Goal: Task Accomplishment & Management: Manage account settings

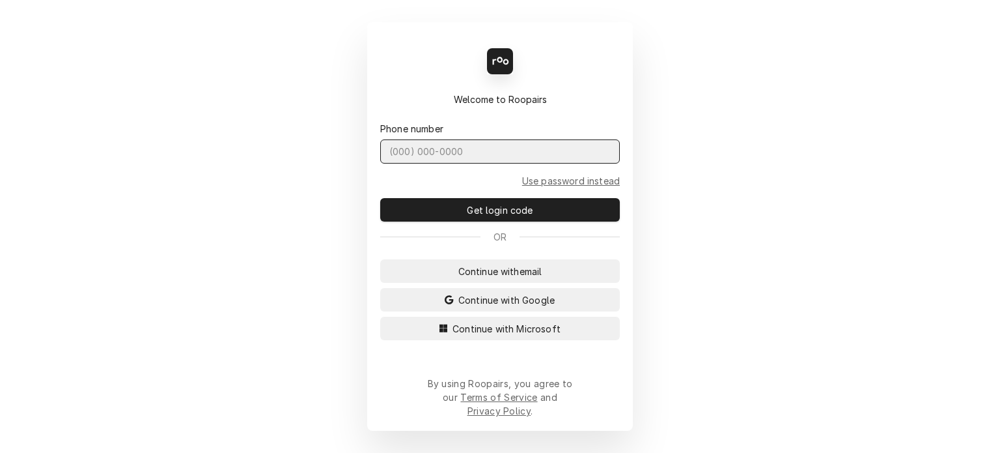
click at [438, 163] on input "Dynamic Content Wrapper" at bounding box center [500, 151] width 240 height 24
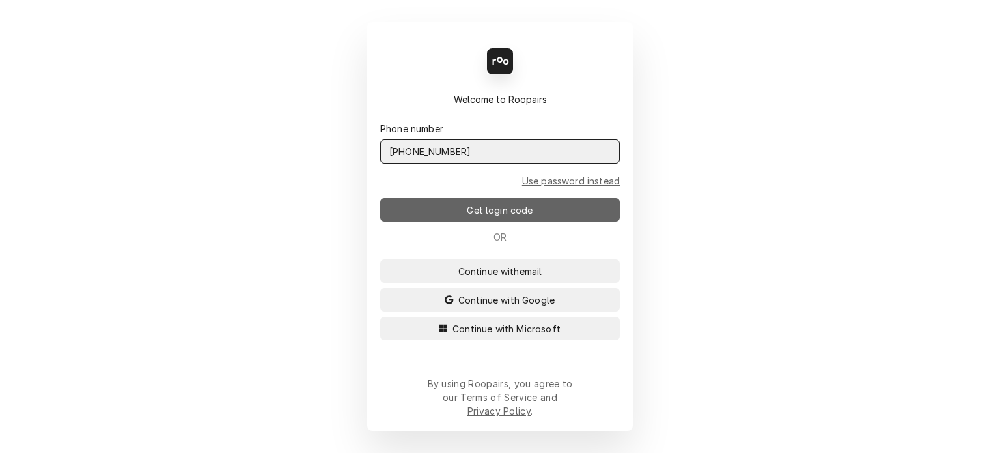
type input "[PHONE_NUMBER]"
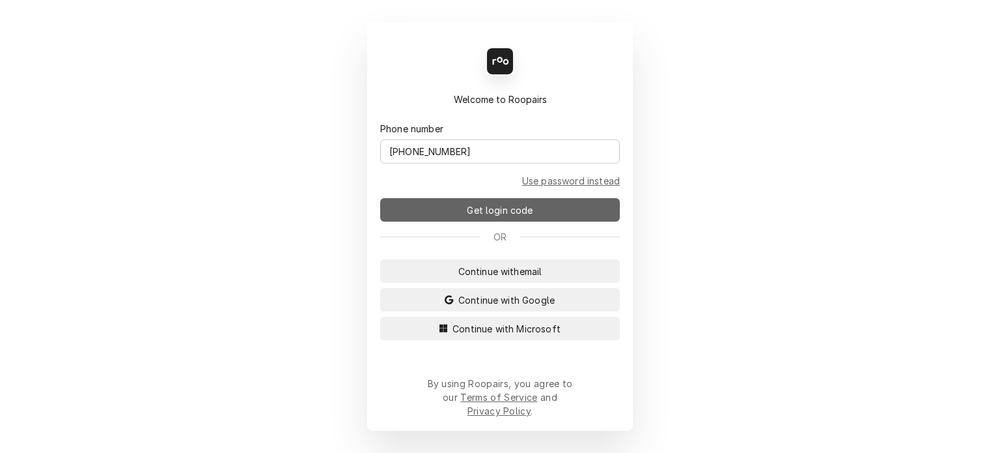
click at [508, 221] on button "Get login code" at bounding box center [500, 209] width 240 height 23
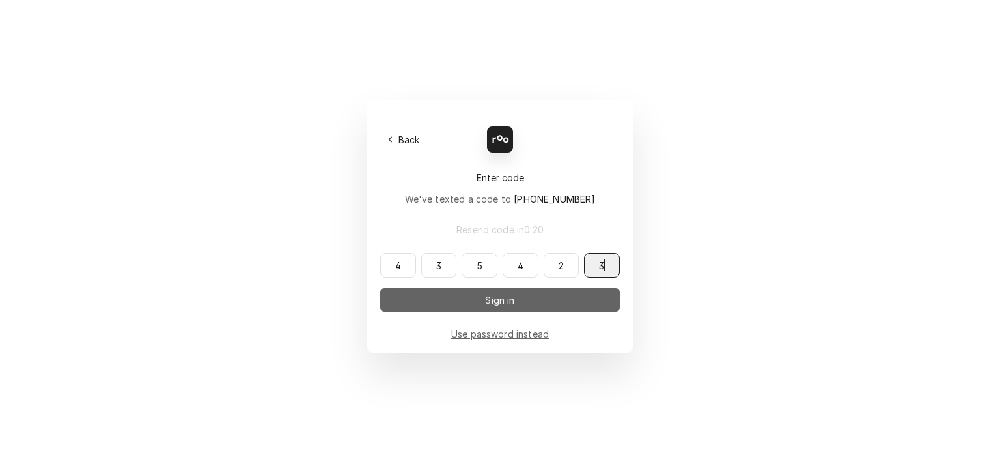
type input "435423"
click at [535, 305] on button "Sign in" at bounding box center [500, 299] width 240 height 23
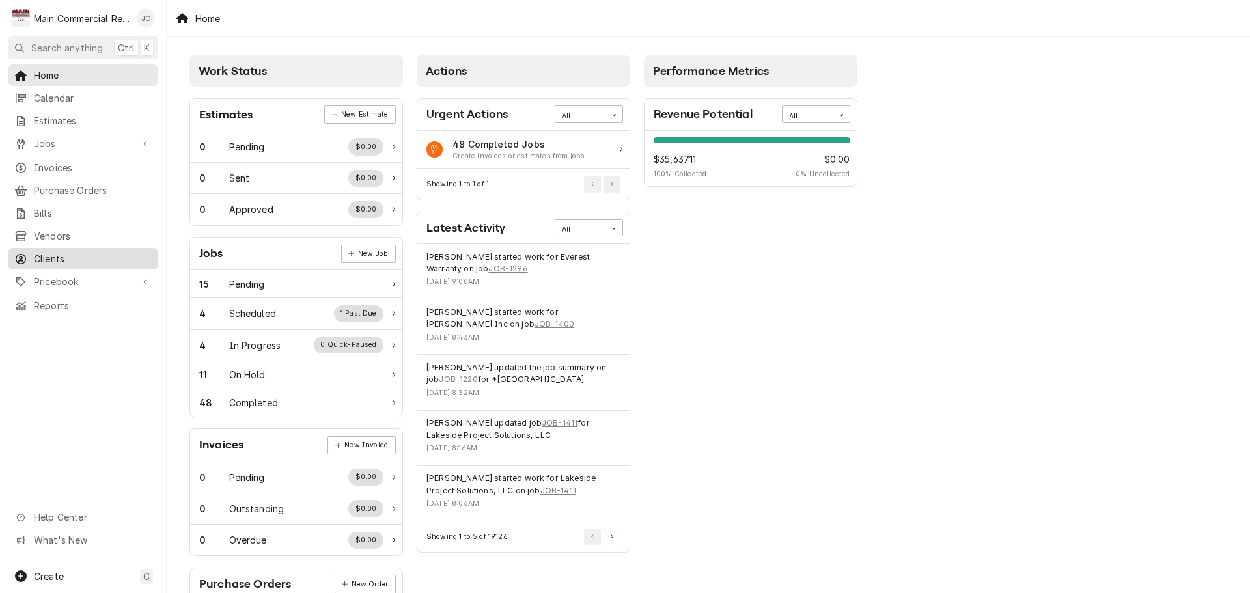
click at [49, 252] on span "Clients" at bounding box center [93, 259] width 118 height 14
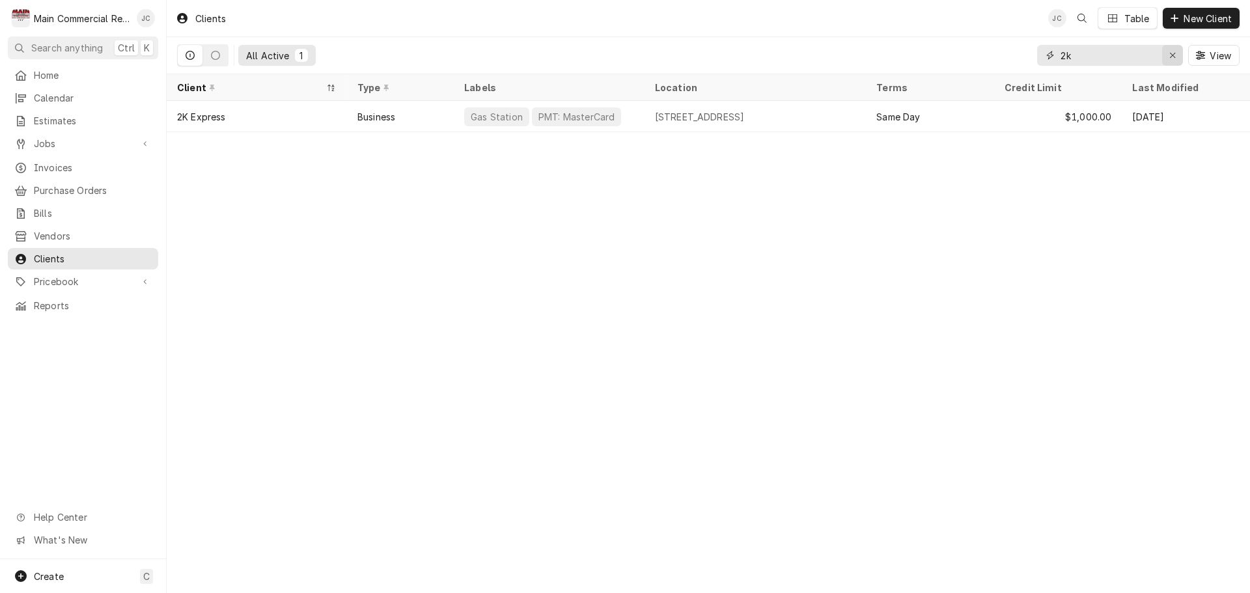
click at [1171, 57] on icon "Erase input" at bounding box center [1172, 55] width 7 height 9
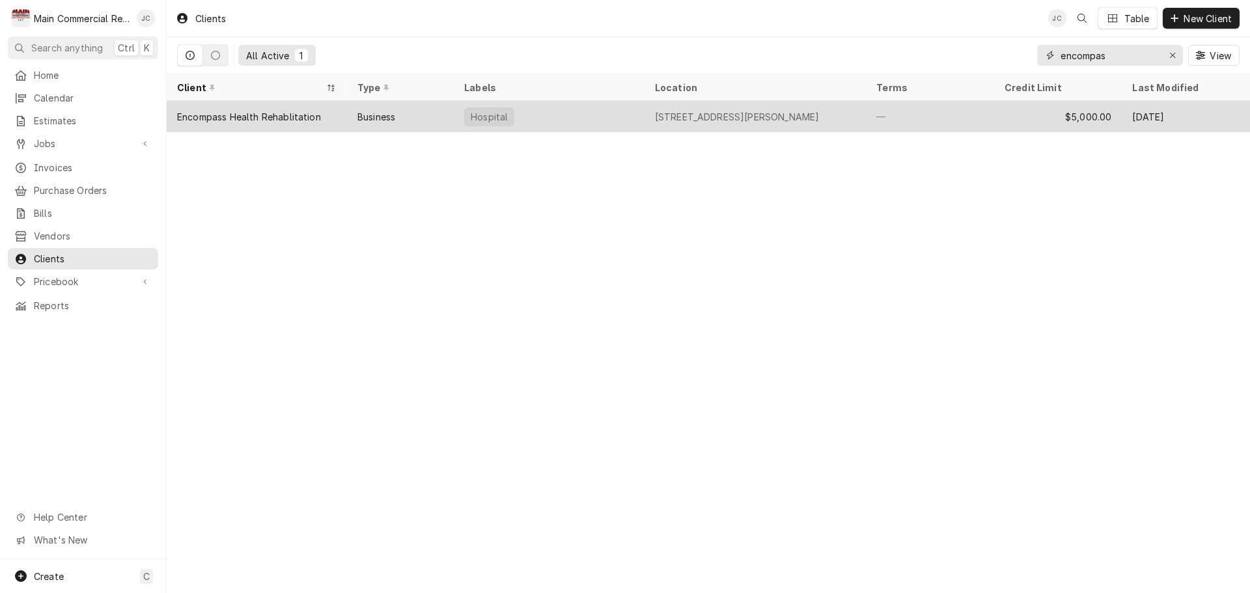
type input "encompas"
click at [297, 117] on div "Encompass Health Rehablitation" at bounding box center [249, 117] width 144 height 14
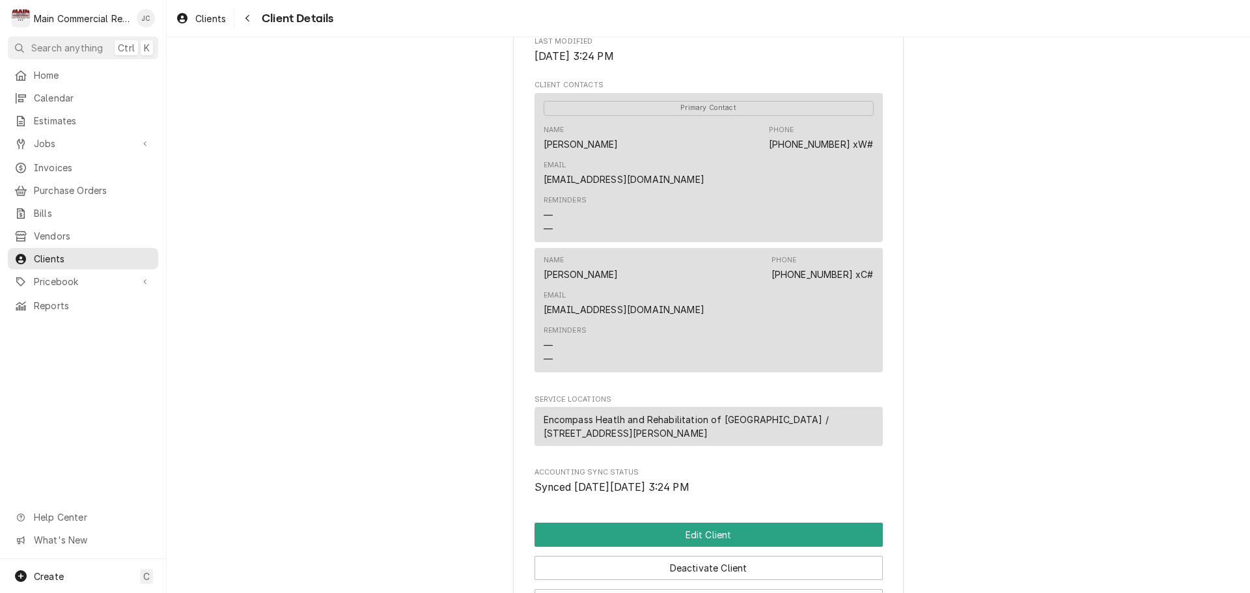
scroll to position [516, 0]
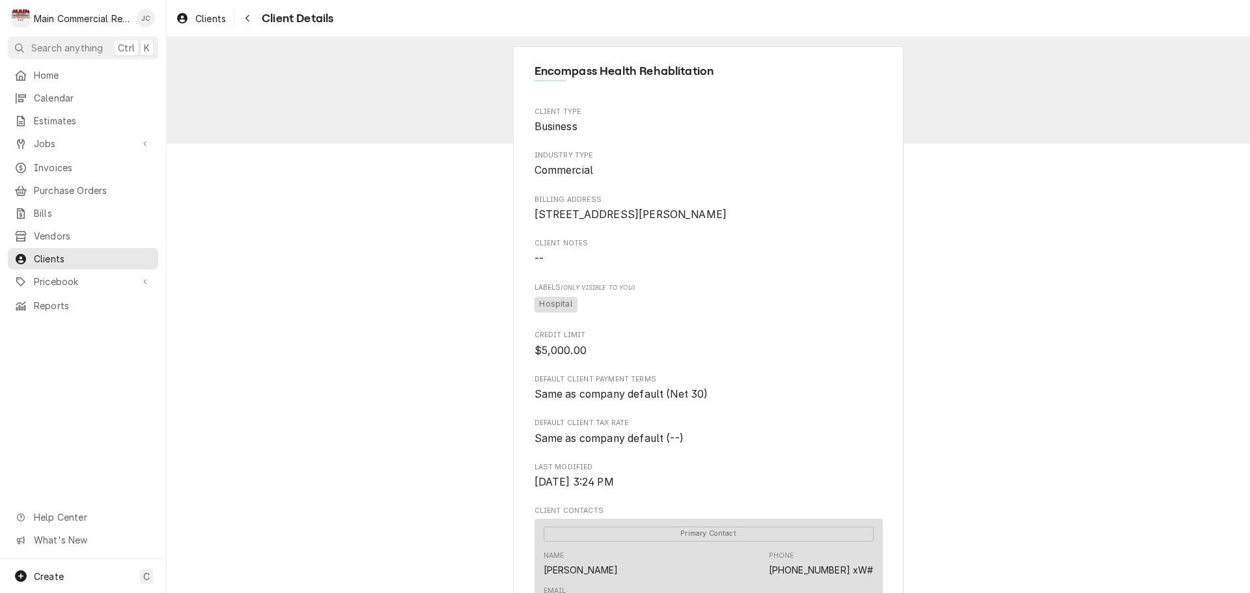
scroll to position [0, 0]
click at [48, 139] on span "Jobs" at bounding box center [83, 144] width 98 height 14
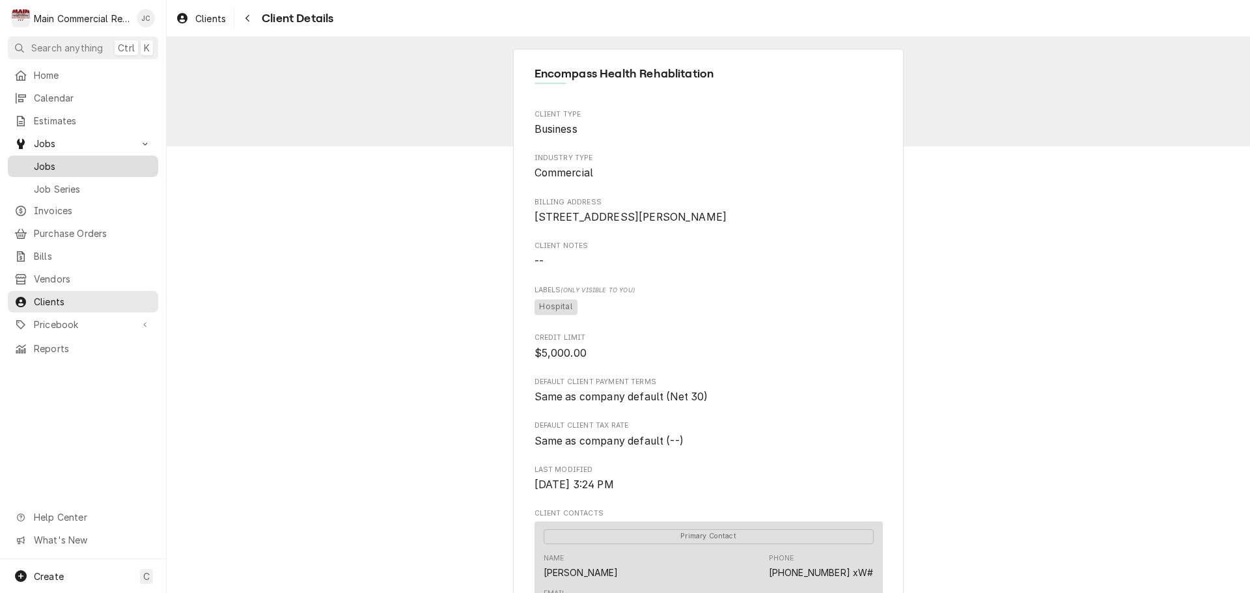
click at [44, 163] on span "Jobs" at bounding box center [93, 167] width 118 height 14
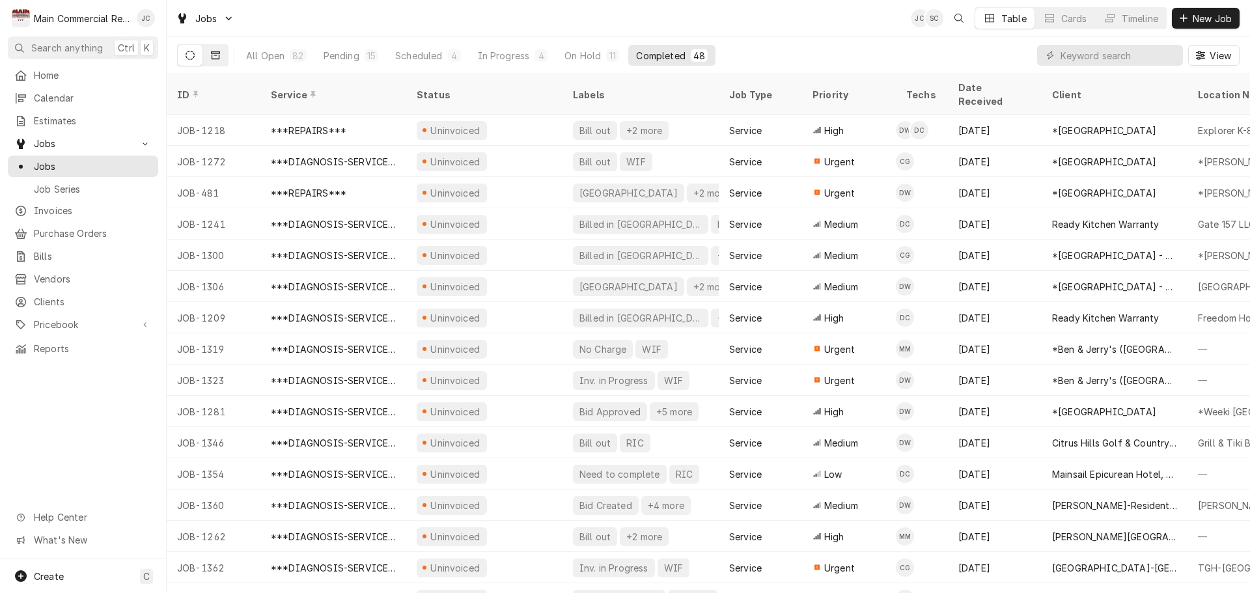
click at [216, 53] on icon "Dynamic Content Wrapper" at bounding box center [215, 55] width 9 height 9
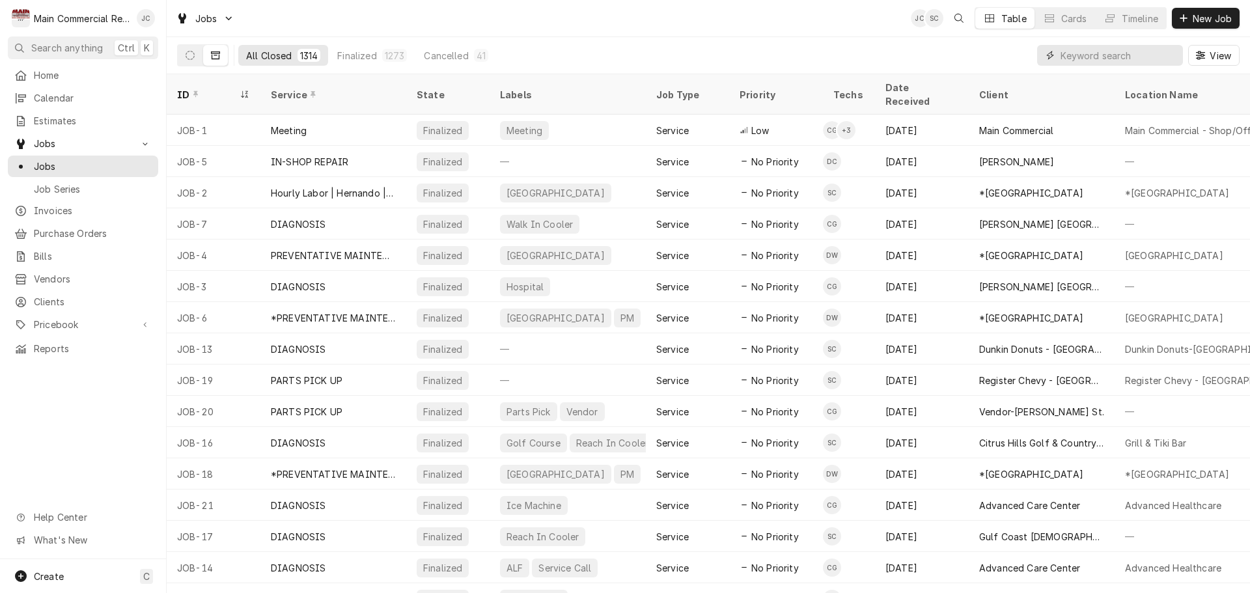
click at [1104, 59] on input "Dynamic Content Wrapper" at bounding box center [1119, 55] width 116 height 21
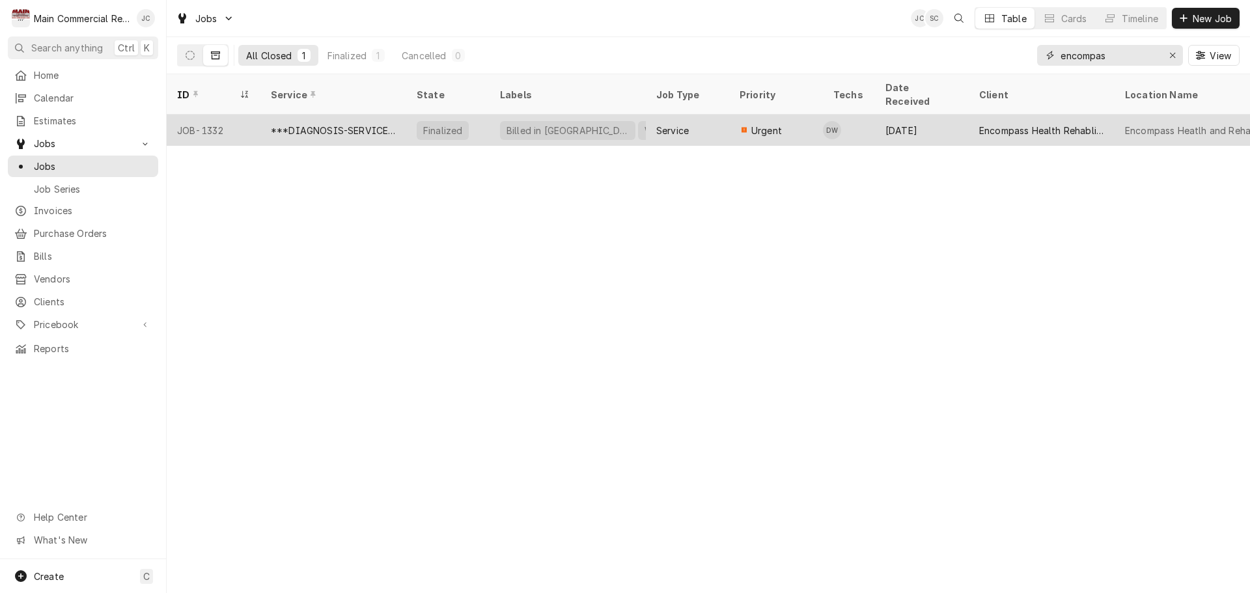
type input "encompas"
click at [415, 115] on div "Finalized" at bounding box center [447, 130] width 83 height 31
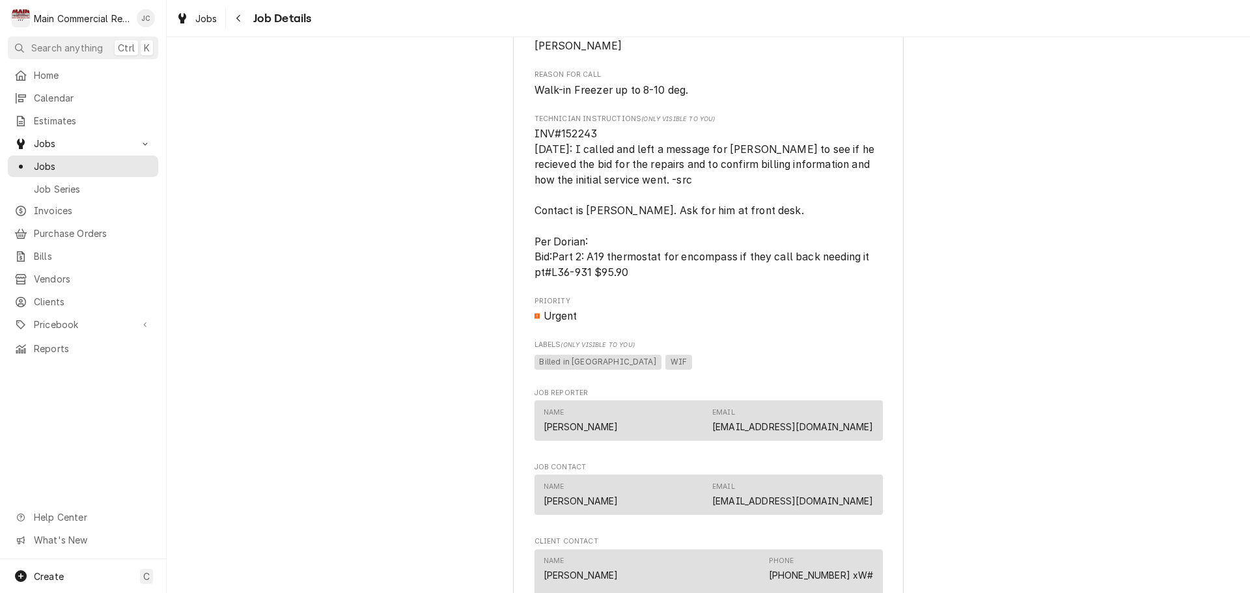
scroll to position [716, 0]
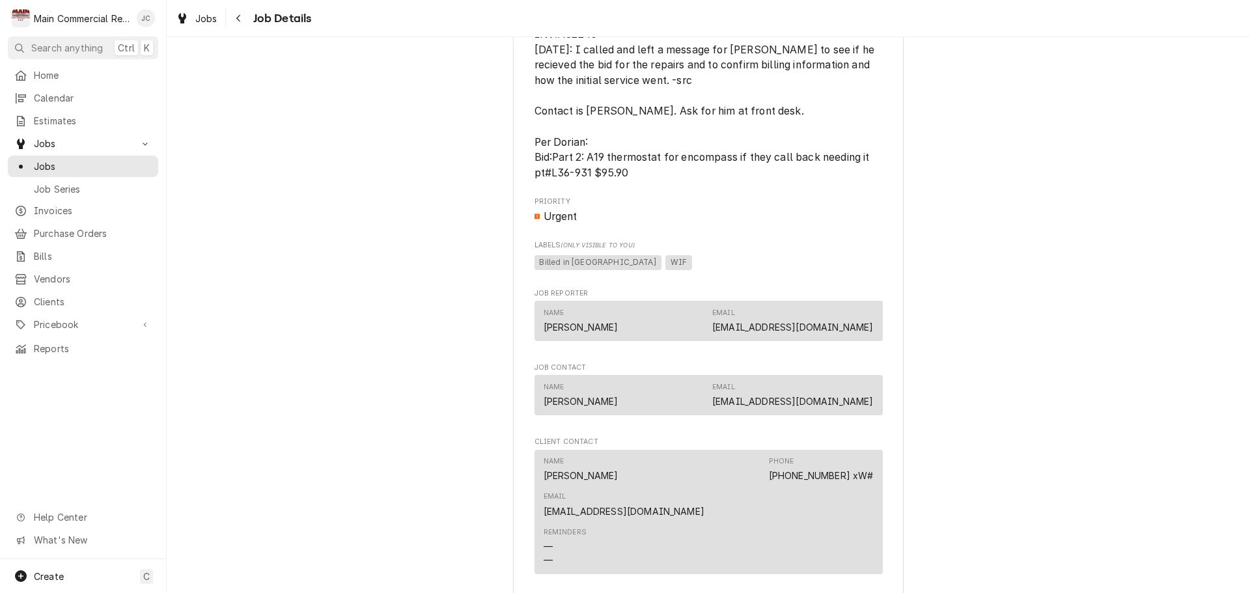
click at [830, 333] on link "[EMAIL_ADDRESS][DOMAIN_NAME]" at bounding box center [792, 327] width 161 height 11
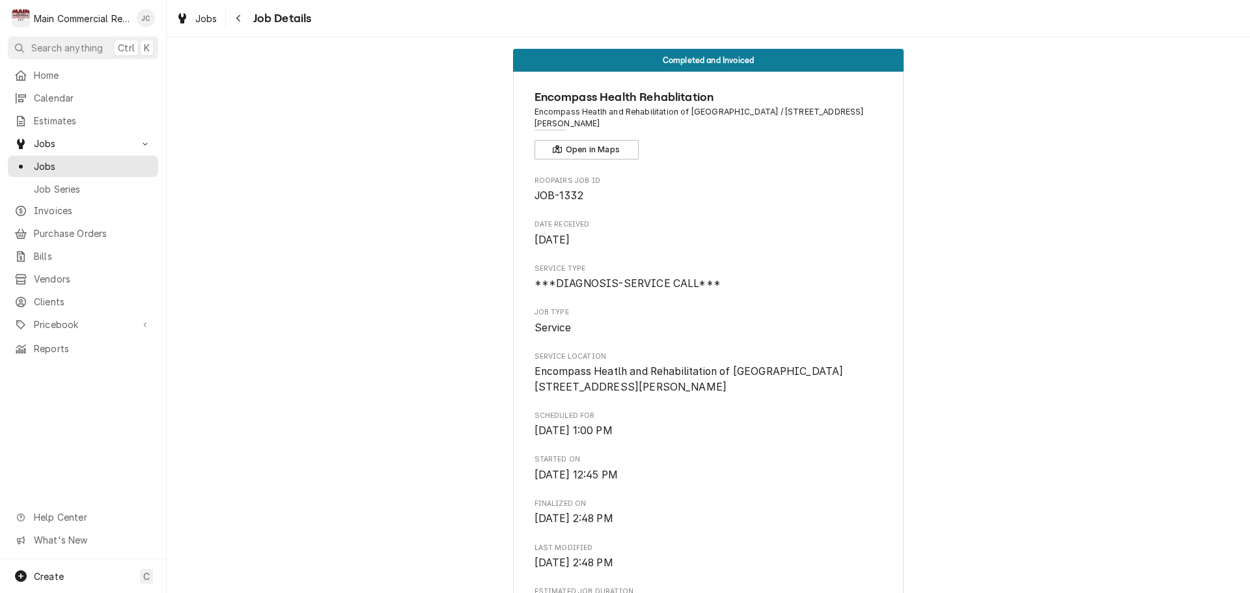
scroll to position [0, 0]
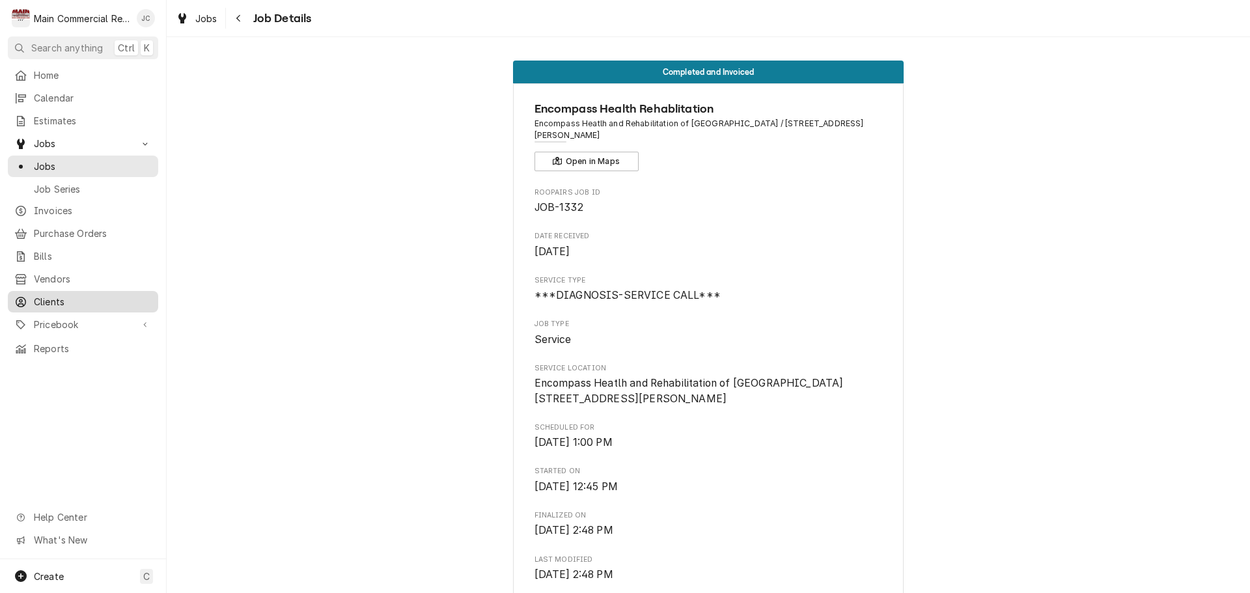
click at [50, 298] on span "Clients" at bounding box center [93, 302] width 118 height 14
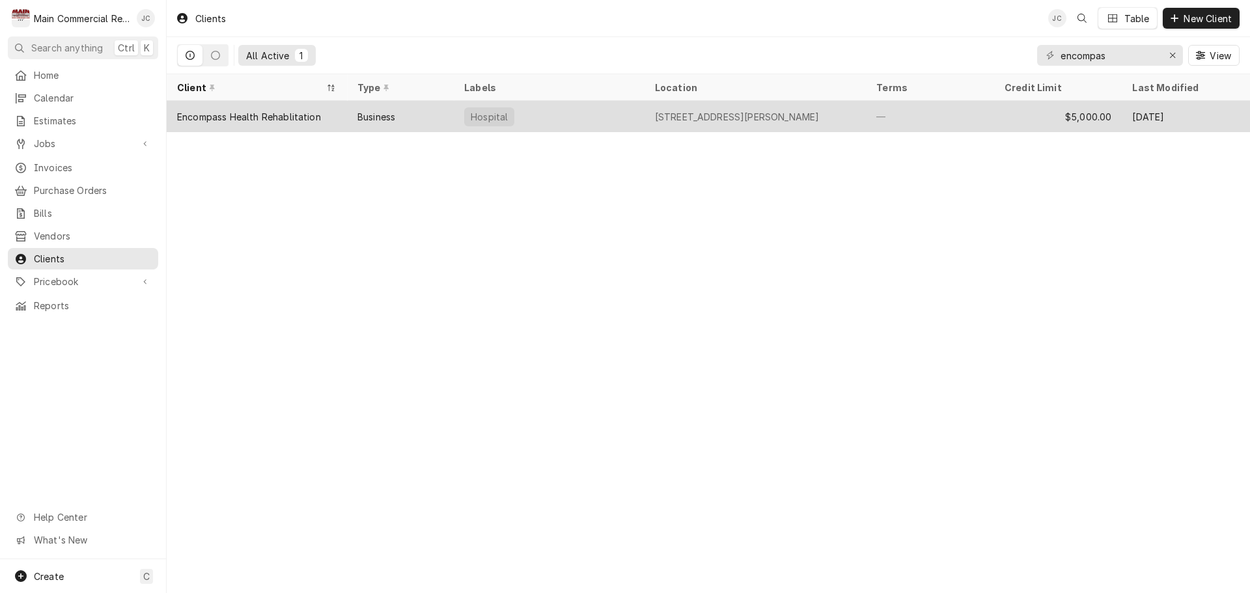
click at [285, 121] on div "Encompass Health Rehablitation" at bounding box center [257, 116] width 180 height 31
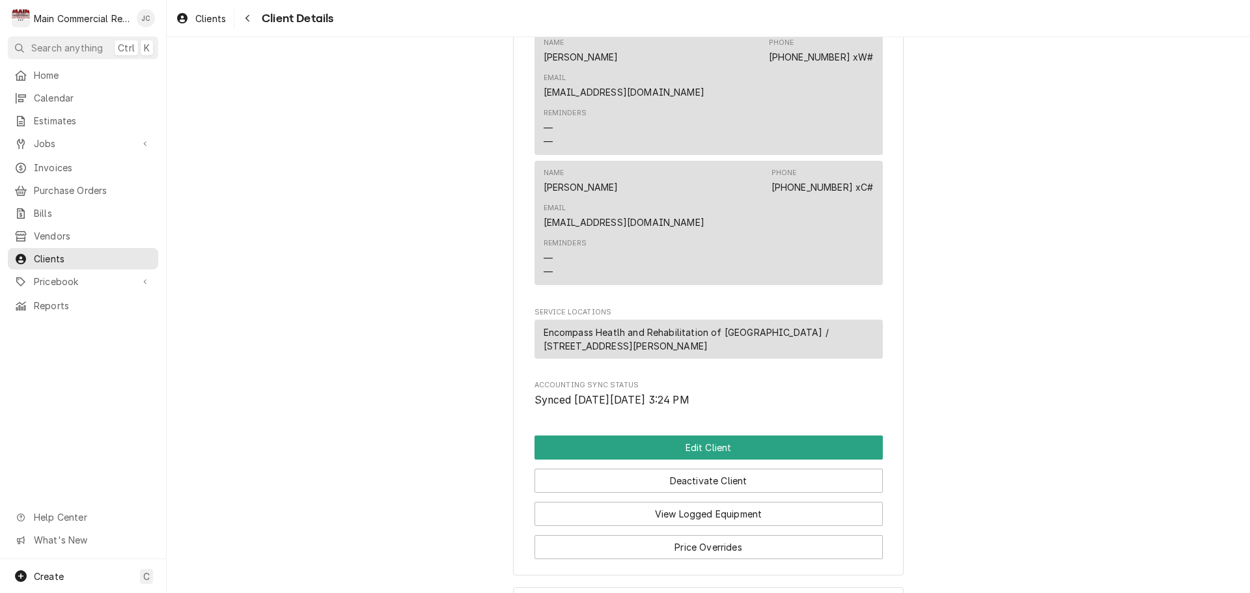
scroll to position [255, 0]
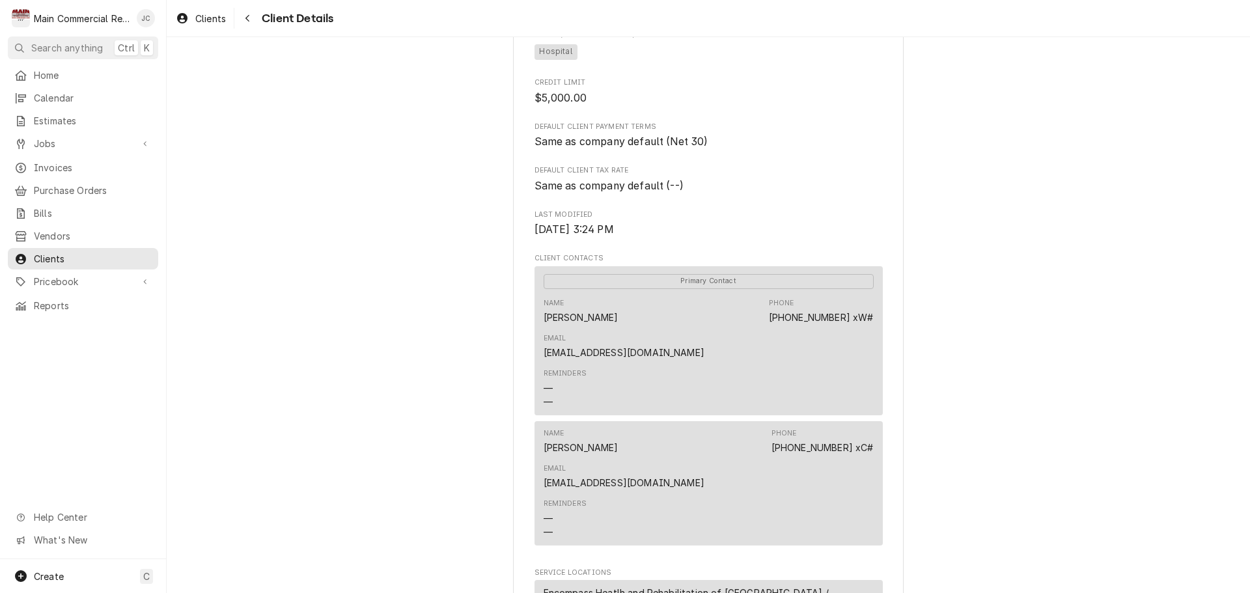
click at [770, 494] on div "Reminders — —" at bounding box center [709, 518] width 330 height 49
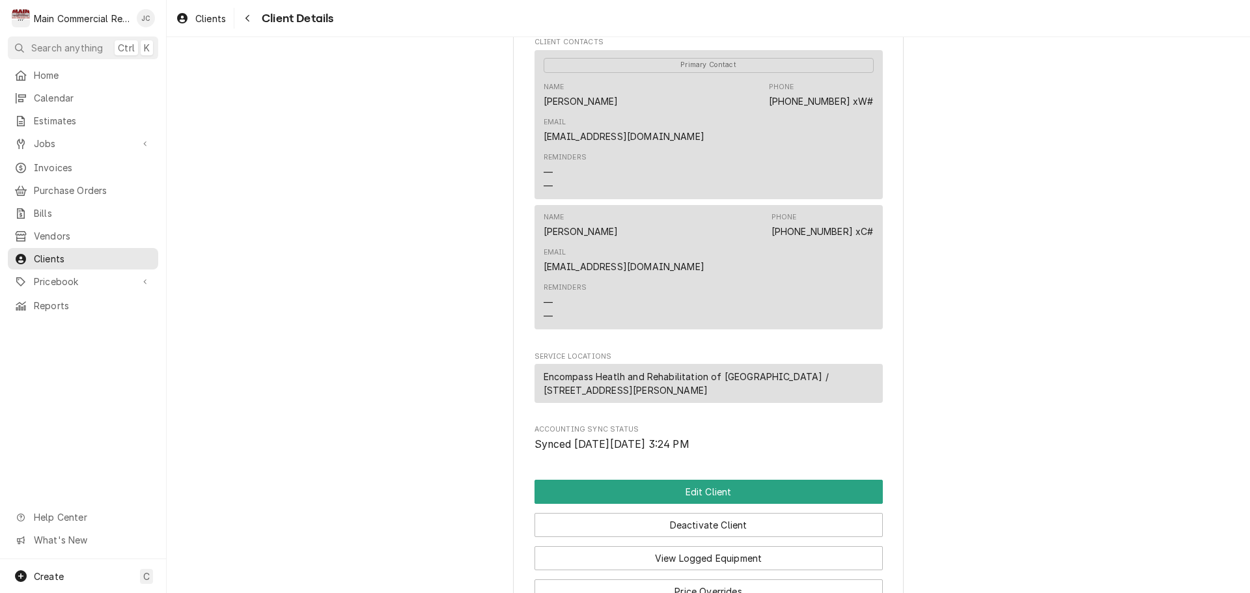
scroll to position [516, 0]
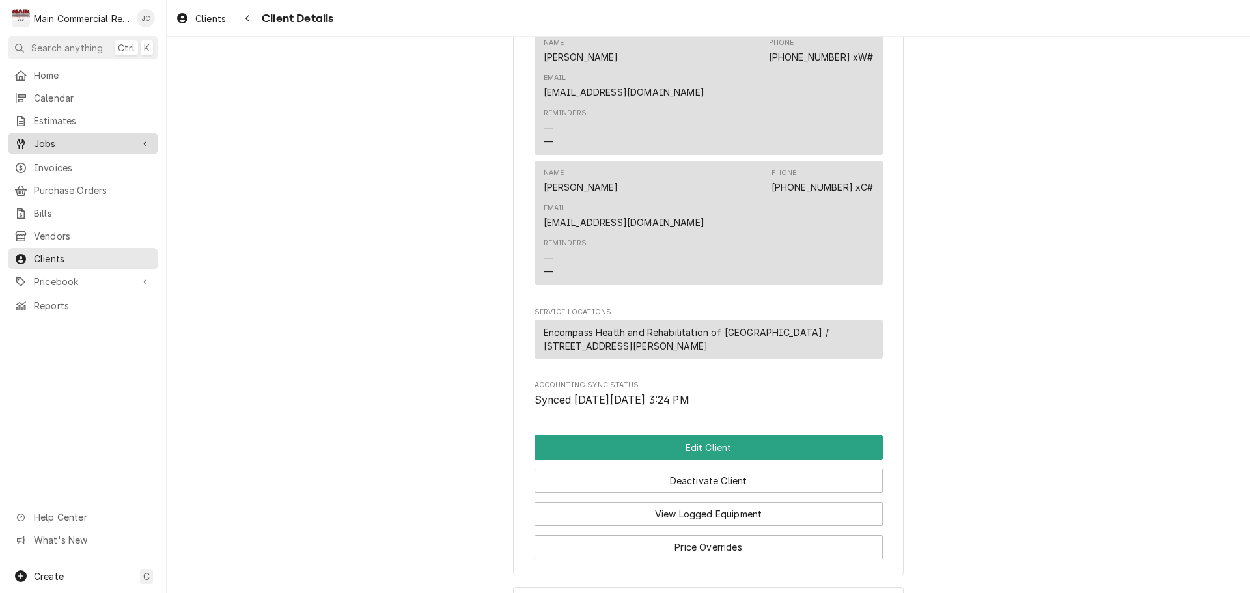
click at [44, 140] on span "Jobs" at bounding box center [83, 144] width 98 height 14
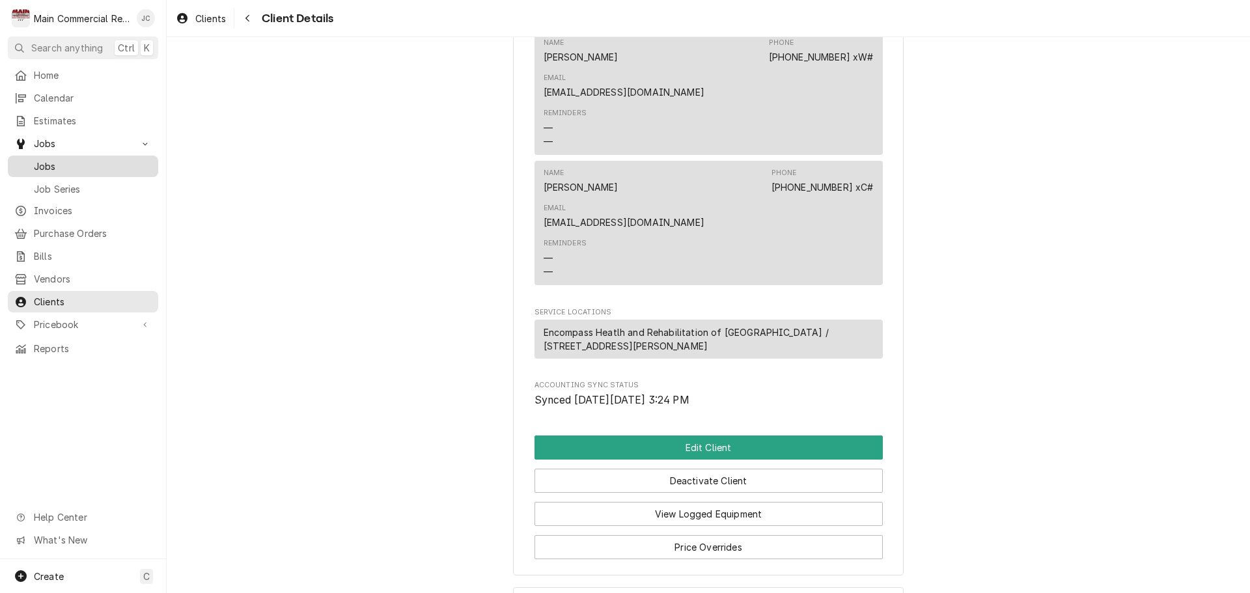
click at [46, 160] on span "Jobs" at bounding box center [93, 167] width 118 height 14
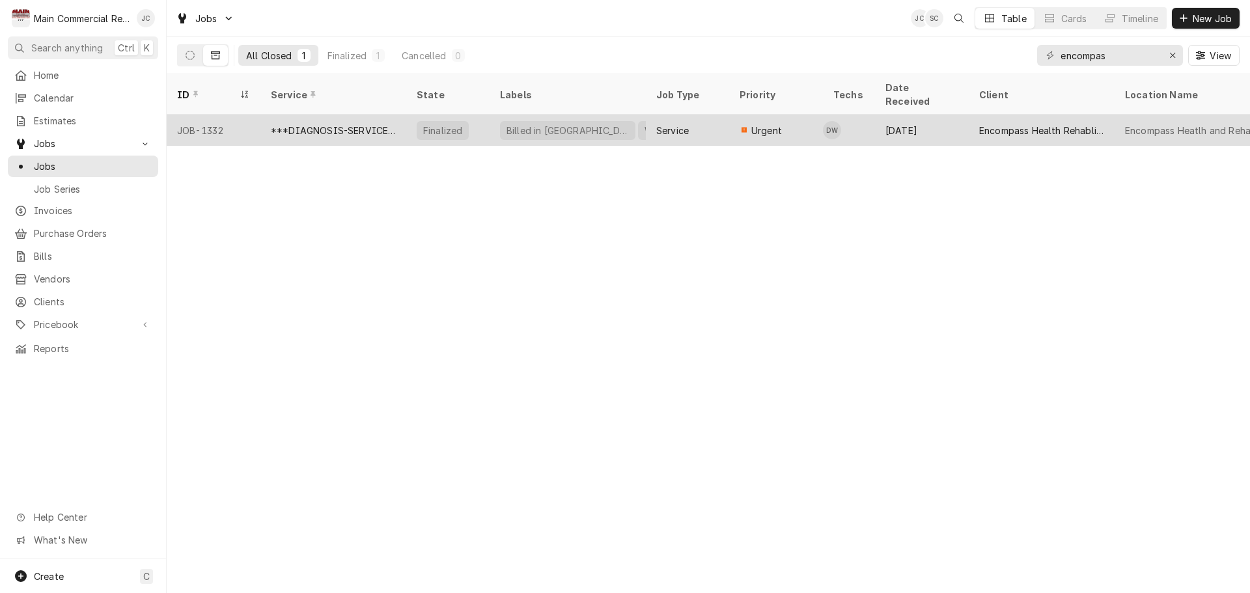
click at [329, 124] on div "***DIAGNOSIS-SERVICE CALL***" at bounding box center [333, 131] width 125 height 14
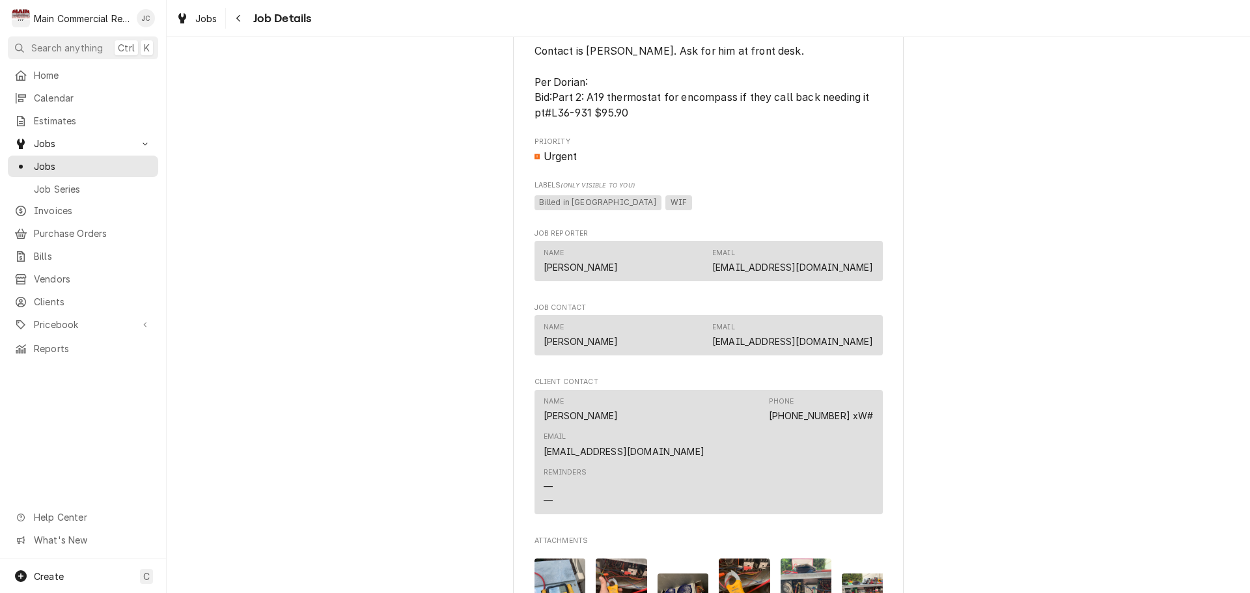
scroll to position [781, 0]
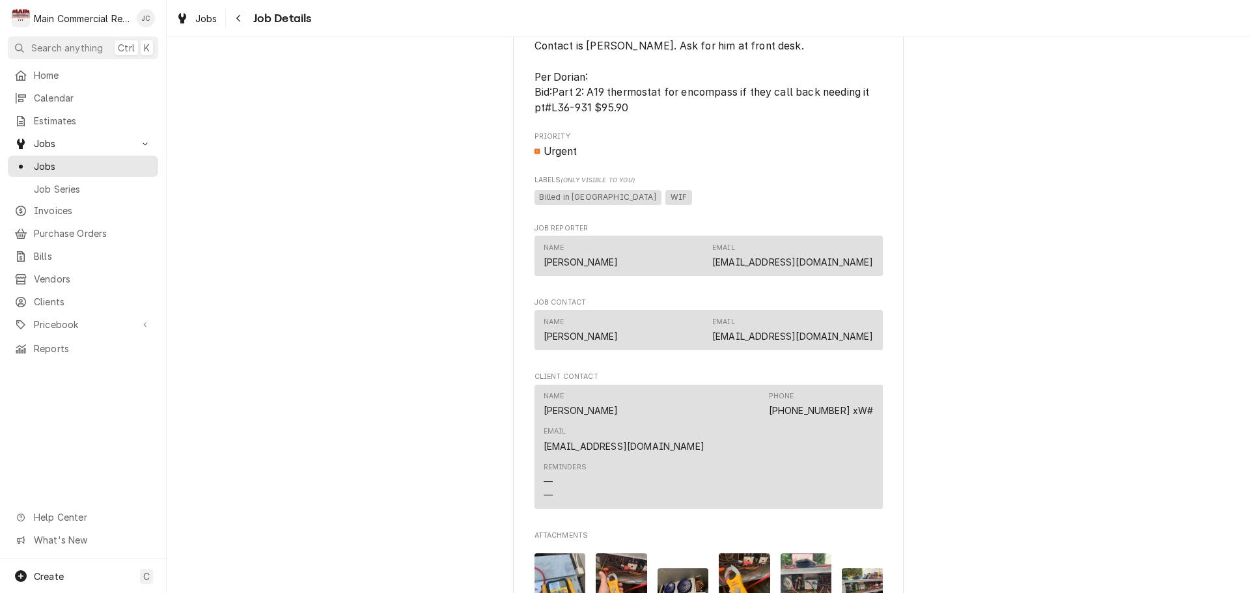
drag, startPoint x: 734, startPoint y: 276, endPoint x: 749, endPoint y: 268, distance: 16.6
click at [734, 268] on link "[EMAIL_ADDRESS][DOMAIN_NAME]" at bounding box center [792, 262] width 161 height 11
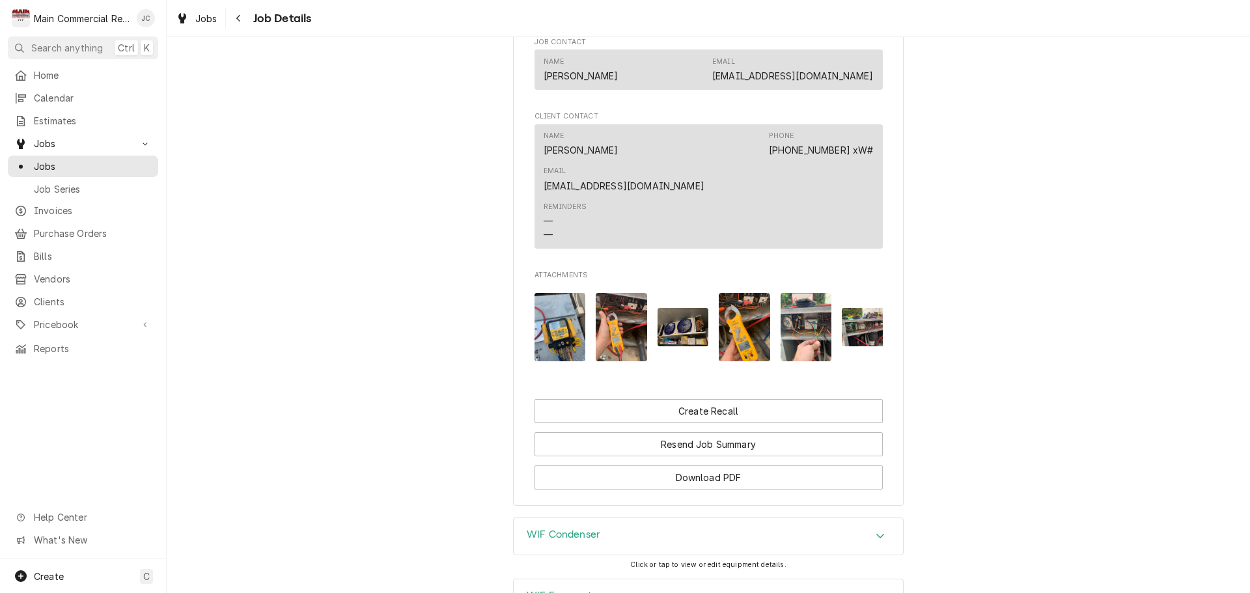
scroll to position [1263, 0]
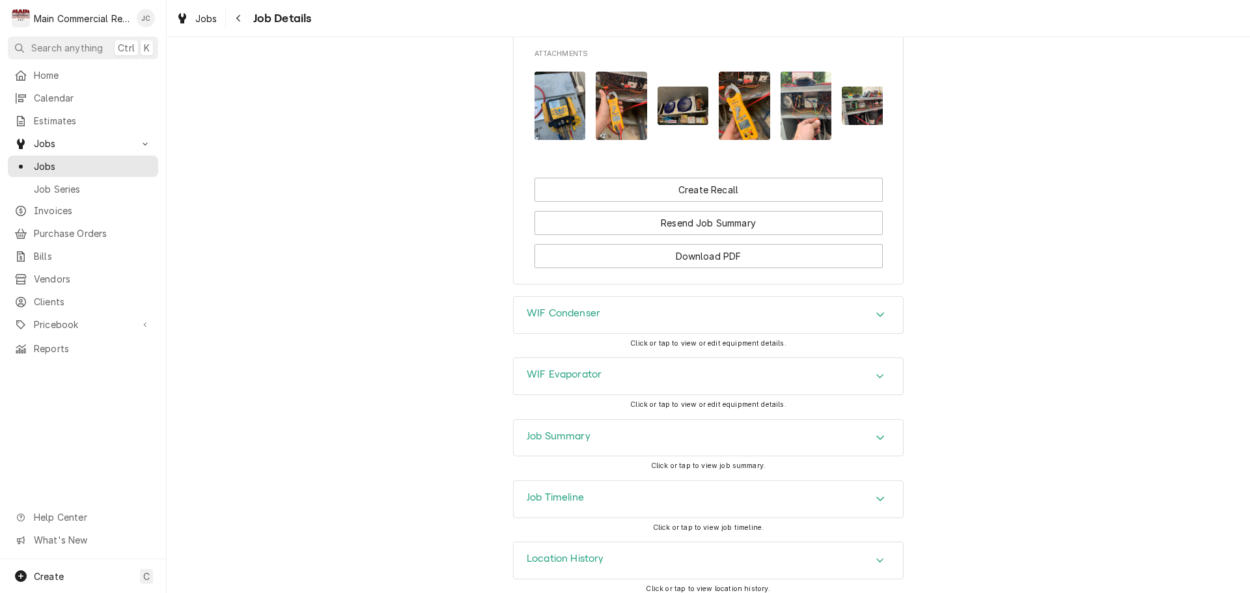
click at [793, 495] on div "Job Timeline" at bounding box center [708, 499] width 389 height 36
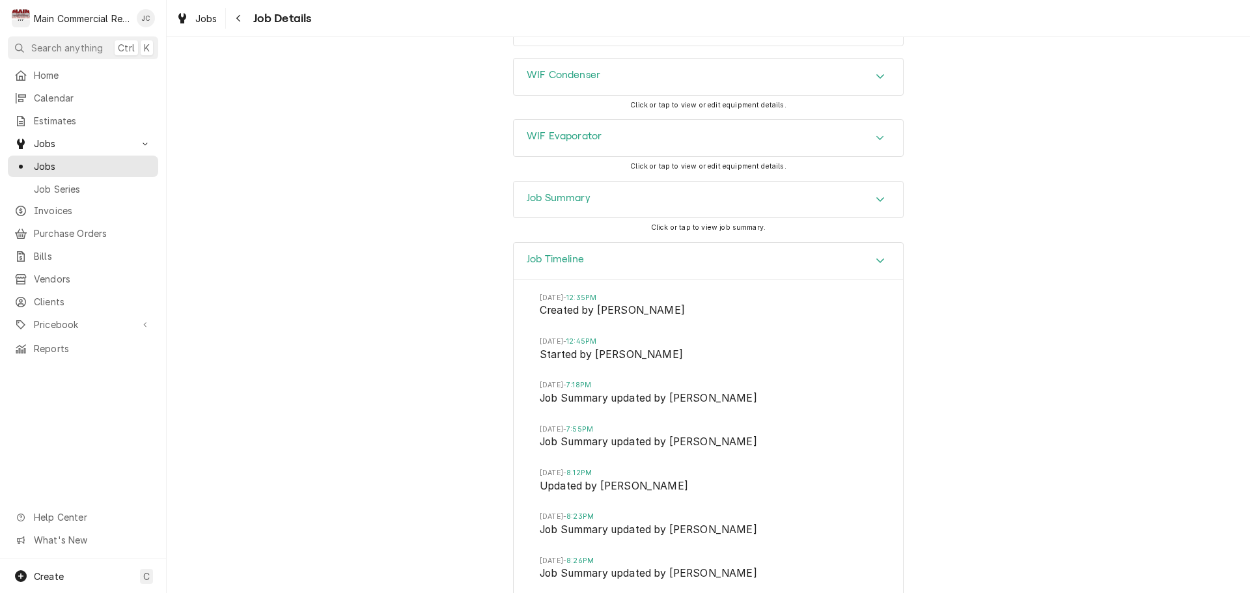
scroll to position [1363, 0]
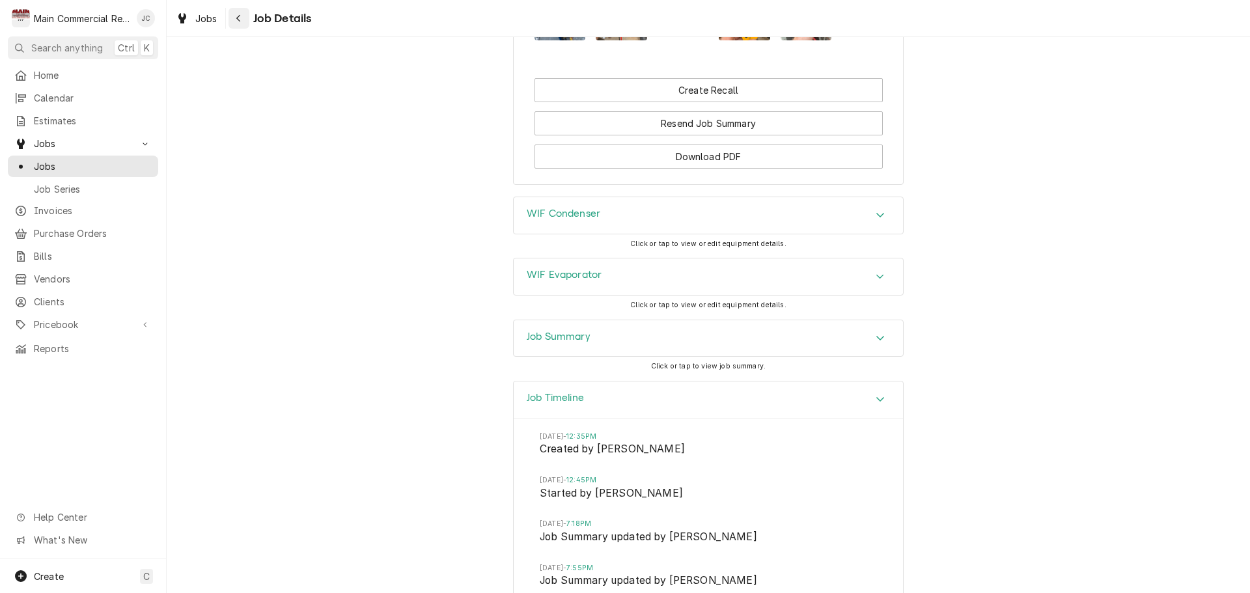
click at [238, 21] on icon "Navigate back" at bounding box center [239, 18] width 6 height 9
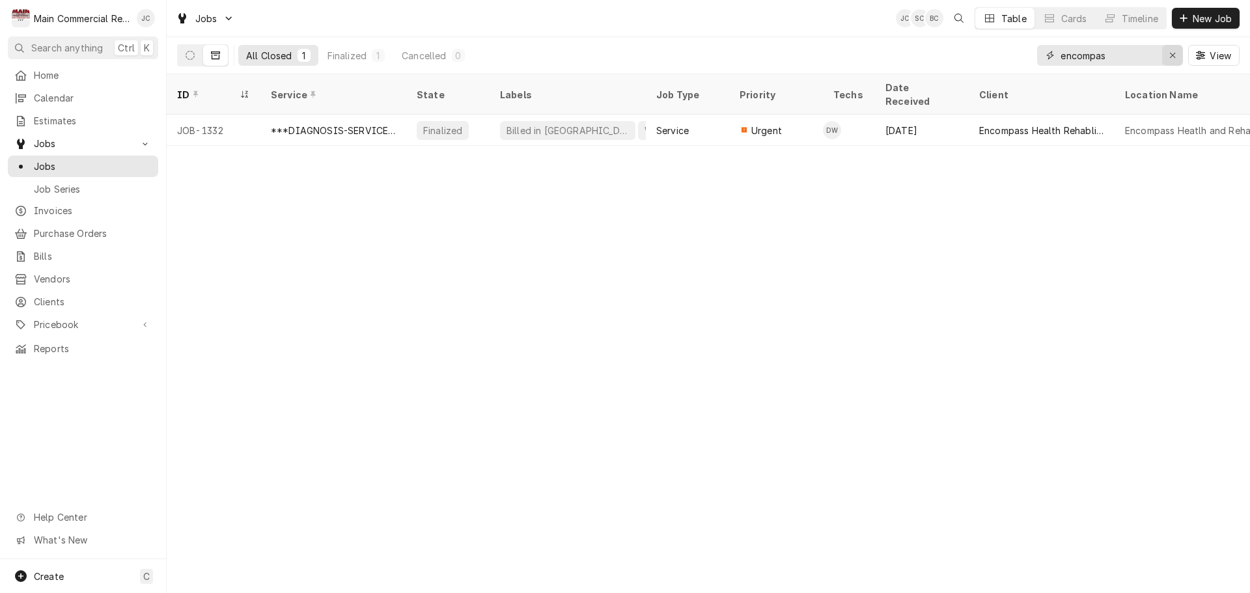
click at [1170, 57] on icon "Erase input" at bounding box center [1172, 55] width 7 height 9
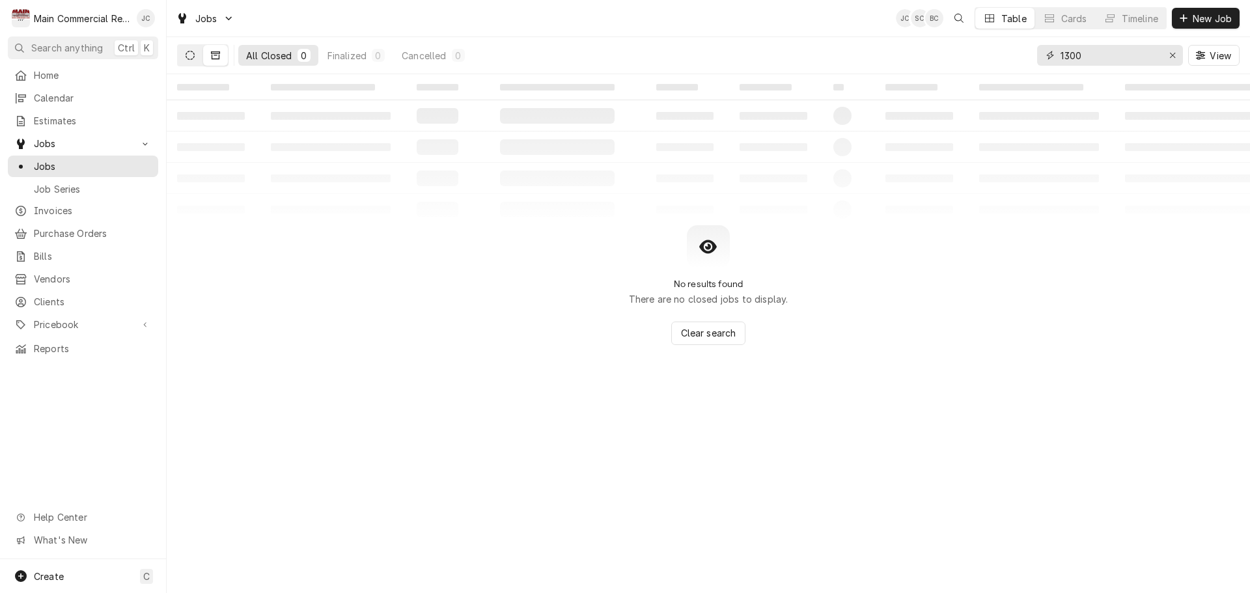
type input "1300"
click at [192, 52] on icon "Dynamic Content Wrapper" at bounding box center [190, 55] width 9 height 9
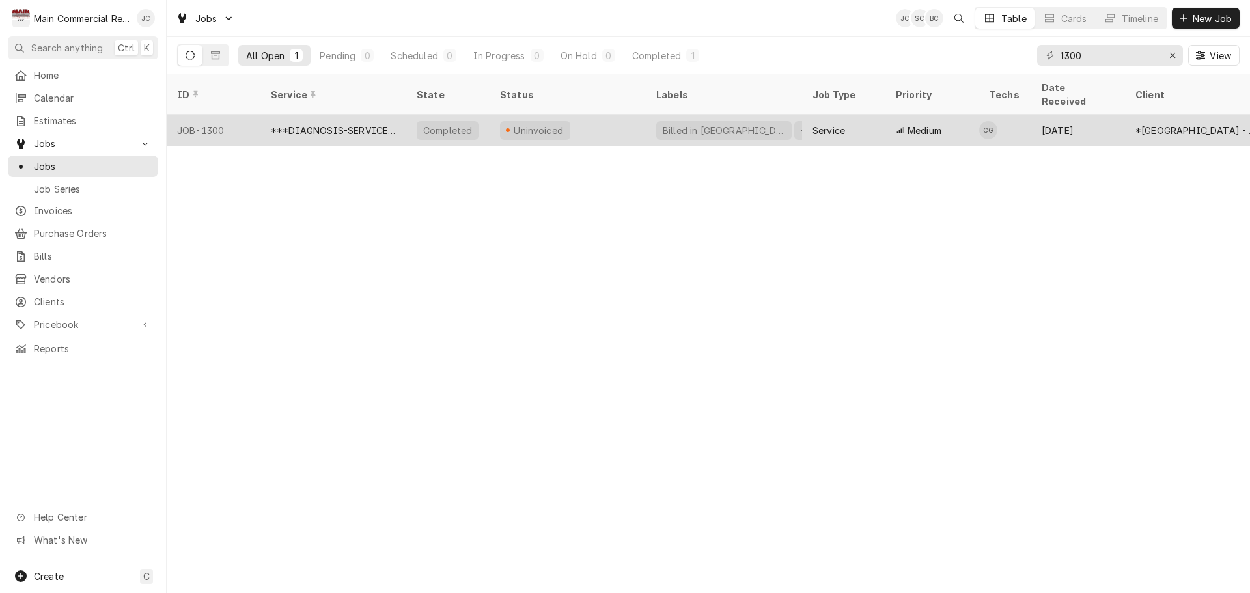
click at [341, 124] on div "***DIAGNOSIS-SERVICE CALL***" at bounding box center [333, 131] width 125 height 14
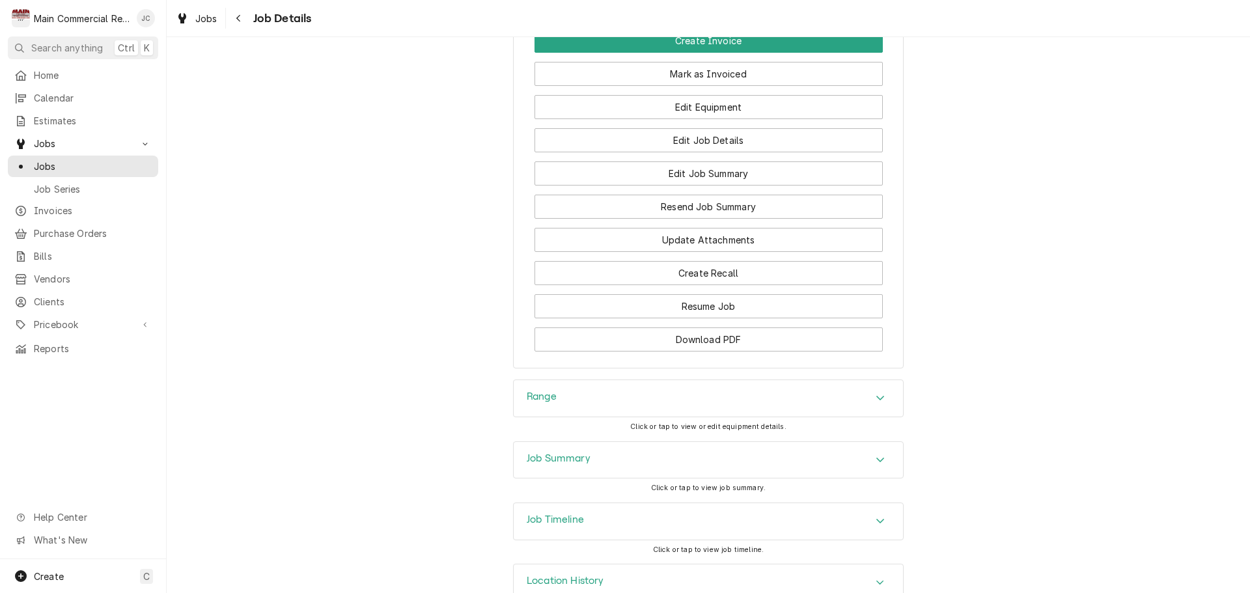
scroll to position [1418, 0]
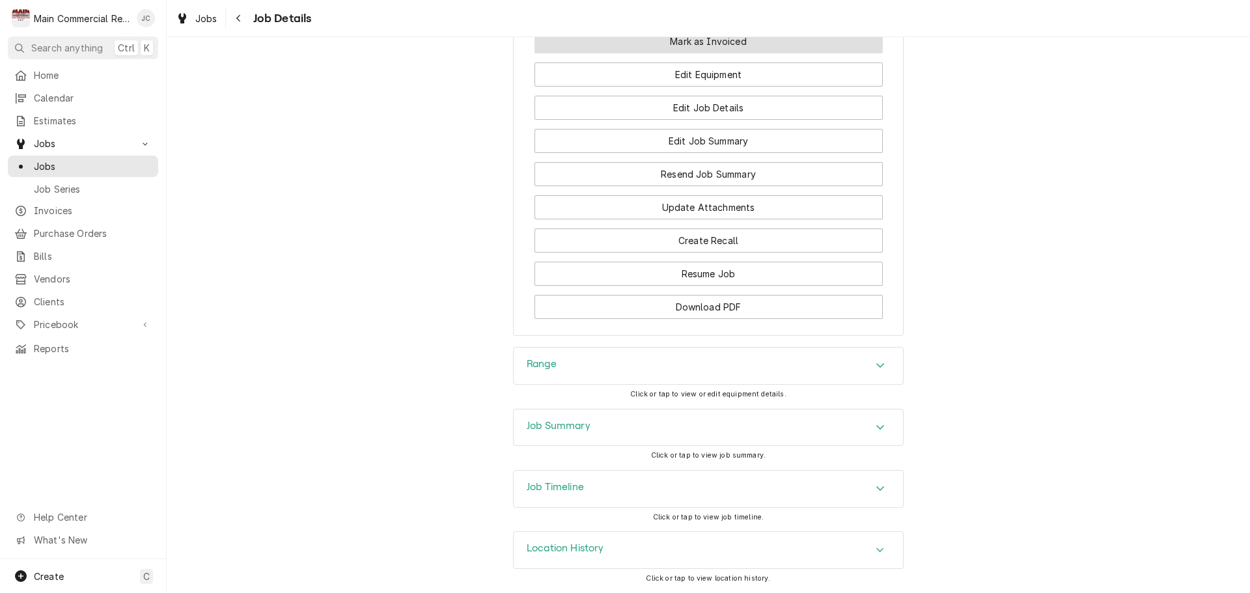
click at [713, 40] on button "Mark as Invoiced" at bounding box center [709, 41] width 348 height 24
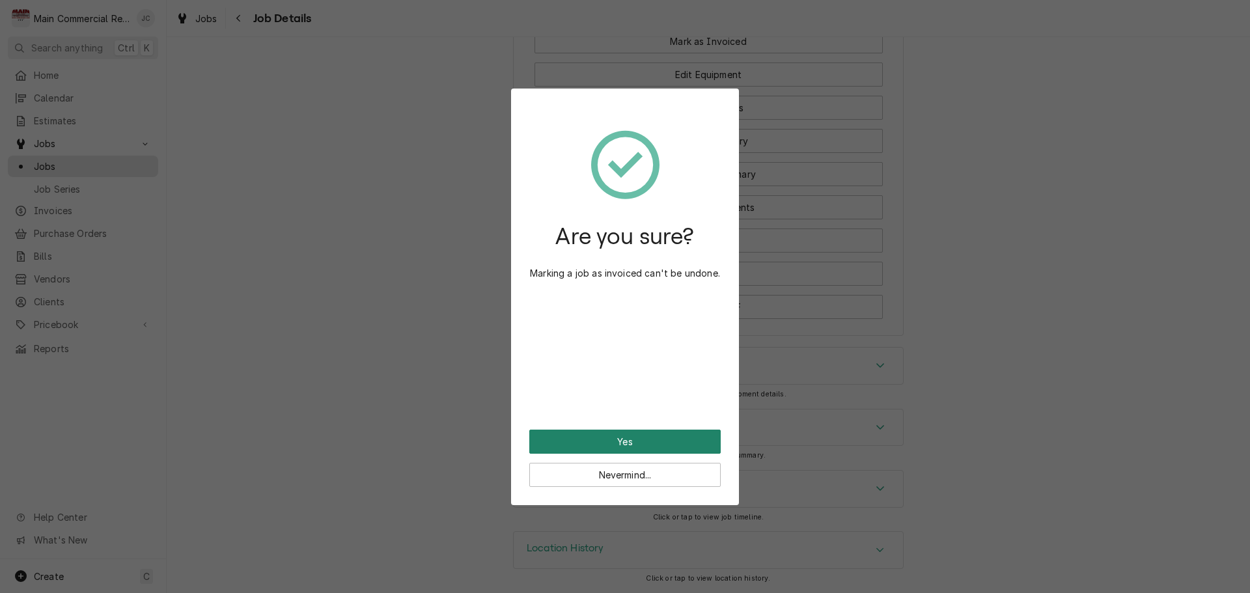
click at [646, 442] on button "Yes" at bounding box center [624, 442] width 191 height 24
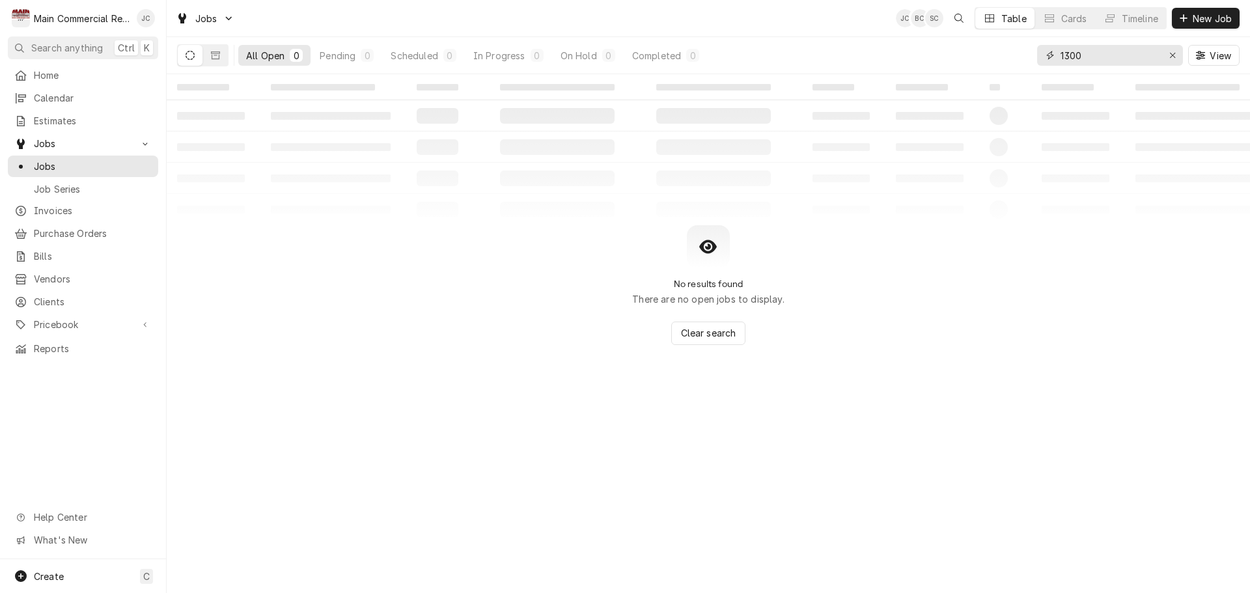
click at [1093, 51] on input "1300" at bounding box center [1110, 55] width 98 height 21
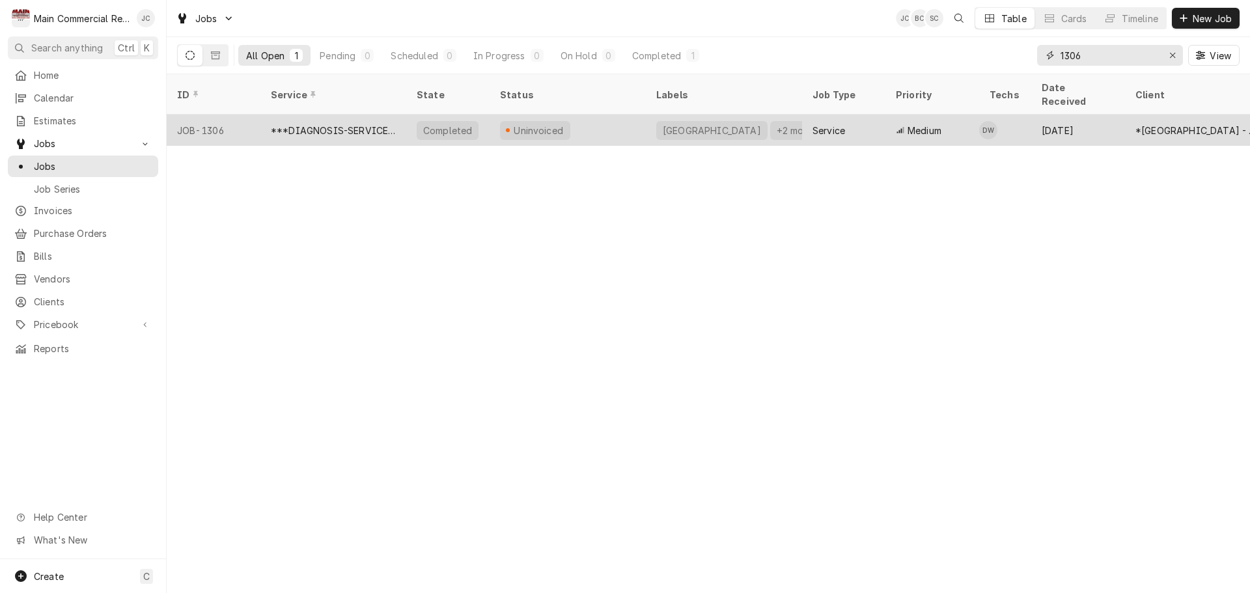
type input "1306"
click at [346, 124] on div "***DIAGNOSIS-SERVICE CALL***" at bounding box center [333, 131] width 125 height 14
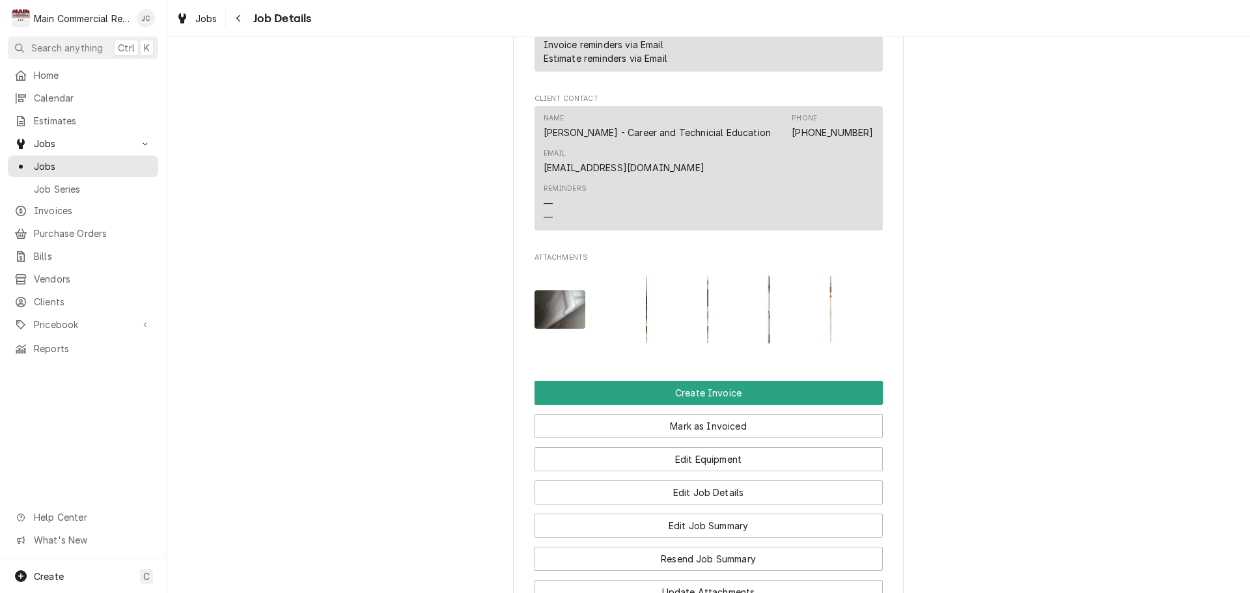
scroll to position [1237, 0]
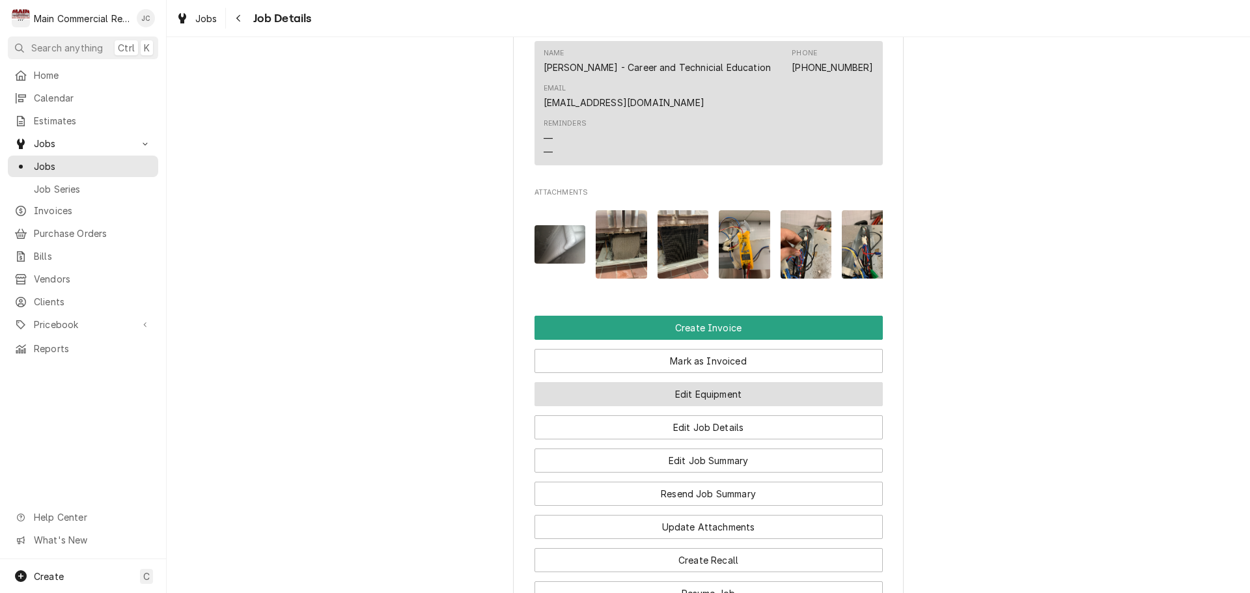
click at [703, 406] on button "Edit Equipment" at bounding box center [709, 394] width 348 height 24
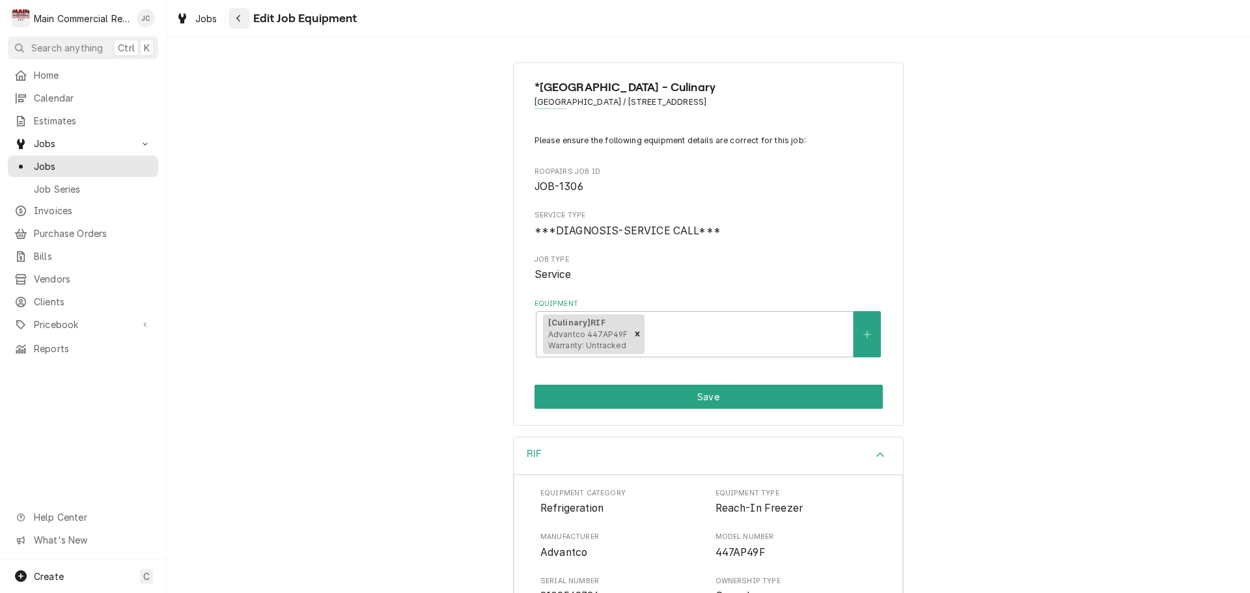
click at [242, 11] on button "Navigate back" at bounding box center [239, 18] width 21 height 21
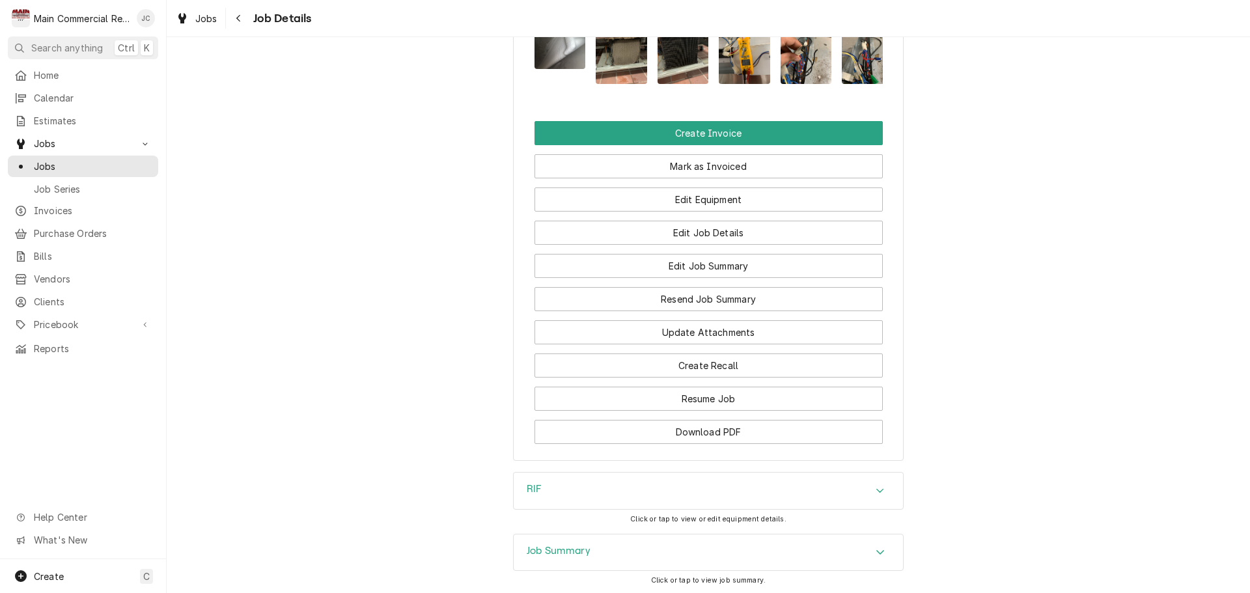
scroll to position [1432, 0]
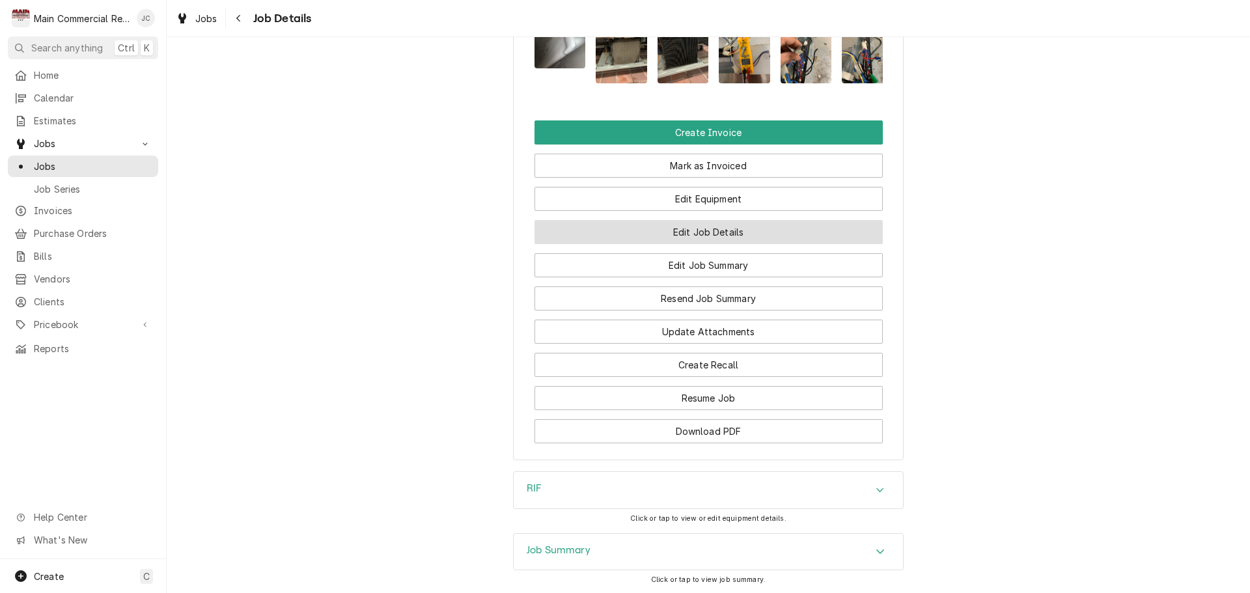
click at [678, 244] on button "Edit Job Details" at bounding box center [709, 232] width 348 height 24
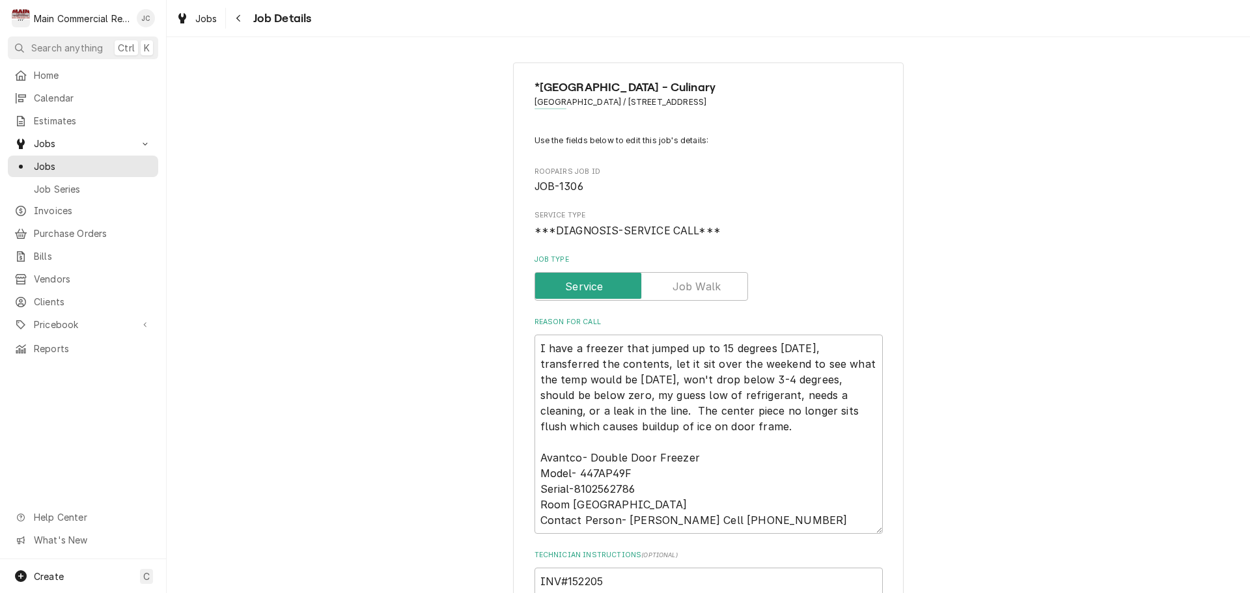
scroll to position [391, 0]
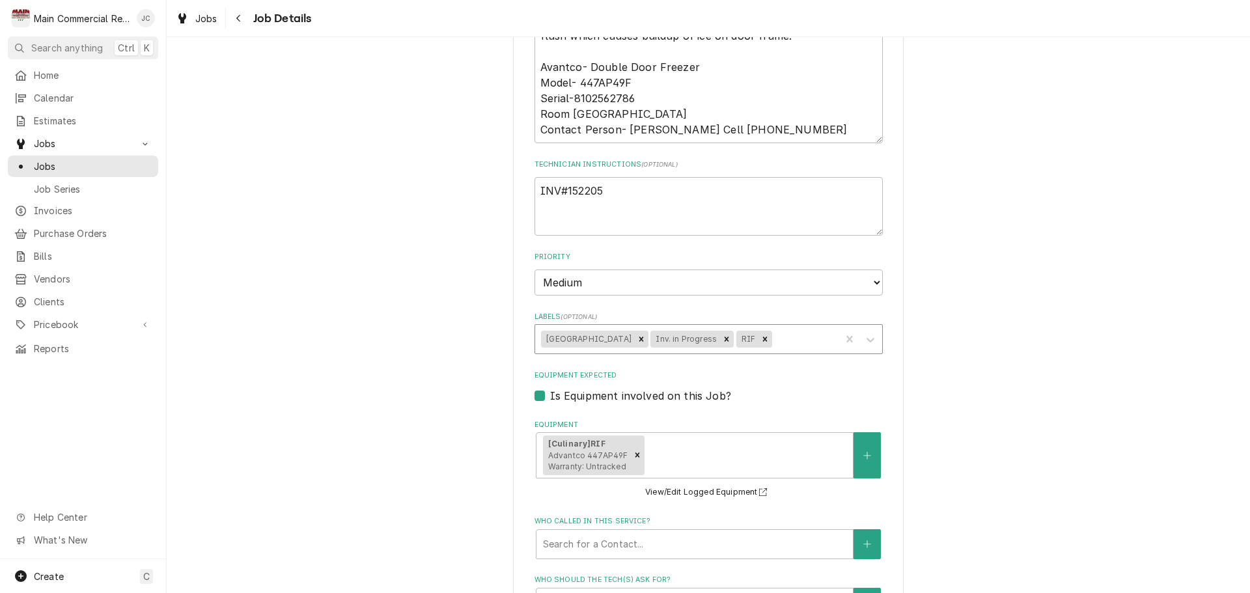
drag, startPoint x: 733, startPoint y: 342, endPoint x: 712, endPoint y: 344, distance: 21.0
click at [731, 342] on icon "Remove Inv. in Progress" at bounding box center [726, 339] width 9 height 9
click at [645, 341] on icon "Remove Hillsborough Cnty School" at bounding box center [641, 339] width 9 height 9
type textarea "x"
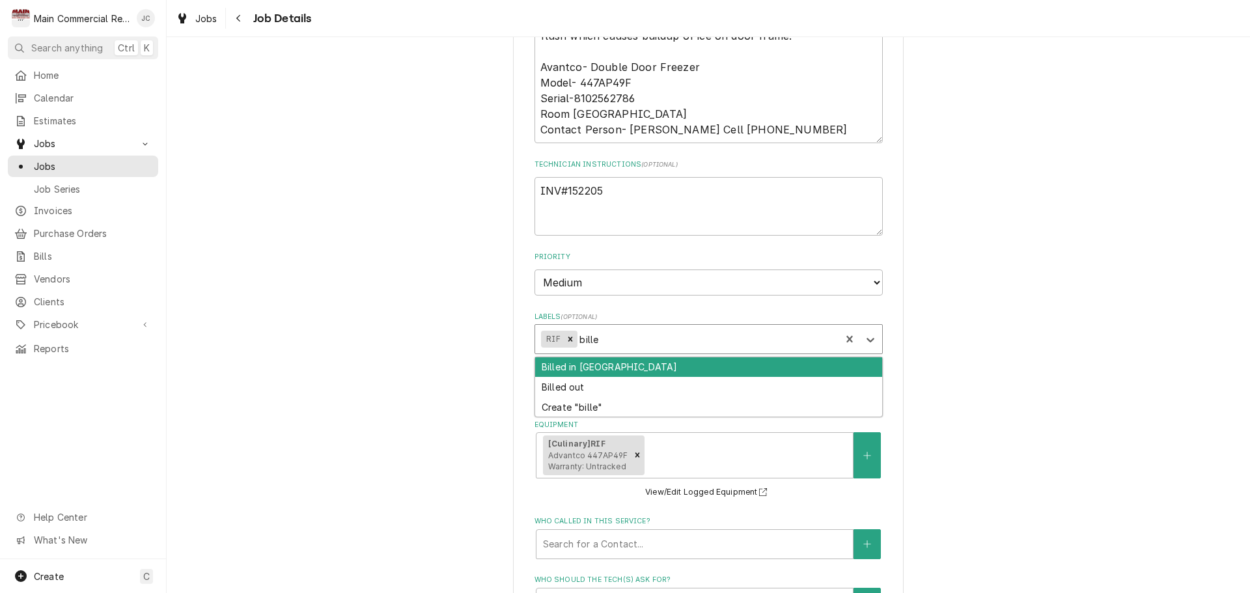
type input "billed"
click at [622, 376] on div "Billed in [GEOGRAPHIC_DATA]" at bounding box center [708, 367] width 347 height 20
type textarea "x"
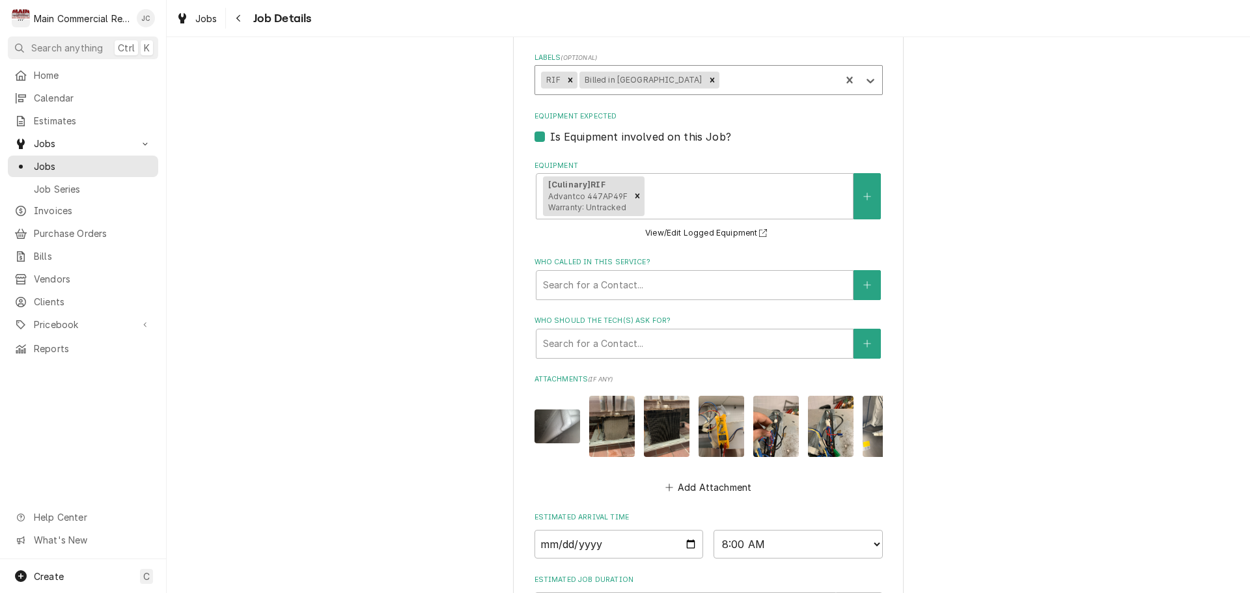
scroll to position [826, 0]
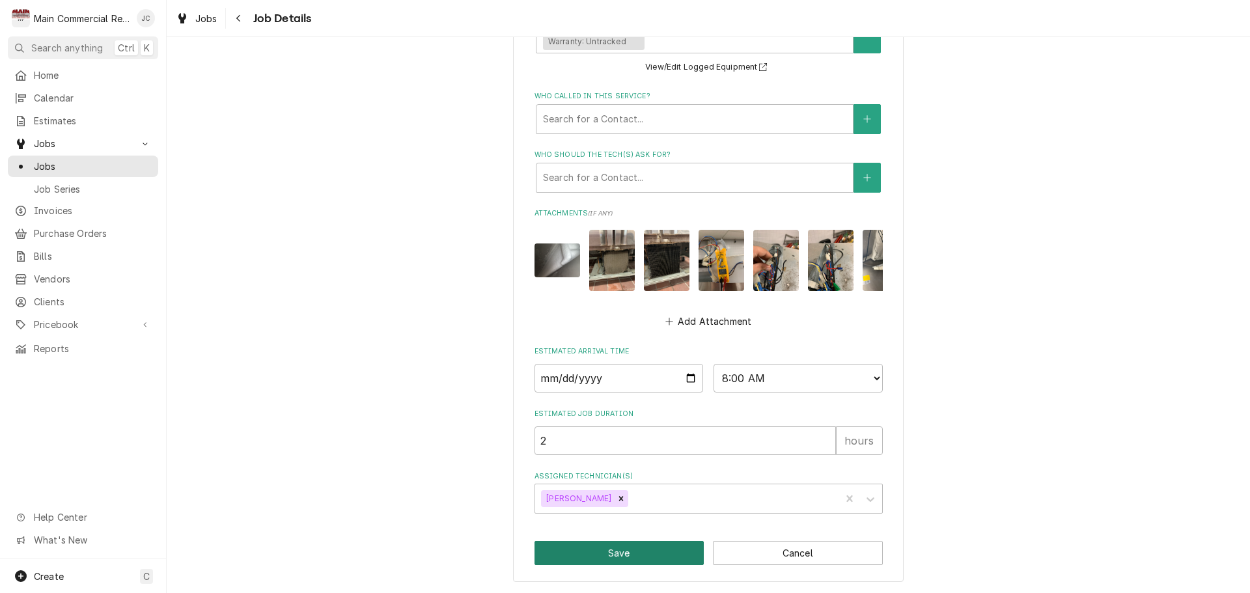
click at [600, 553] on button "Save" at bounding box center [620, 553] width 170 height 24
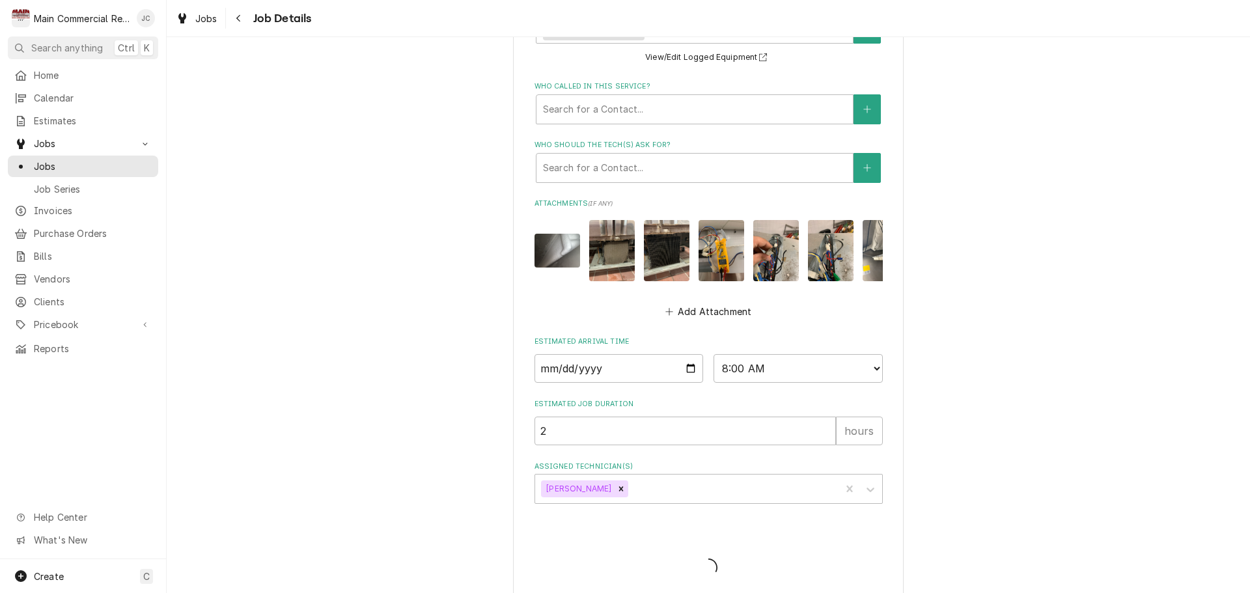
type textarea "x"
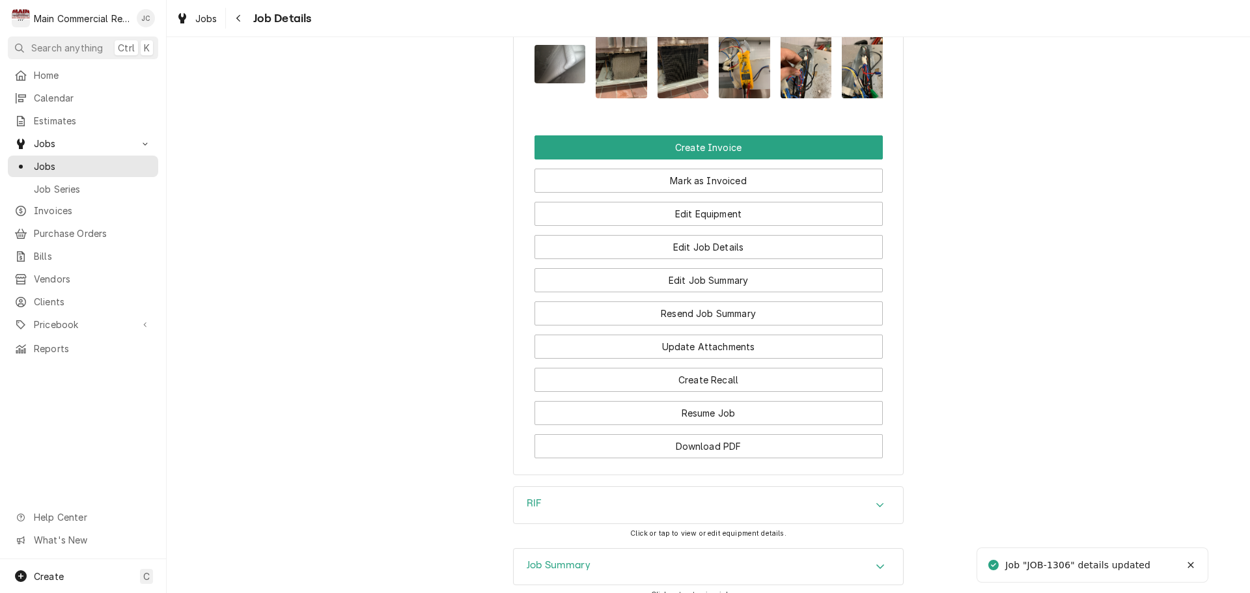
scroll to position [1257, 0]
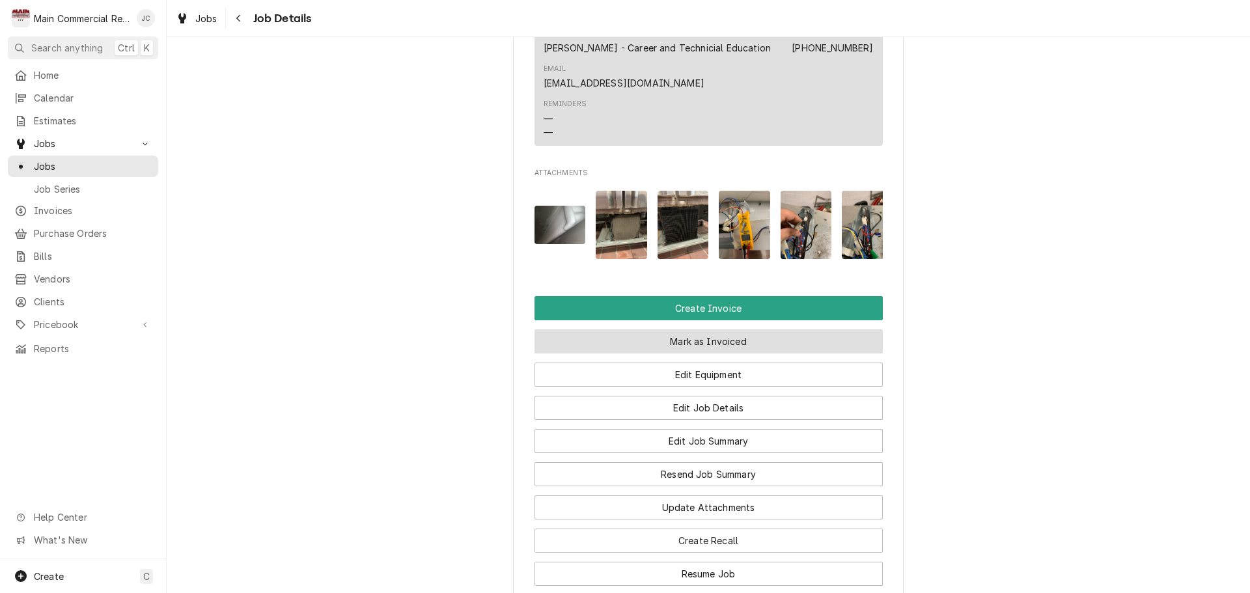
click at [643, 354] on button "Mark as Invoiced" at bounding box center [709, 341] width 348 height 24
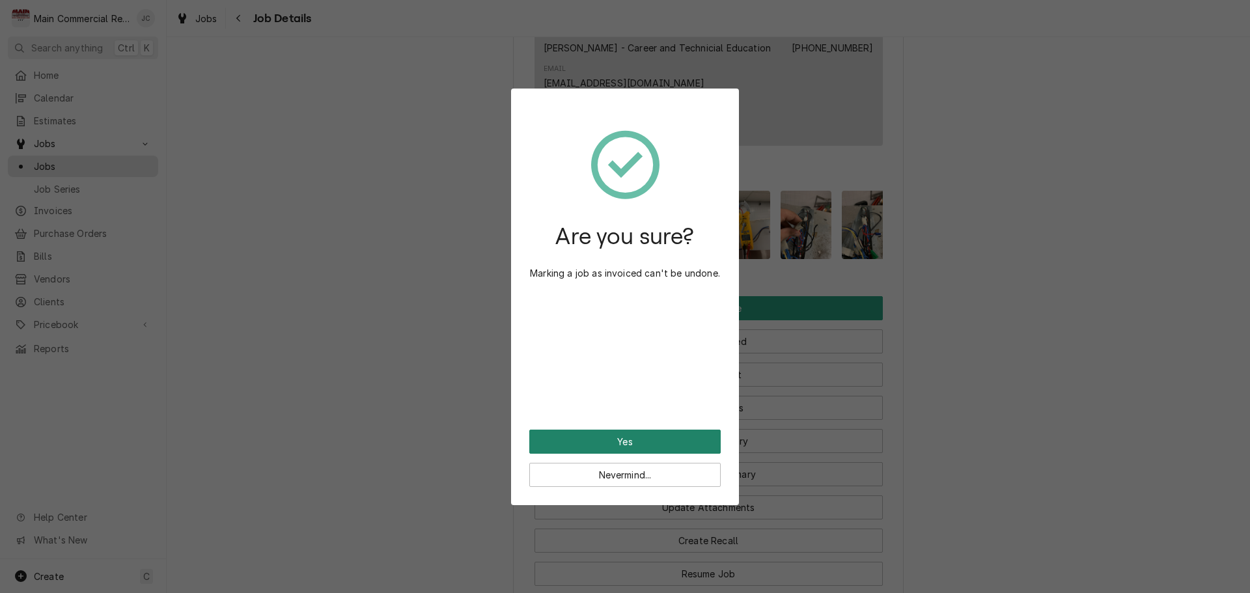
click at [633, 445] on button "Yes" at bounding box center [624, 442] width 191 height 24
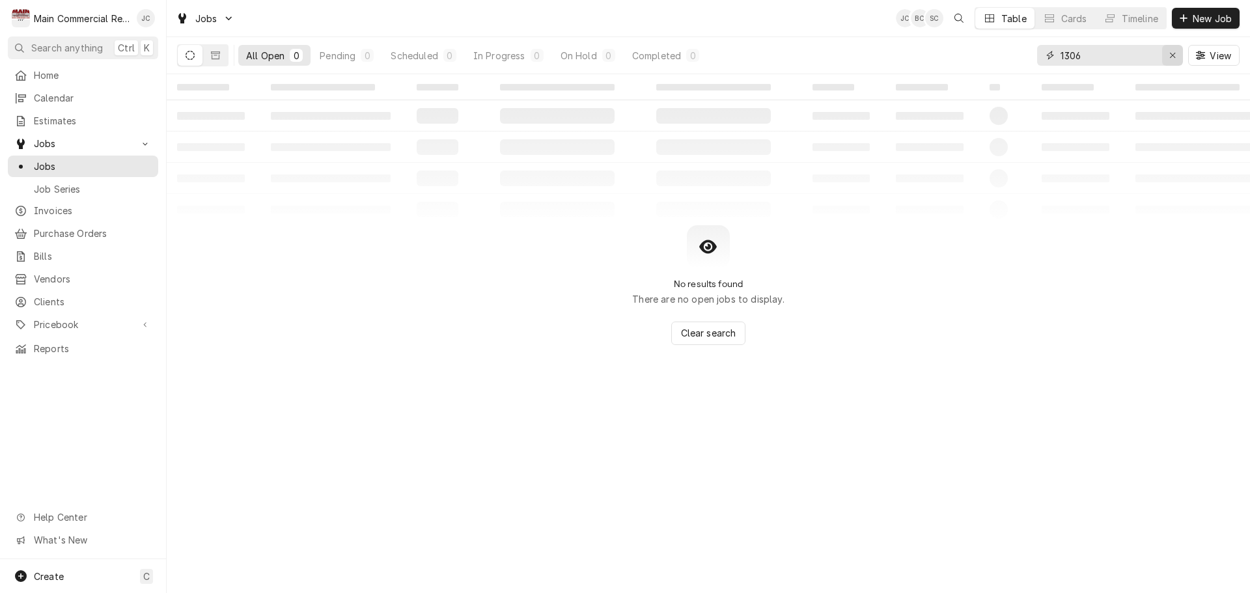
click at [1167, 59] on div "Erase input" at bounding box center [1172, 55] width 13 height 13
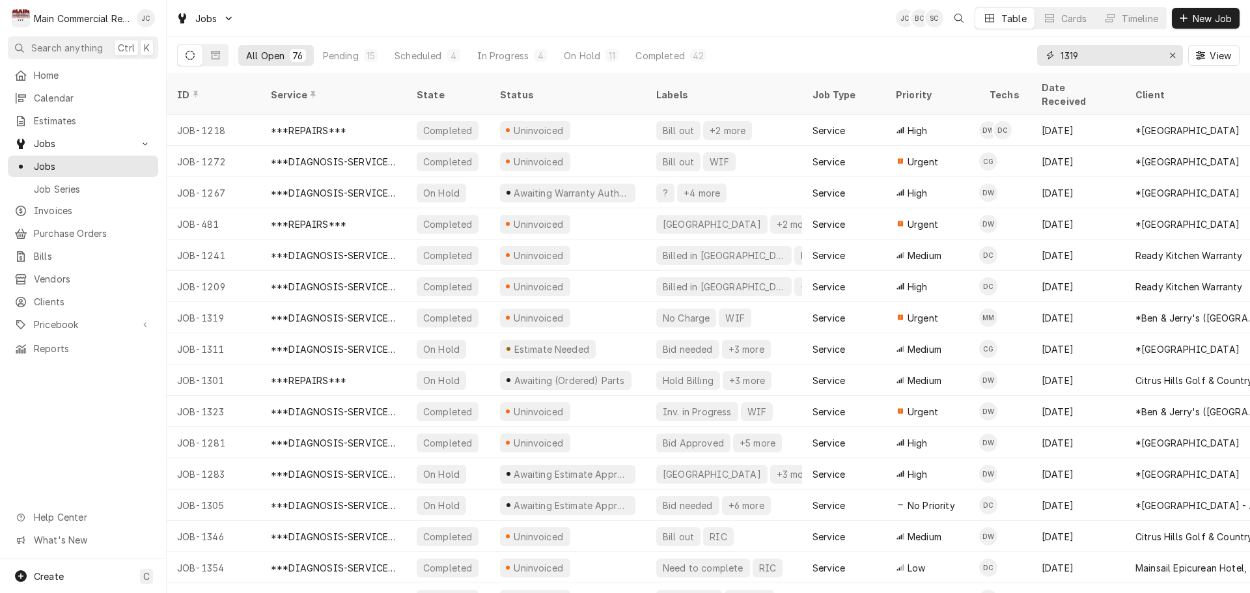
type input "1319"
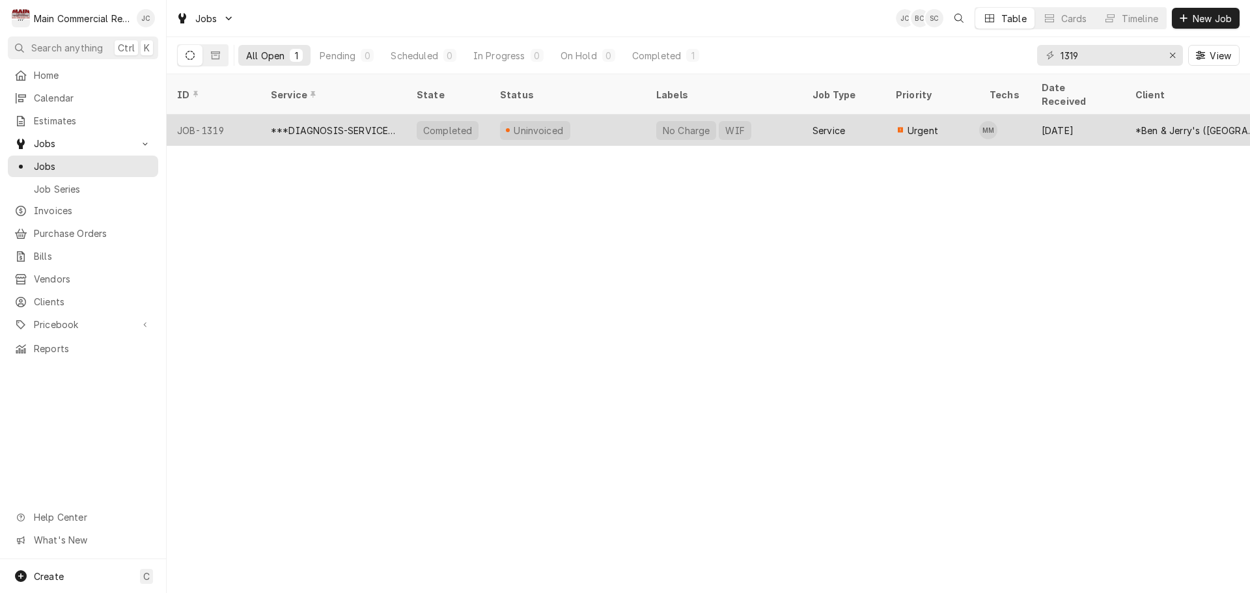
click at [469, 121] on div "Completed" at bounding box center [448, 130] width 62 height 19
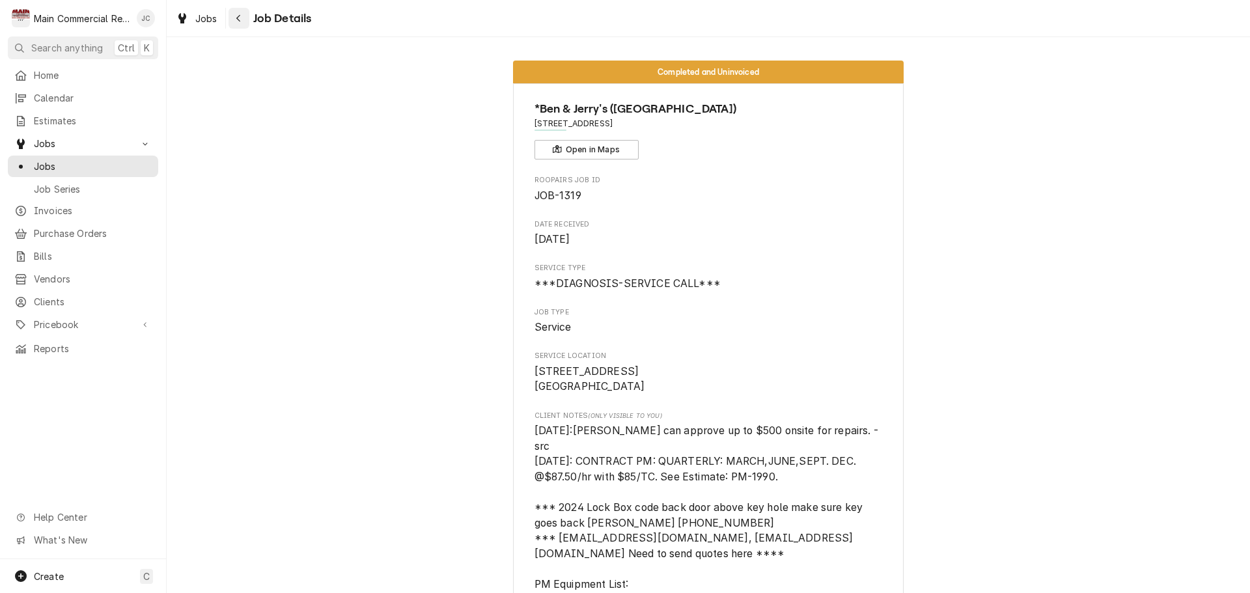
click at [232, 16] on div "Navigate back" at bounding box center [238, 18] width 13 height 13
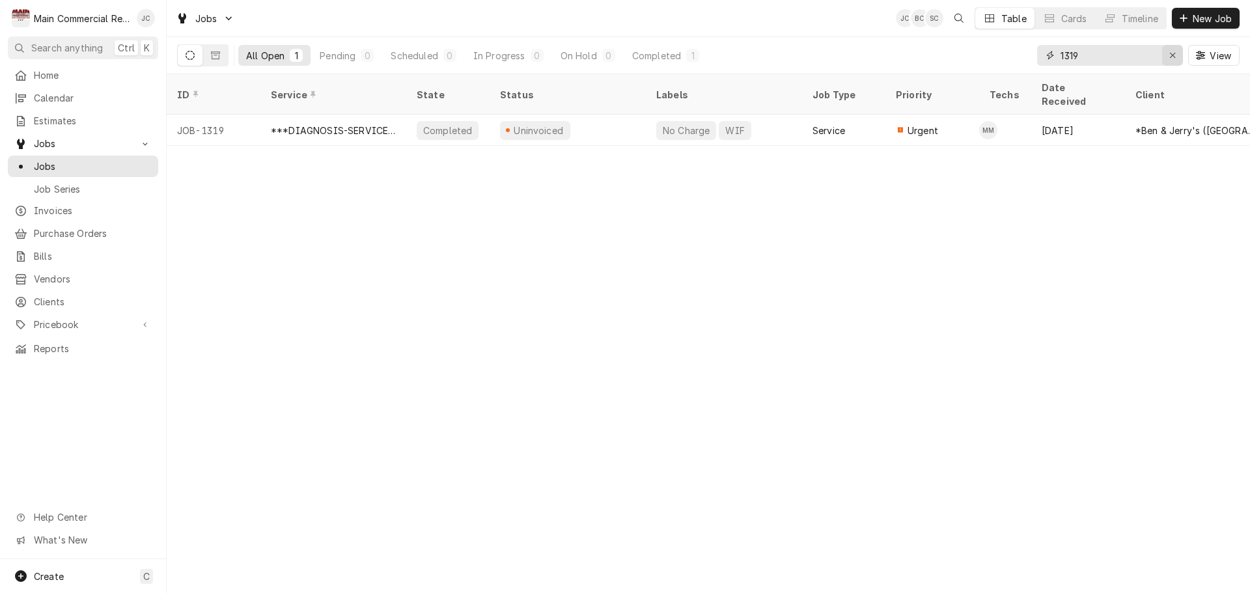
click at [1171, 57] on icon "Erase input" at bounding box center [1172, 55] width 7 height 9
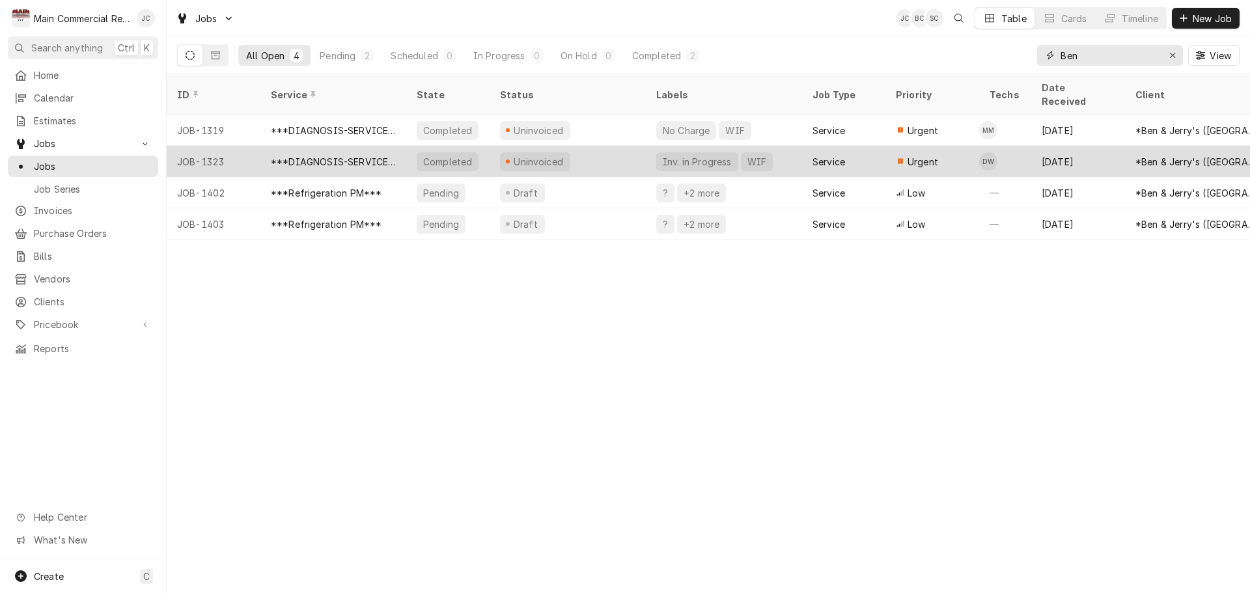
type input "Ben"
click at [596, 146] on div "Uninvoiced" at bounding box center [568, 161] width 156 height 31
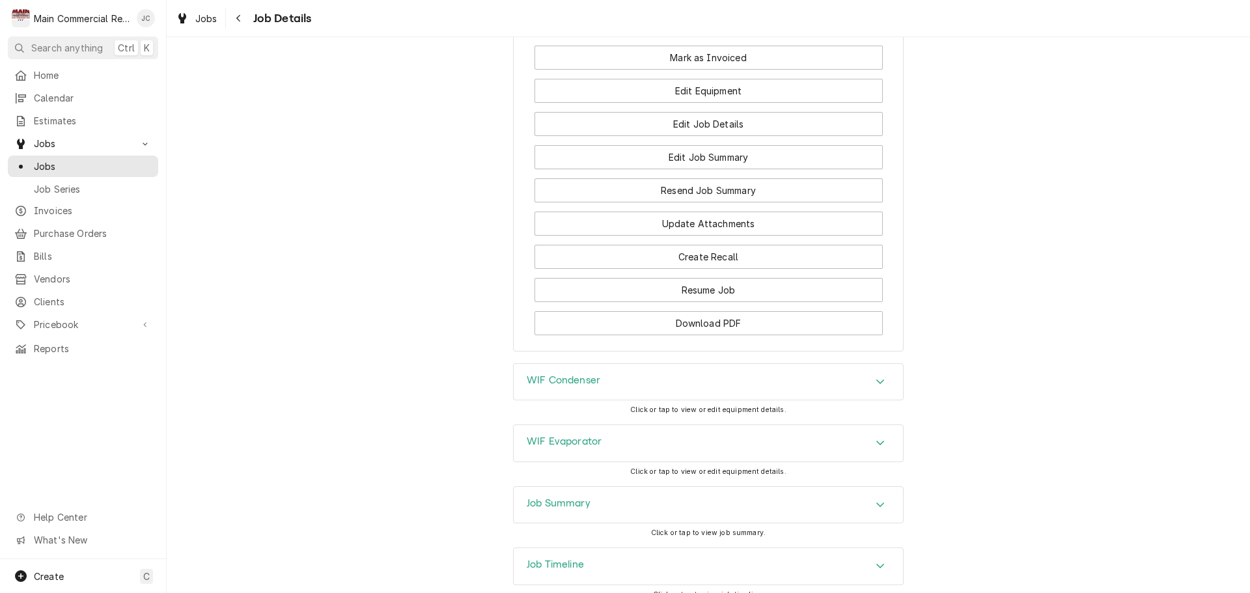
scroll to position [1832, 0]
click at [622, 486] on div "Job Summary" at bounding box center [708, 504] width 389 height 36
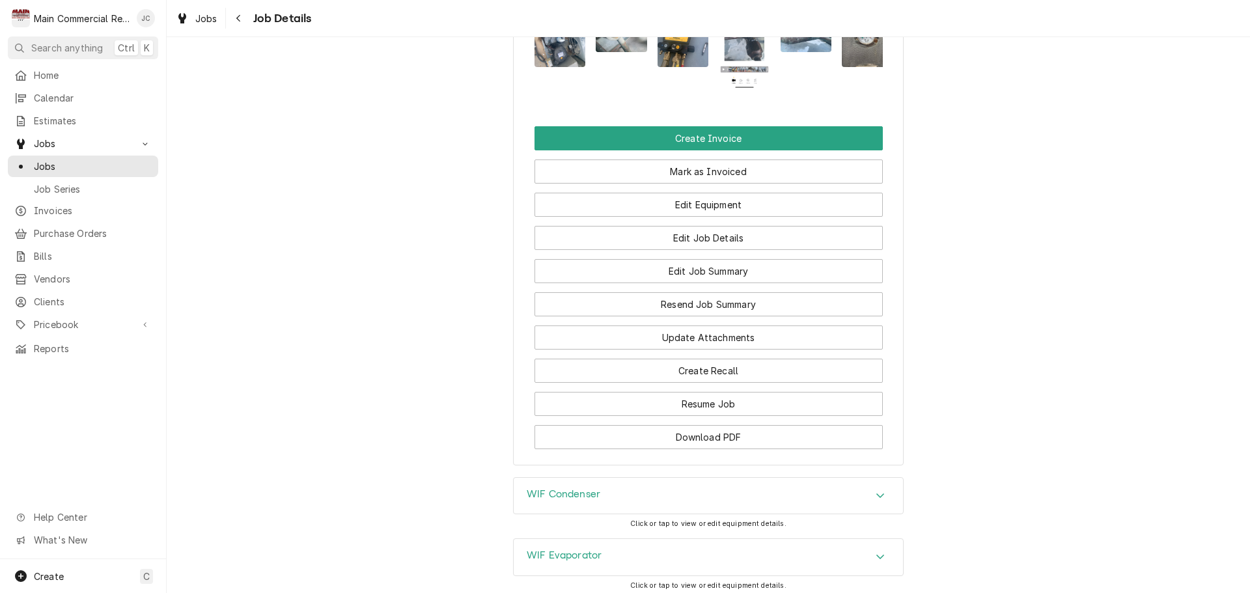
scroll to position [1652, 0]
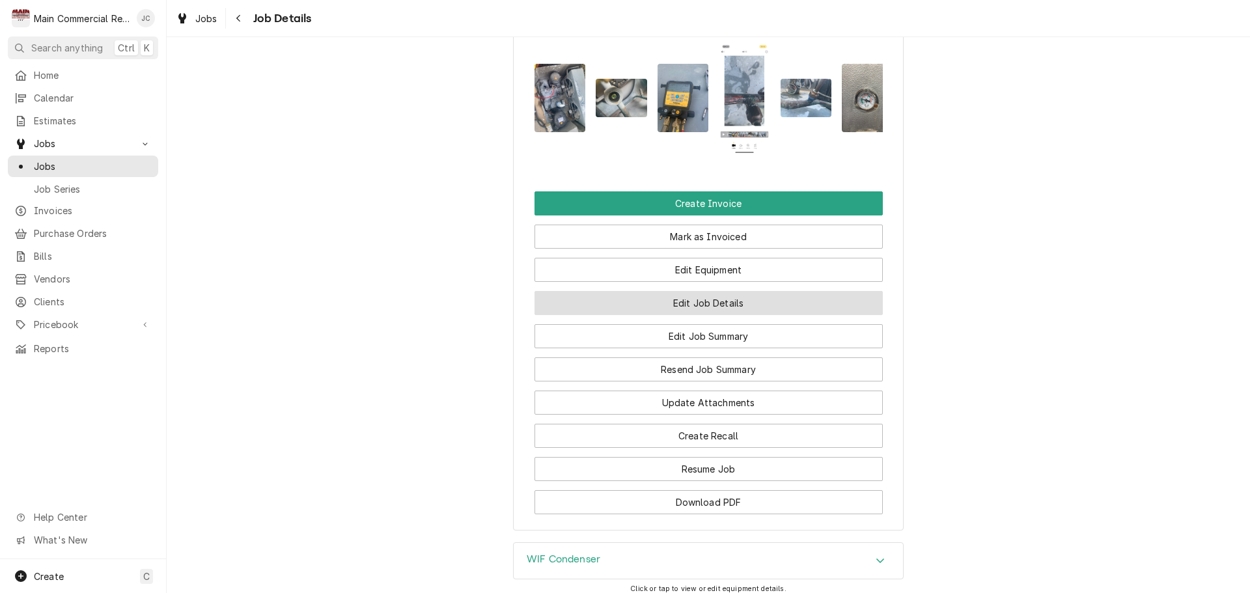
click at [727, 291] on button "Edit Job Details" at bounding box center [709, 303] width 348 height 24
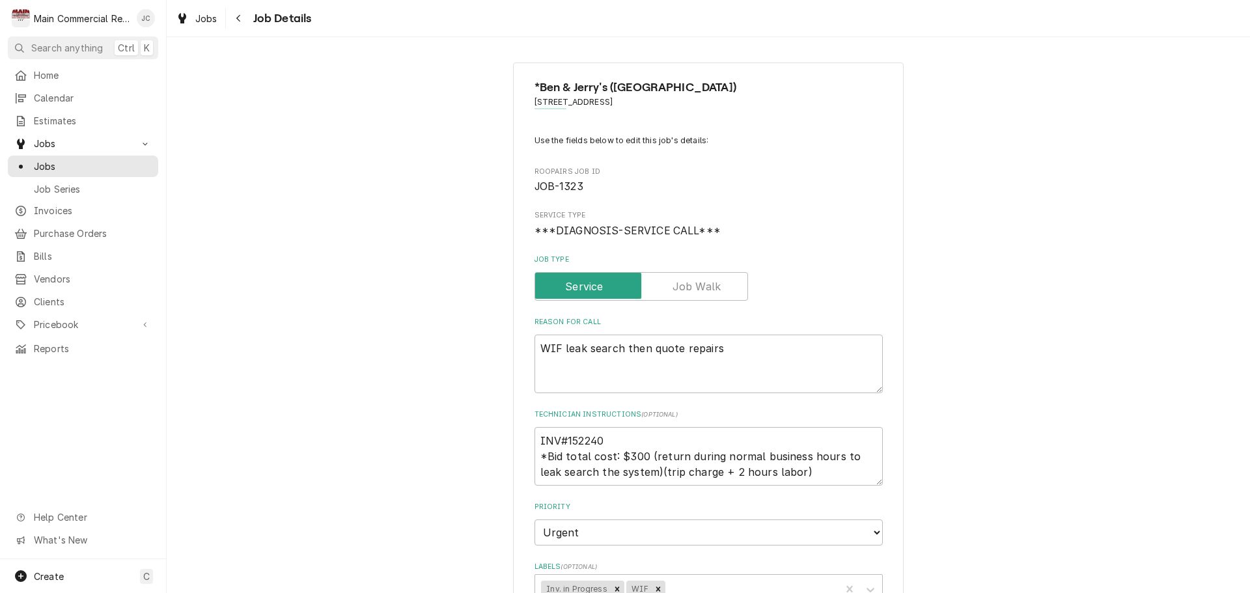
type textarea "x"
click at [240, 21] on icon "Navigate back" at bounding box center [238, 18] width 4 height 7
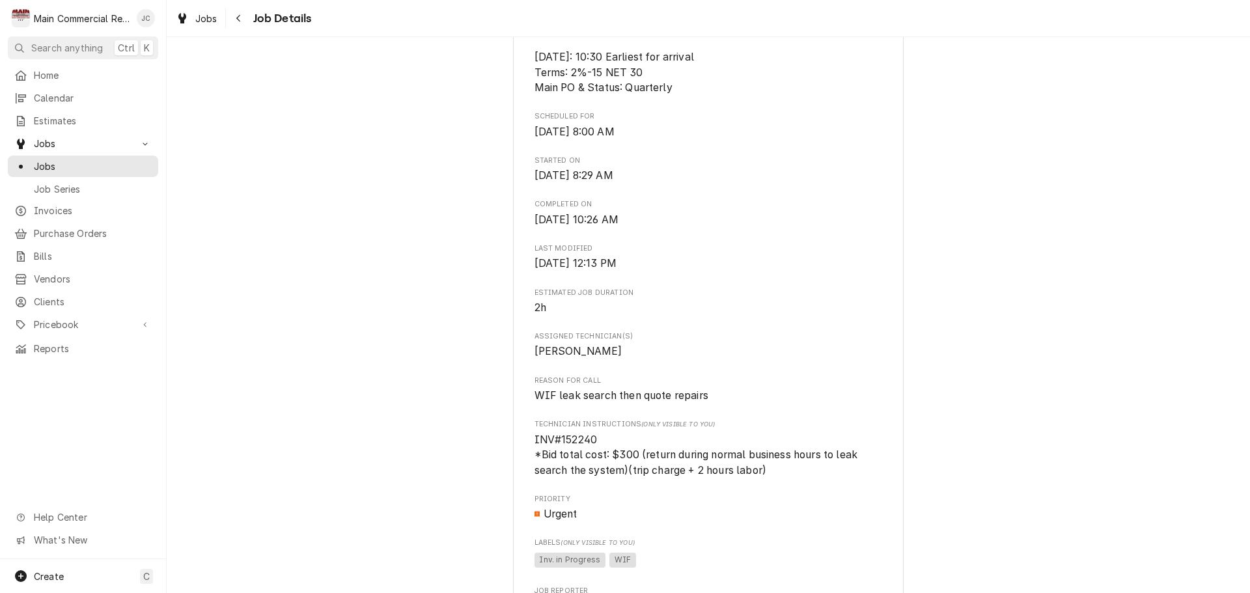
scroll to position [781, 0]
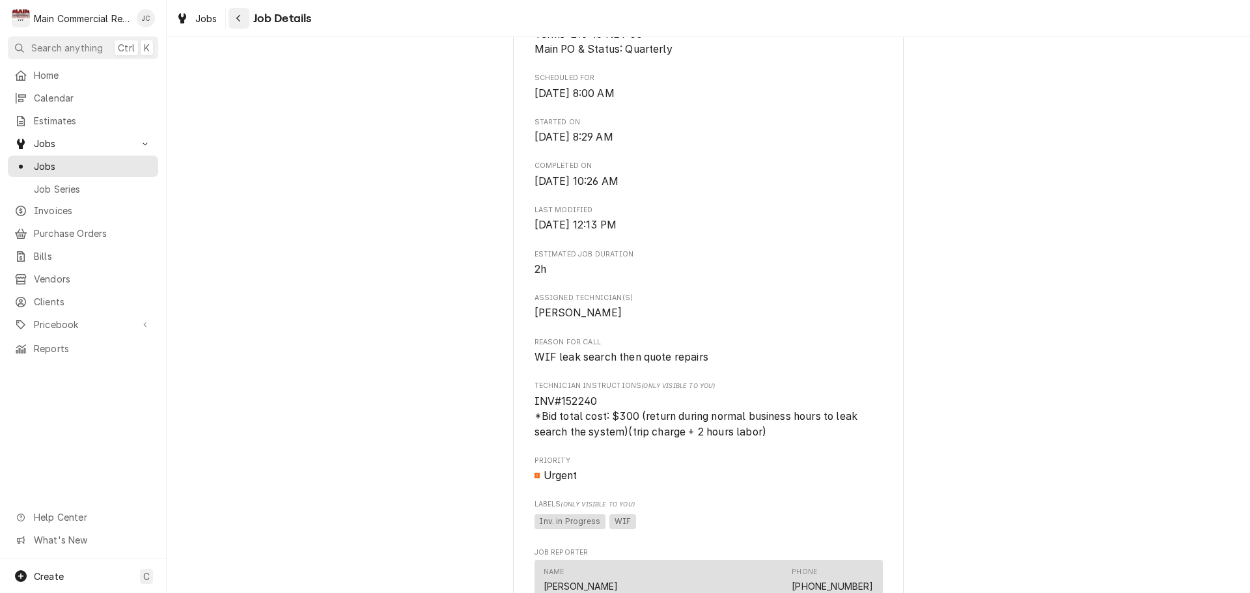
click at [238, 20] on icon "Navigate back" at bounding box center [238, 18] width 4 height 7
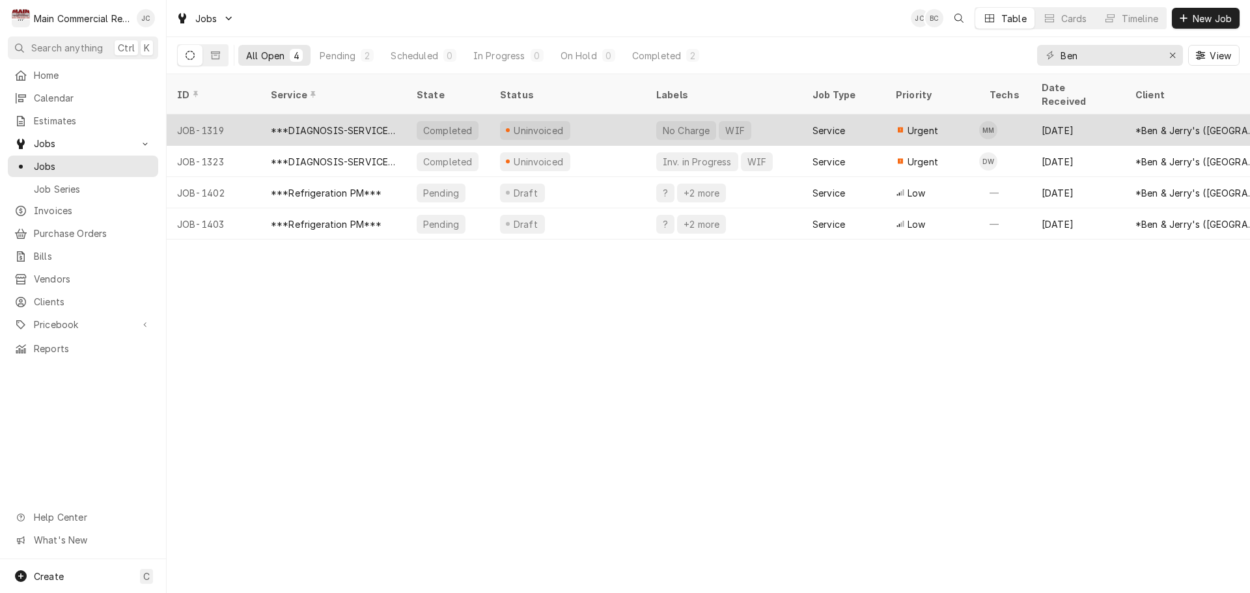
click at [369, 124] on div "***DIAGNOSIS-SERVICE CALL***" at bounding box center [333, 131] width 125 height 14
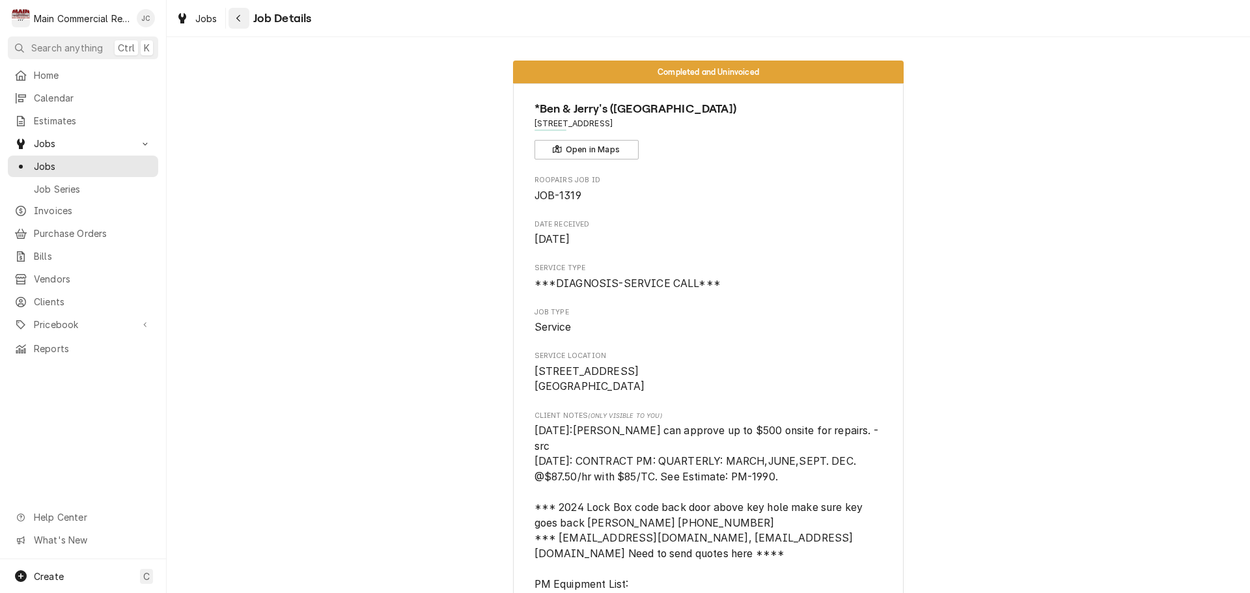
click at [238, 18] on icon "Navigate back" at bounding box center [239, 18] width 6 height 9
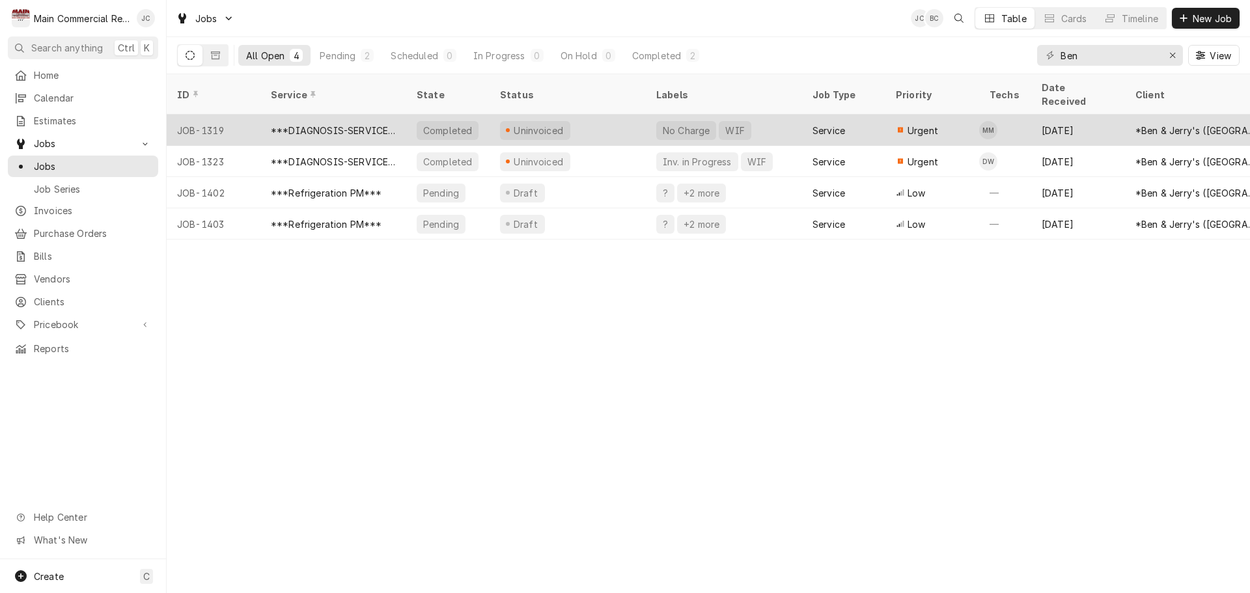
click at [481, 116] on div "Completed" at bounding box center [447, 130] width 83 height 31
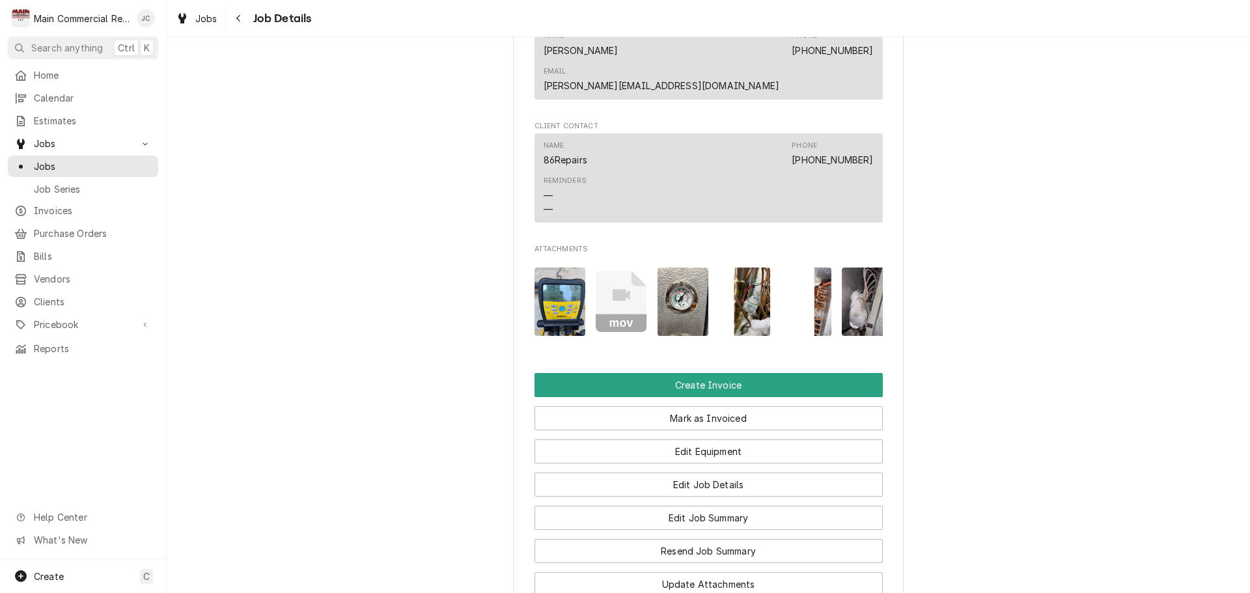
scroll to position [1563, 0]
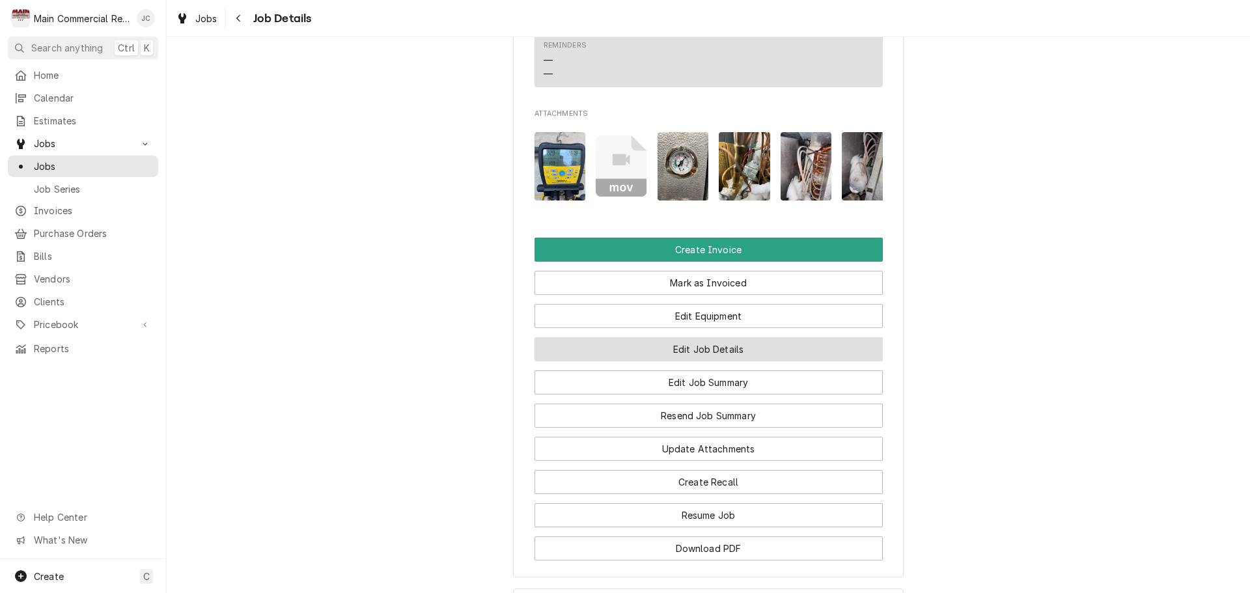
click at [673, 337] on button "Edit Job Details" at bounding box center [709, 349] width 348 height 24
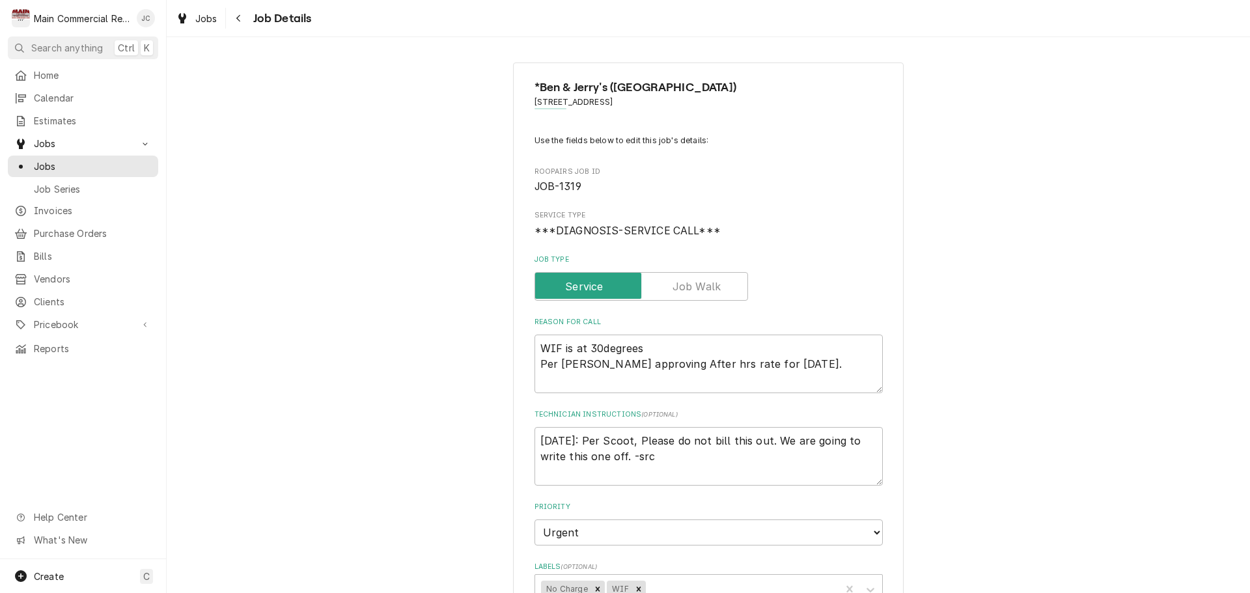
type textarea "x"
click at [615, 439] on textarea "[DATE]: Per Scoot, Please do not bill this out. We are going to write this one …" at bounding box center [709, 456] width 348 height 59
click at [237, 18] on icon "Navigate back" at bounding box center [238, 18] width 4 height 7
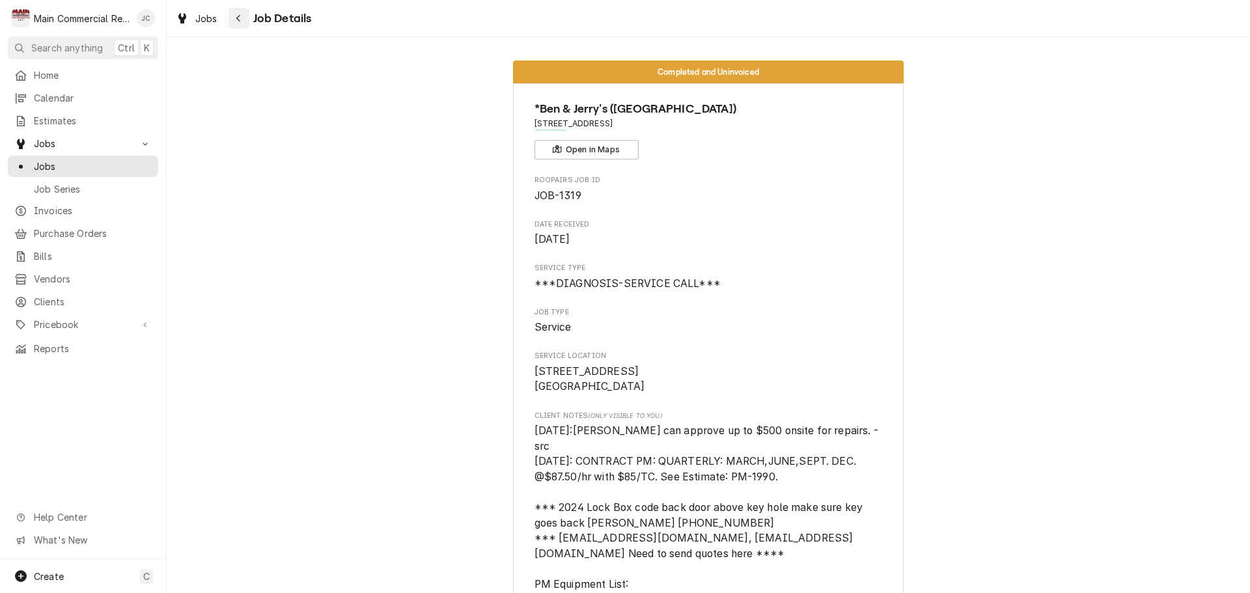
click at [244, 23] on div "Navigate back" at bounding box center [238, 18] width 13 height 13
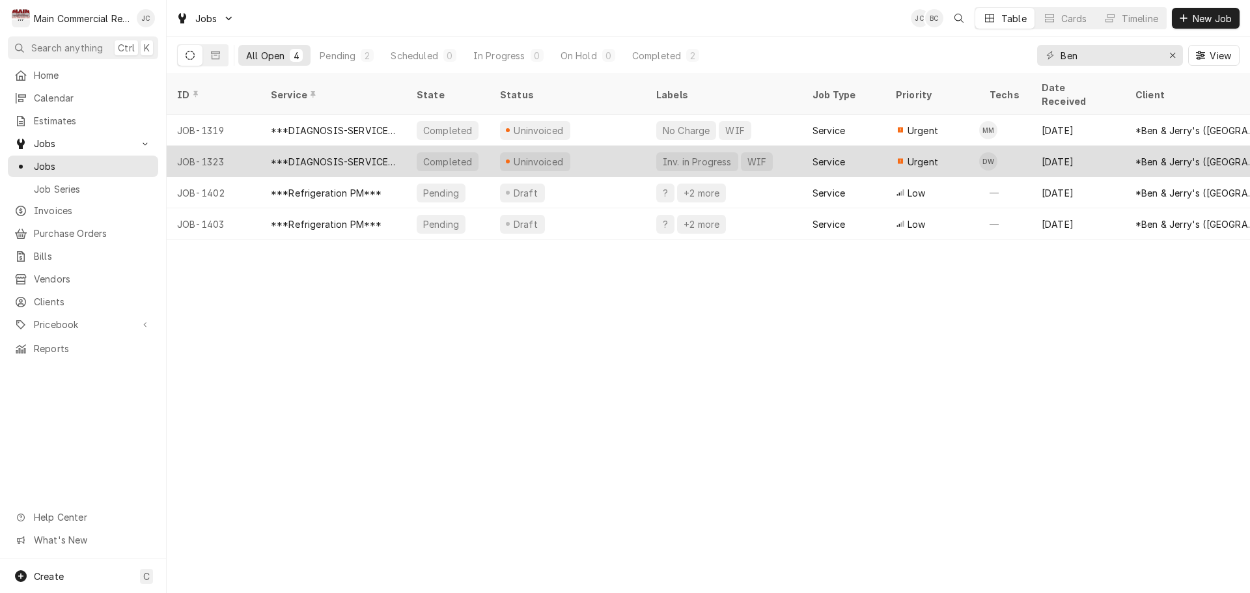
click at [307, 155] on div "***DIAGNOSIS-SERVICE CALL***" at bounding box center [333, 162] width 125 height 14
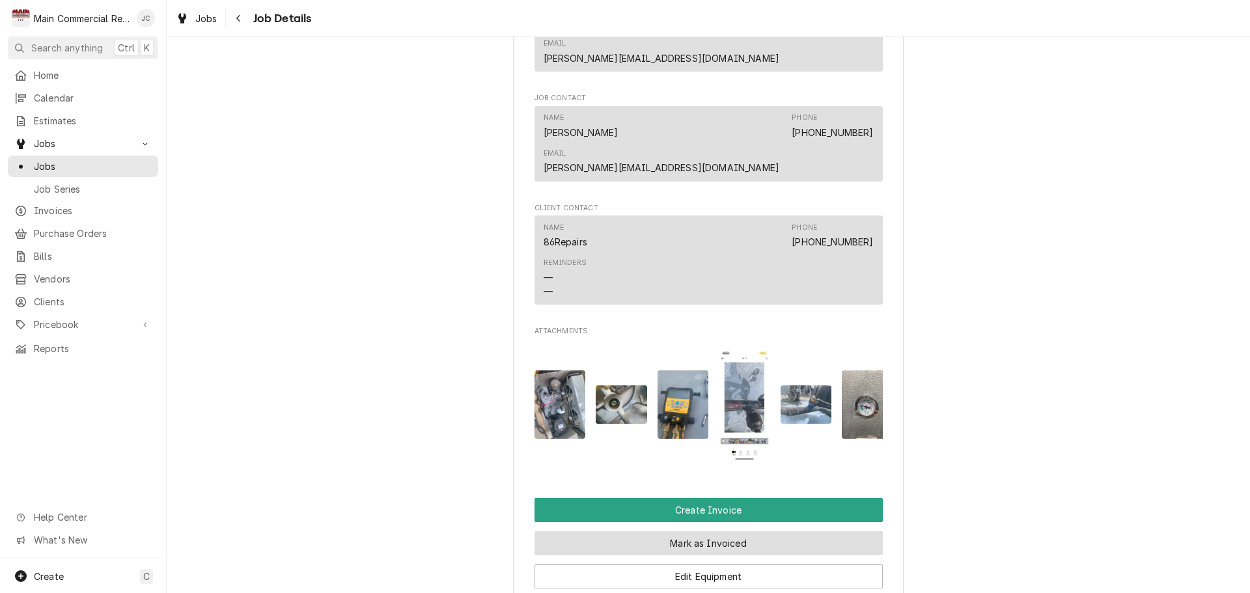
scroll to position [1367, 0]
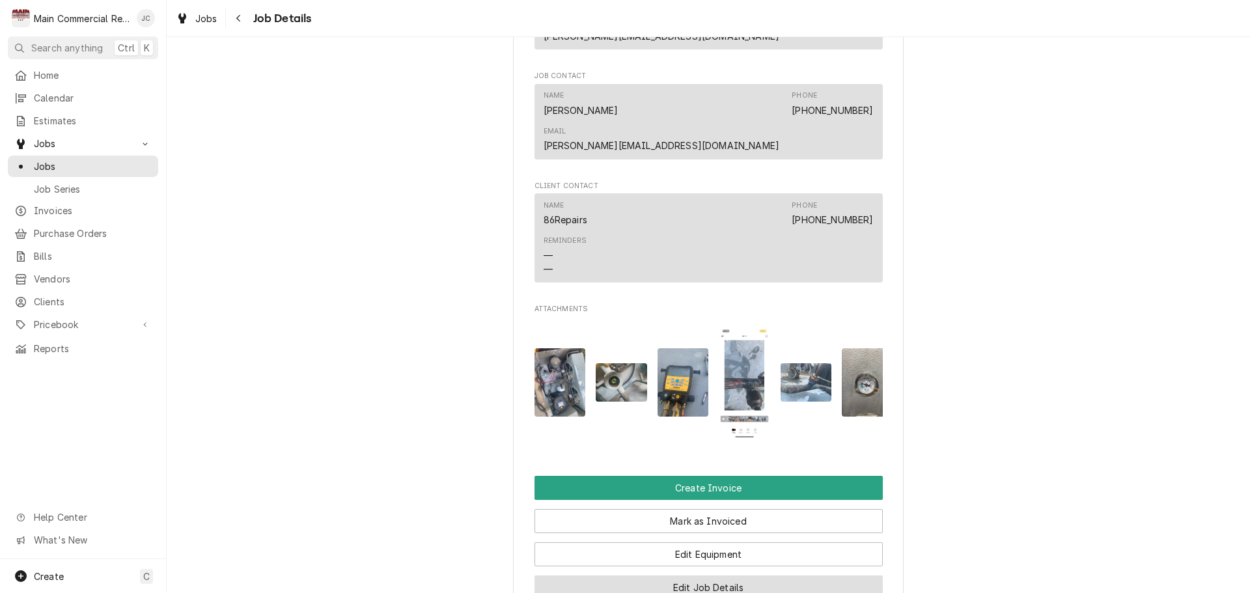
click at [689, 576] on button "Edit Job Details" at bounding box center [709, 588] width 348 height 24
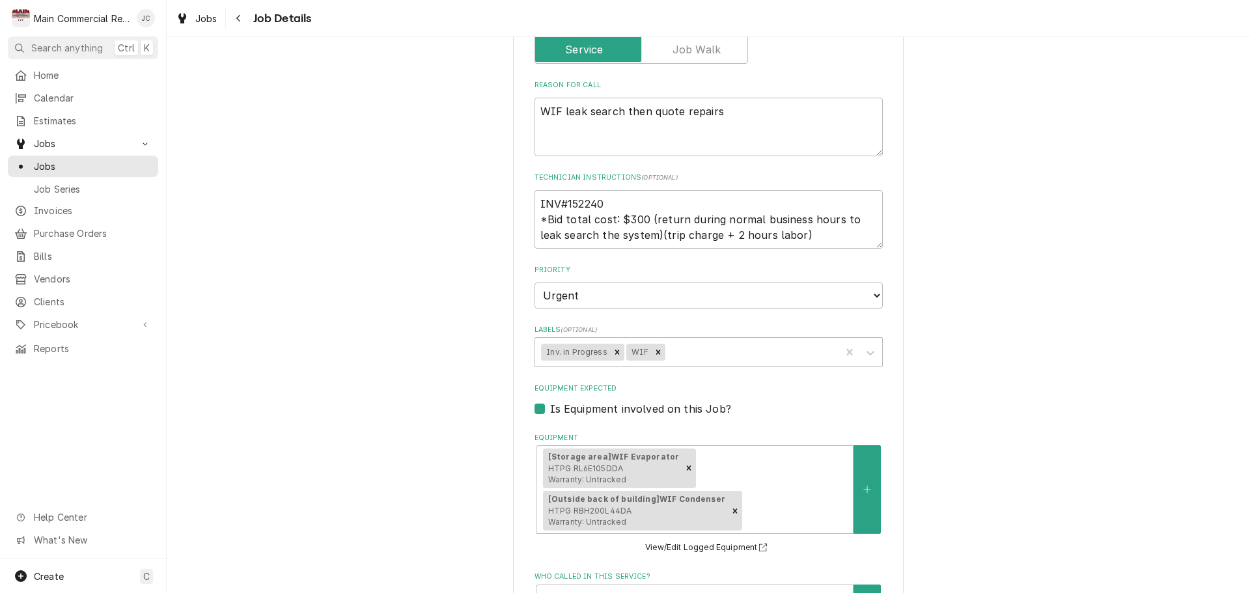
scroll to position [260, 0]
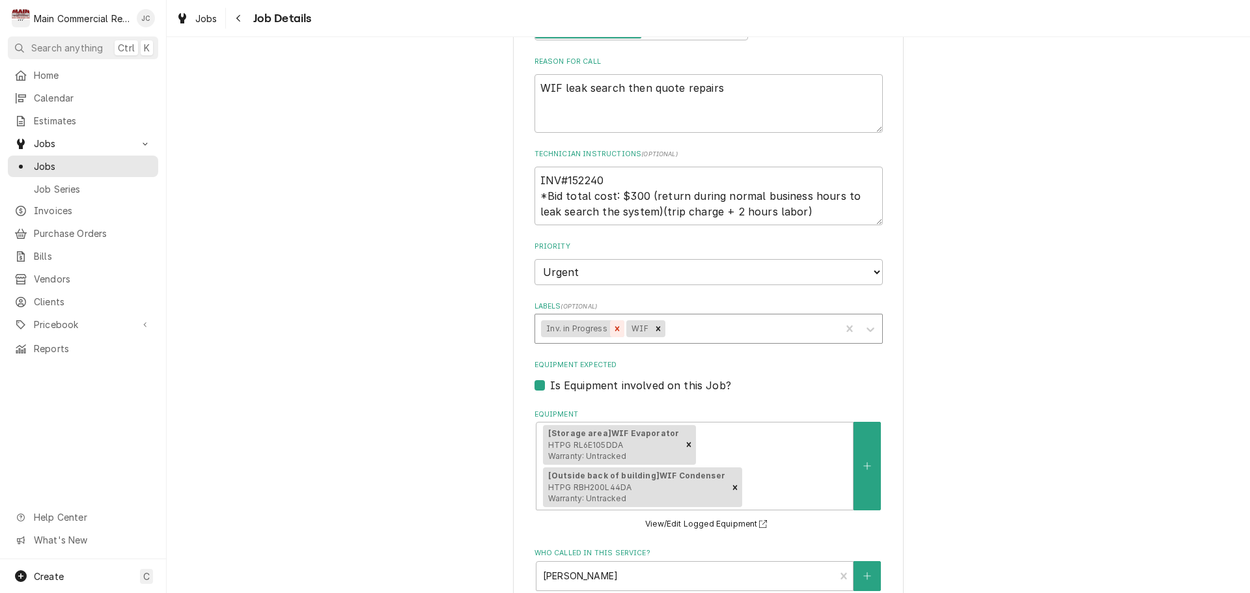
click at [613, 331] on icon "Remove Inv. in Progress" at bounding box center [617, 328] width 9 height 9
type textarea "x"
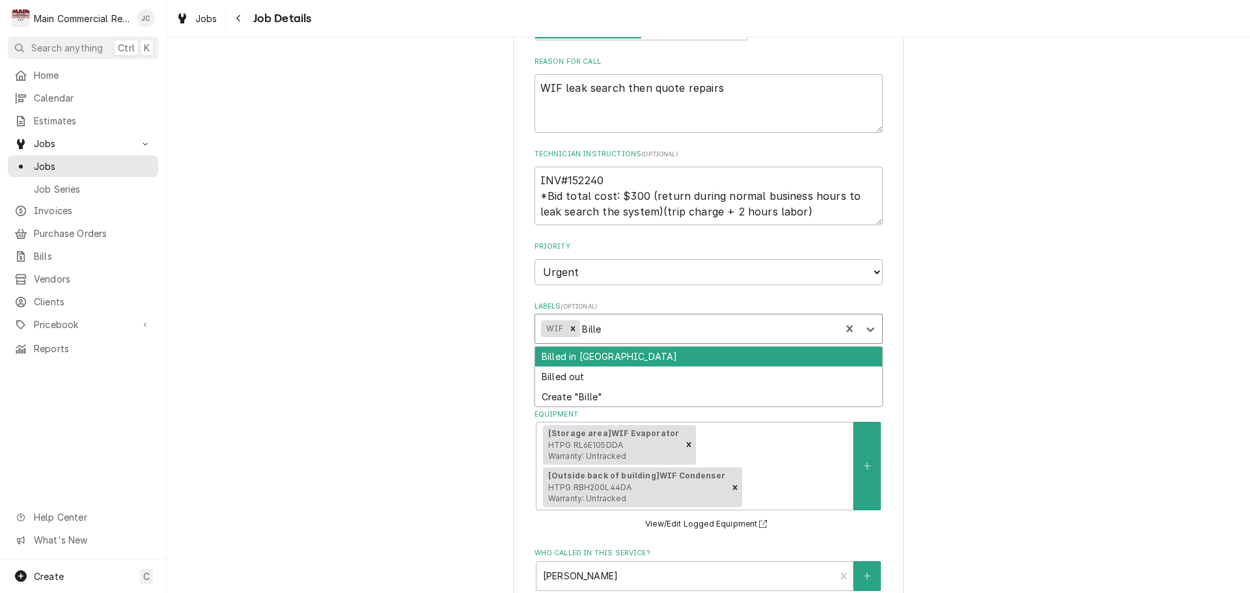
type input "Billed"
click at [611, 365] on div "Billed in [GEOGRAPHIC_DATA]" at bounding box center [708, 357] width 347 height 20
type textarea "x"
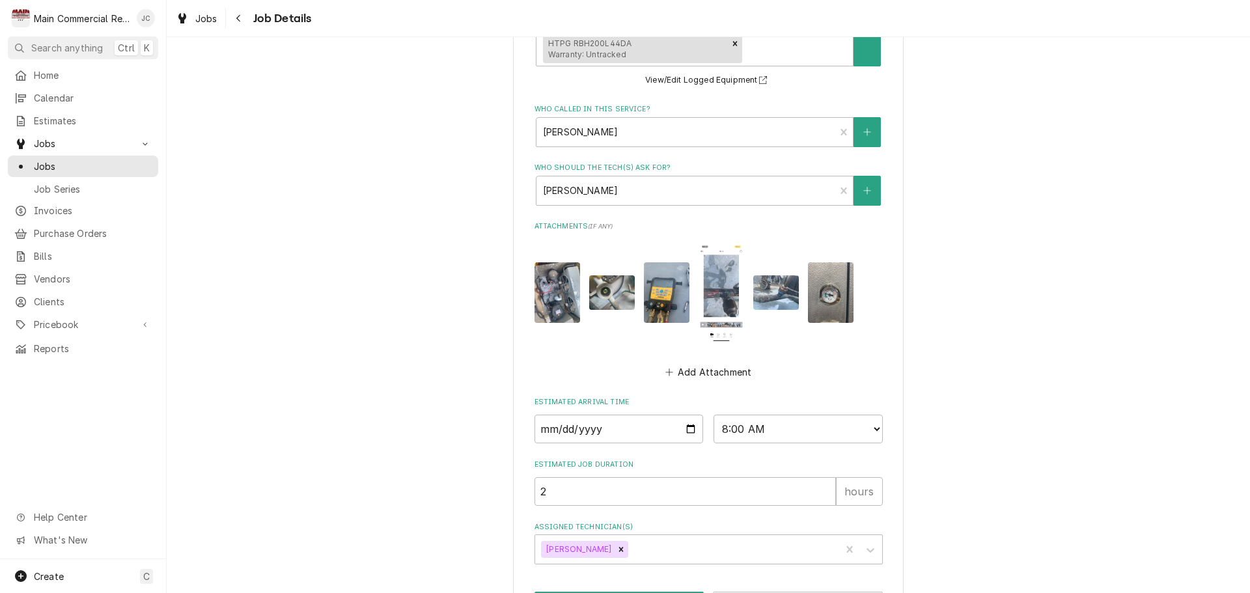
scroll to position [755, 0]
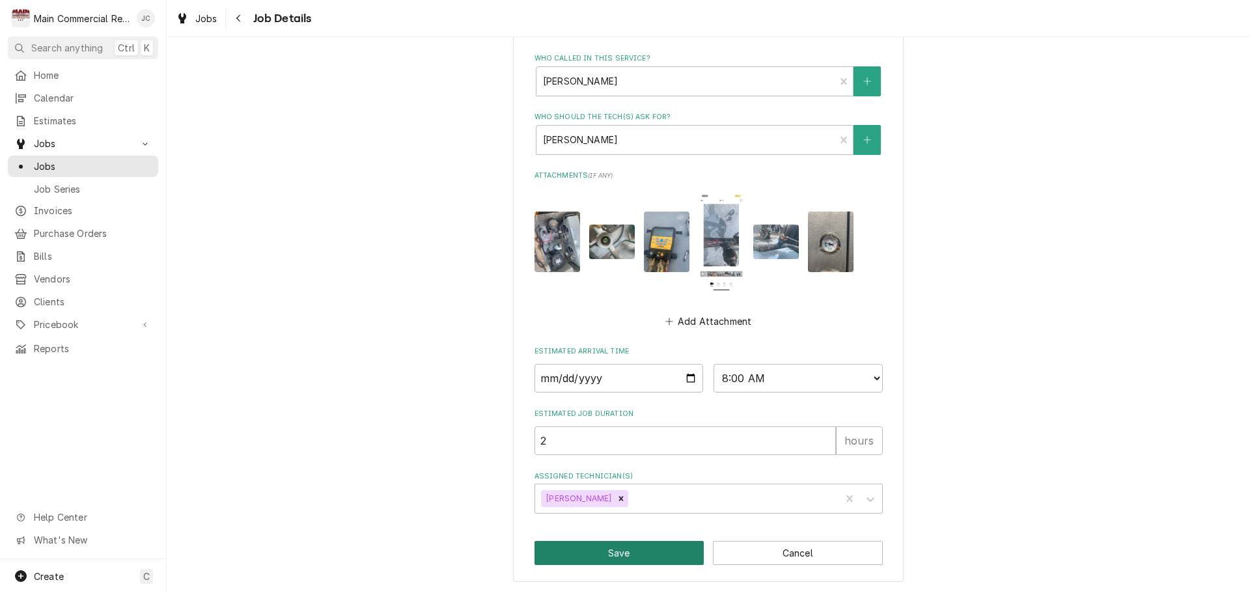
click at [633, 557] on button "Save" at bounding box center [620, 553] width 170 height 24
type textarea "x"
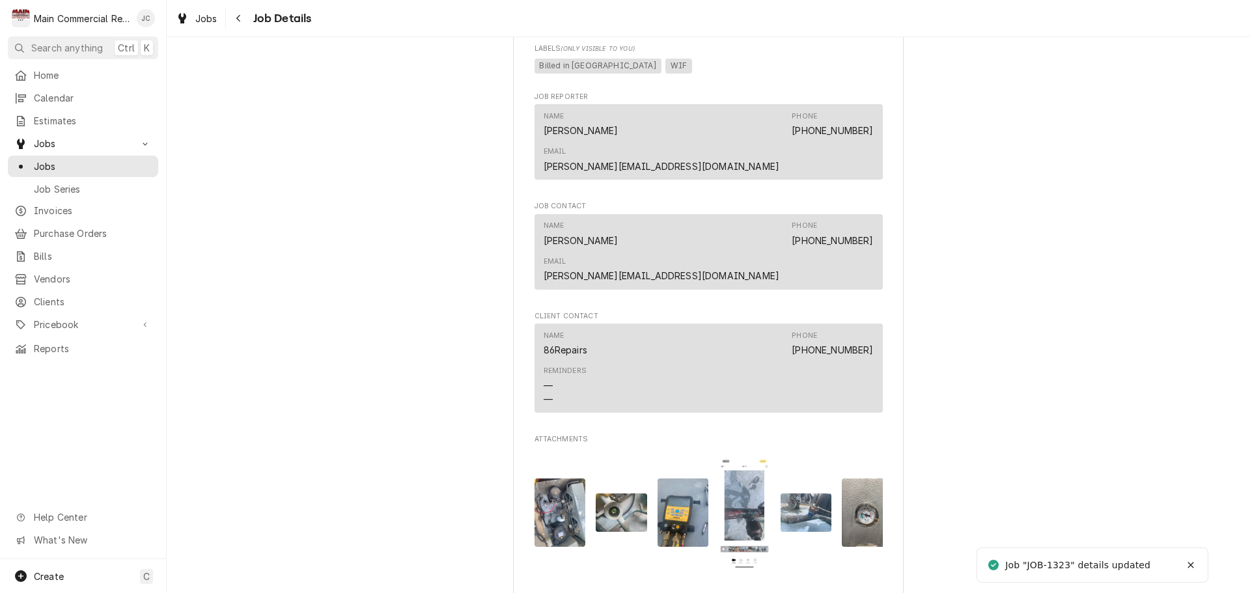
scroll to position [1693, 0]
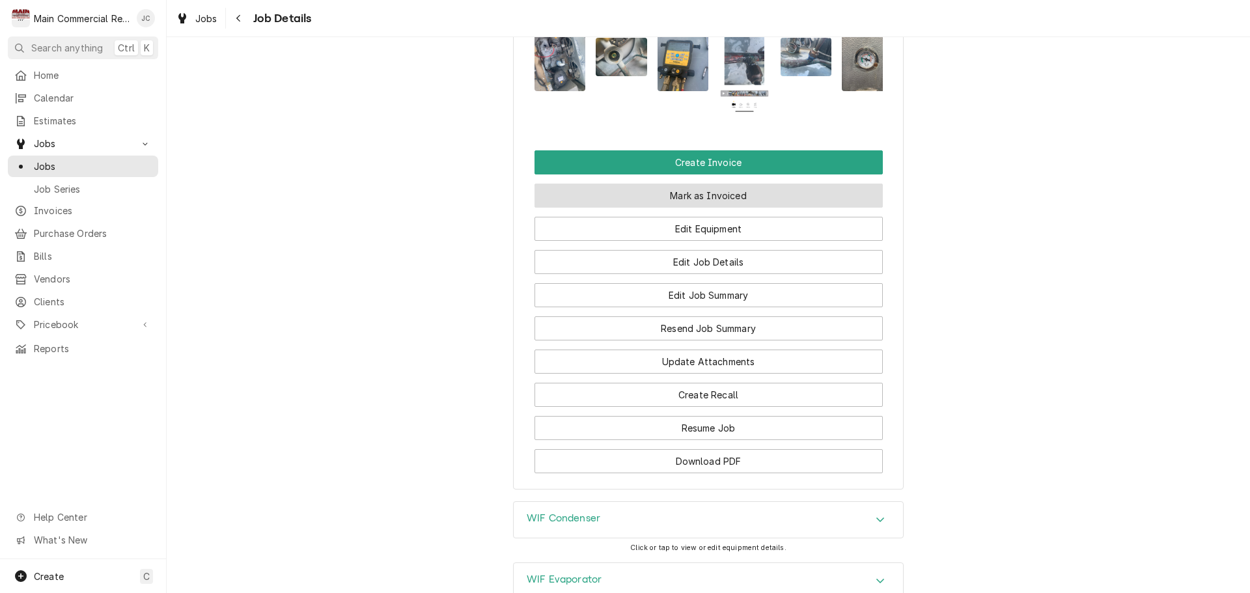
click at [715, 184] on button "Mark as Invoiced" at bounding box center [709, 196] width 348 height 24
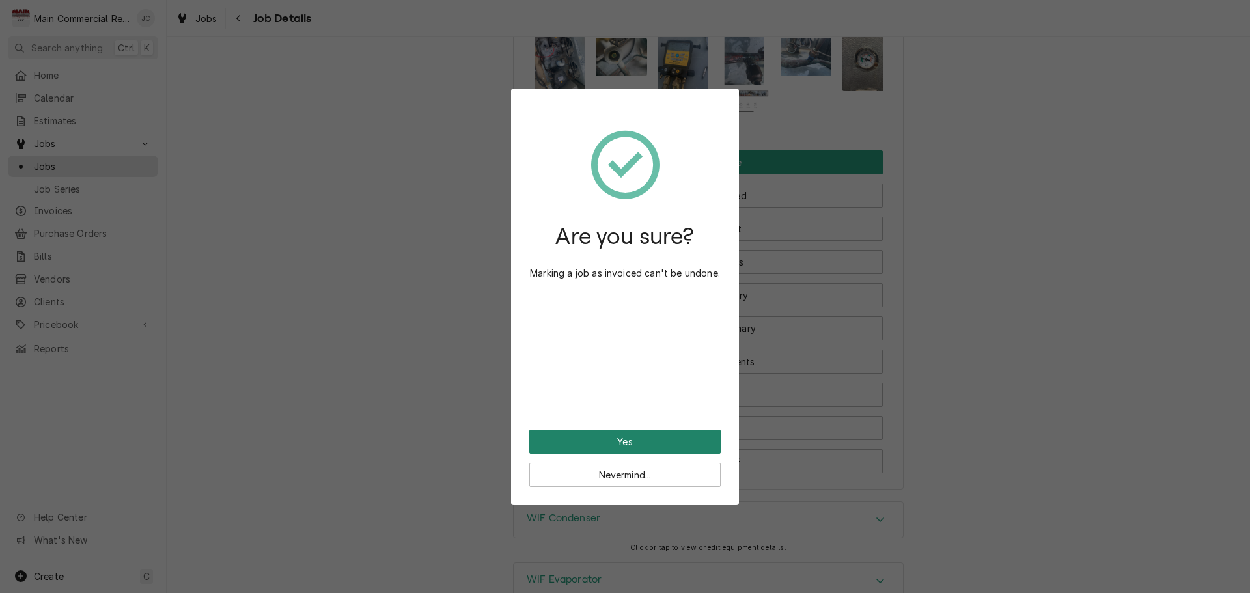
click at [643, 441] on button "Yes" at bounding box center [624, 442] width 191 height 24
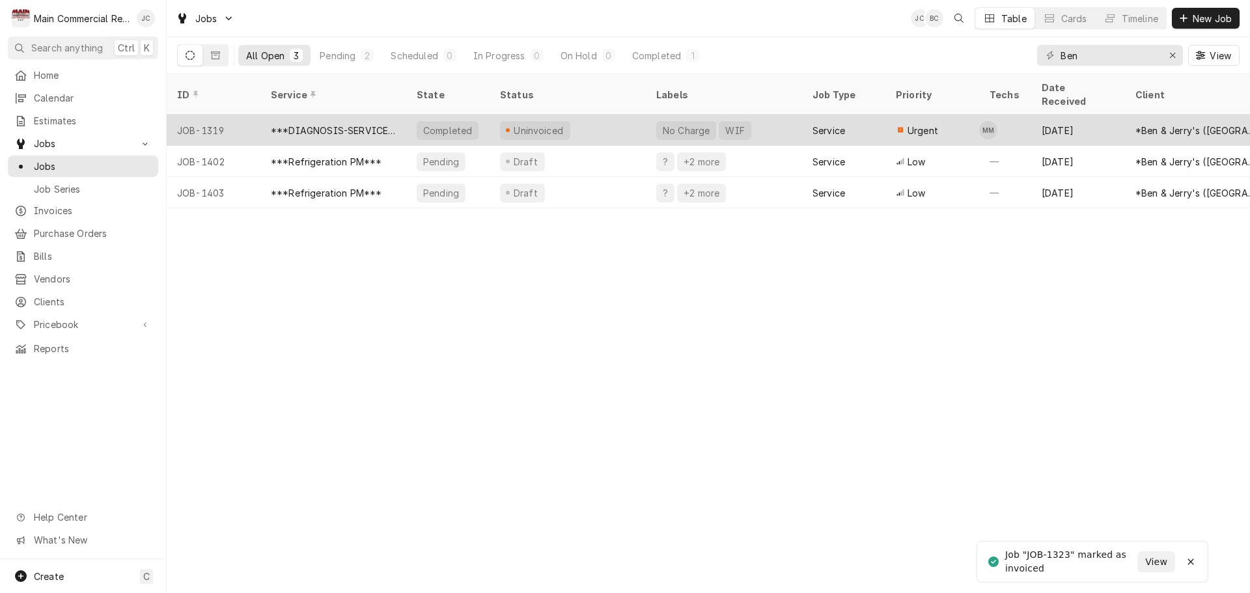
click at [604, 120] on div "Uninvoiced" at bounding box center [568, 130] width 156 height 31
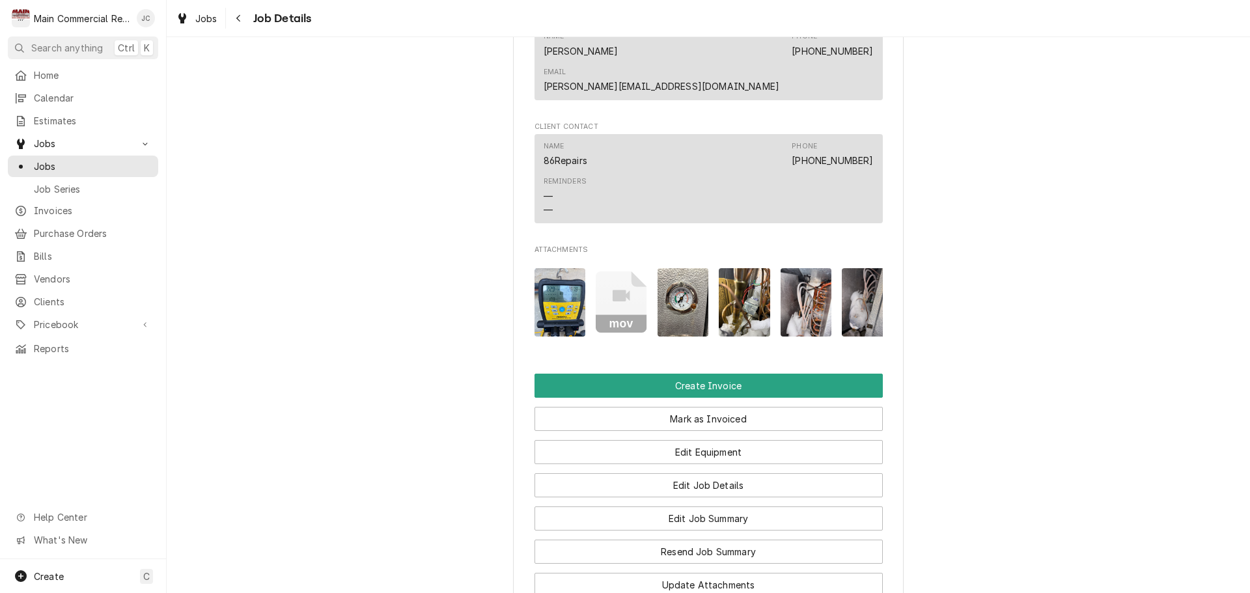
scroll to position [1498, 0]
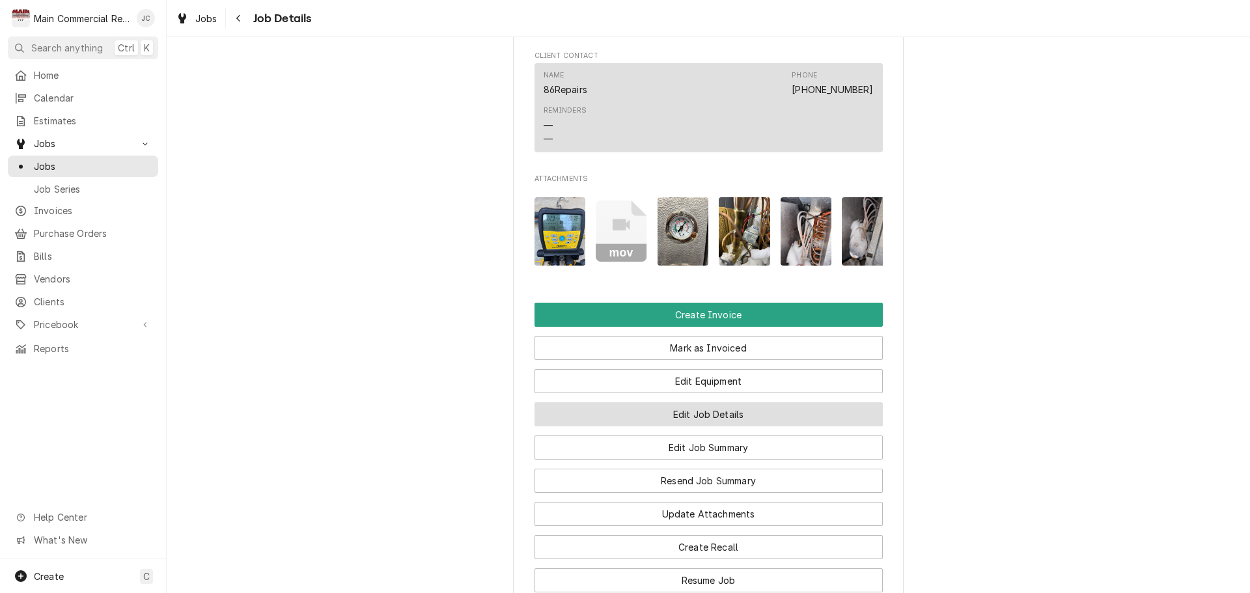
click at [690, 402] on button "Edit Job Details" at bounding box center [709, 414] width 348 height 24
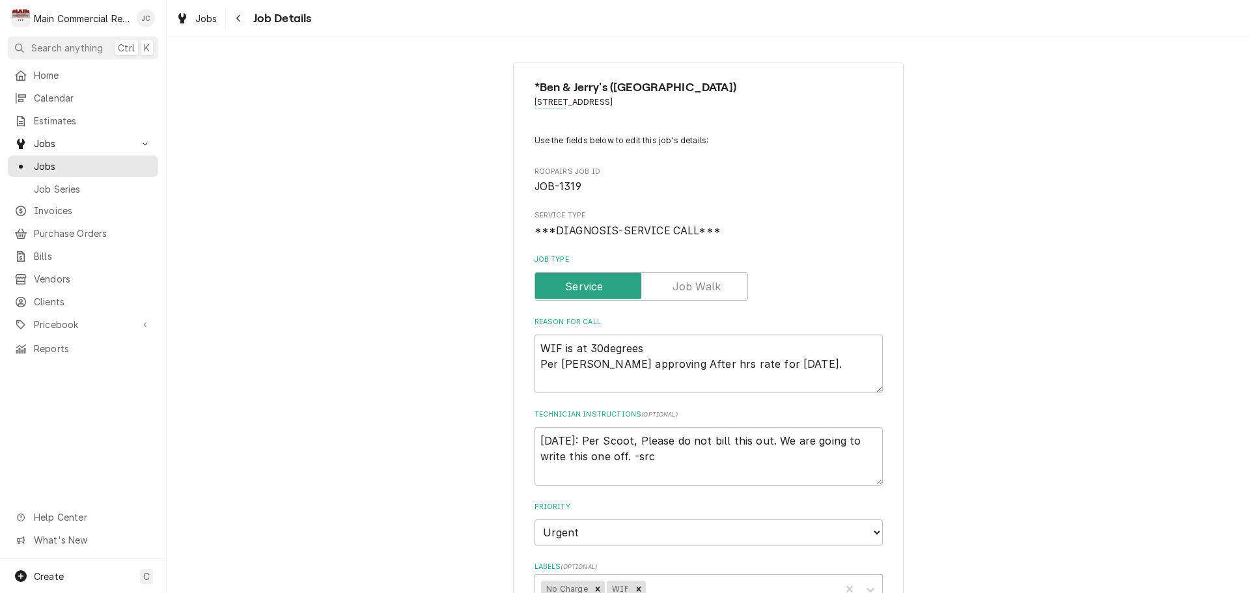
type textarea "x"
click at [235, 25] on button "Navigate back" at bounding box center [239, 18] width 21 height 21
click at [236, 25] on button "Navigate back" at bounding box center [239, 18] width 21 height 21
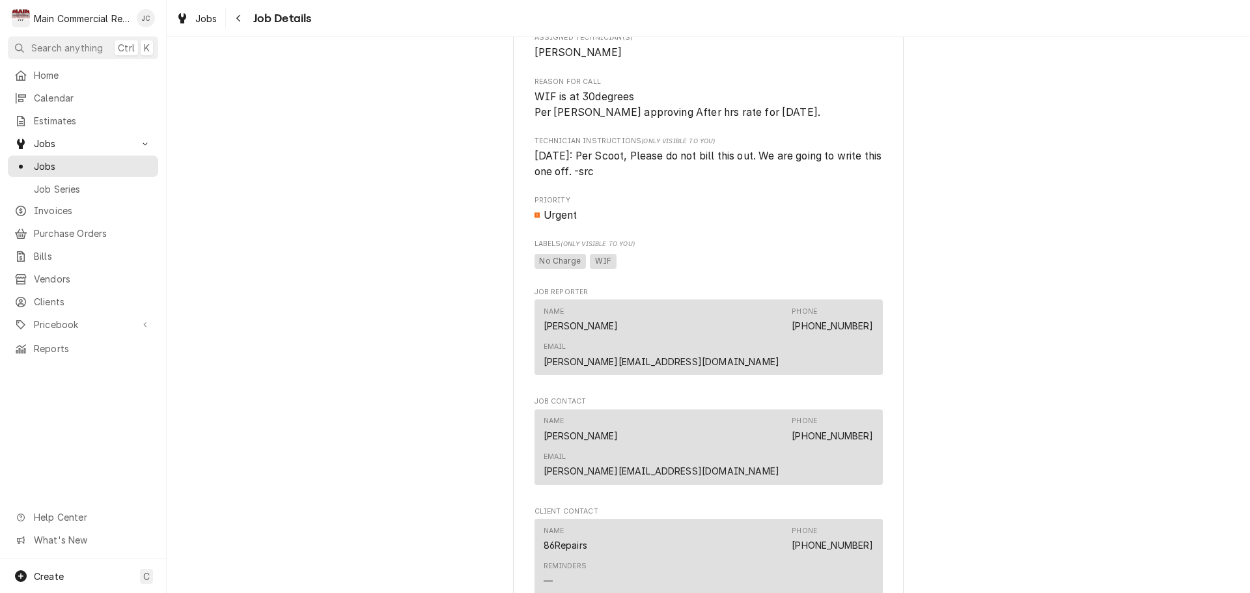
scroll to position [1367, 0]
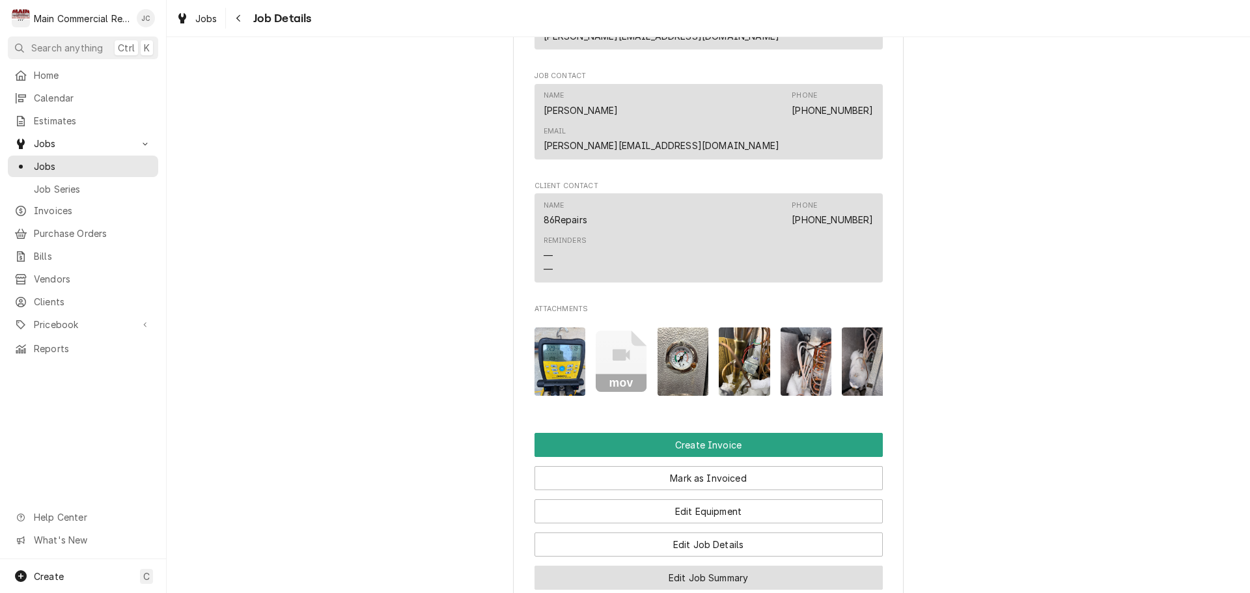
click at [706, 566] on button "Edit Job Summary" at bounding box center [709, 578] width 348 height 24
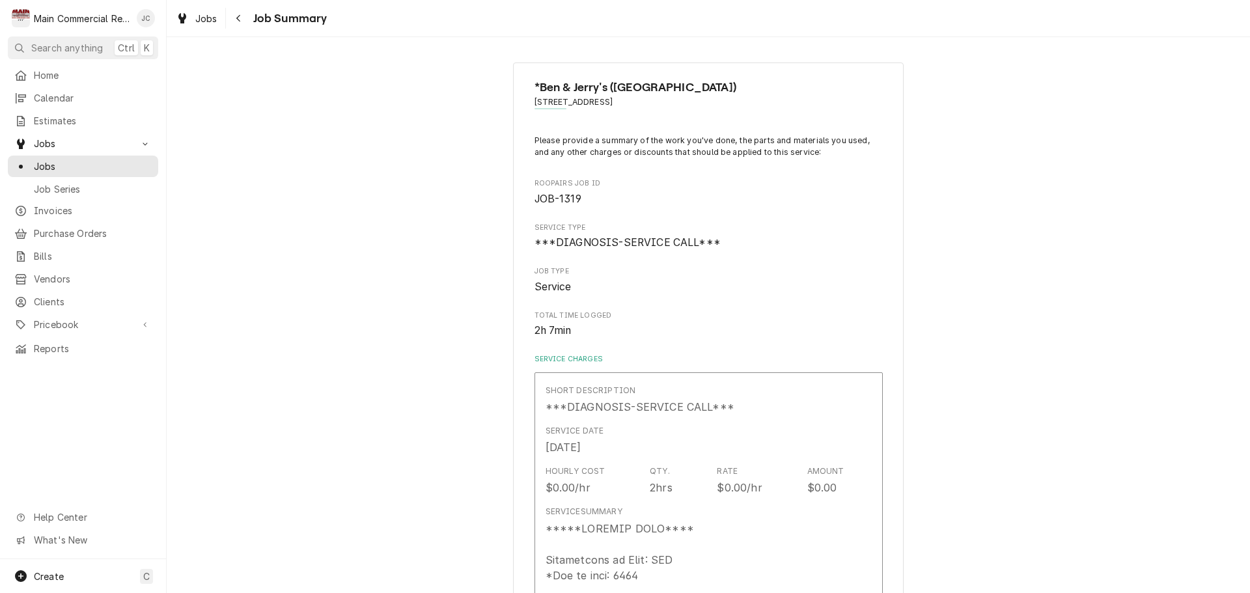
type textarea "x"
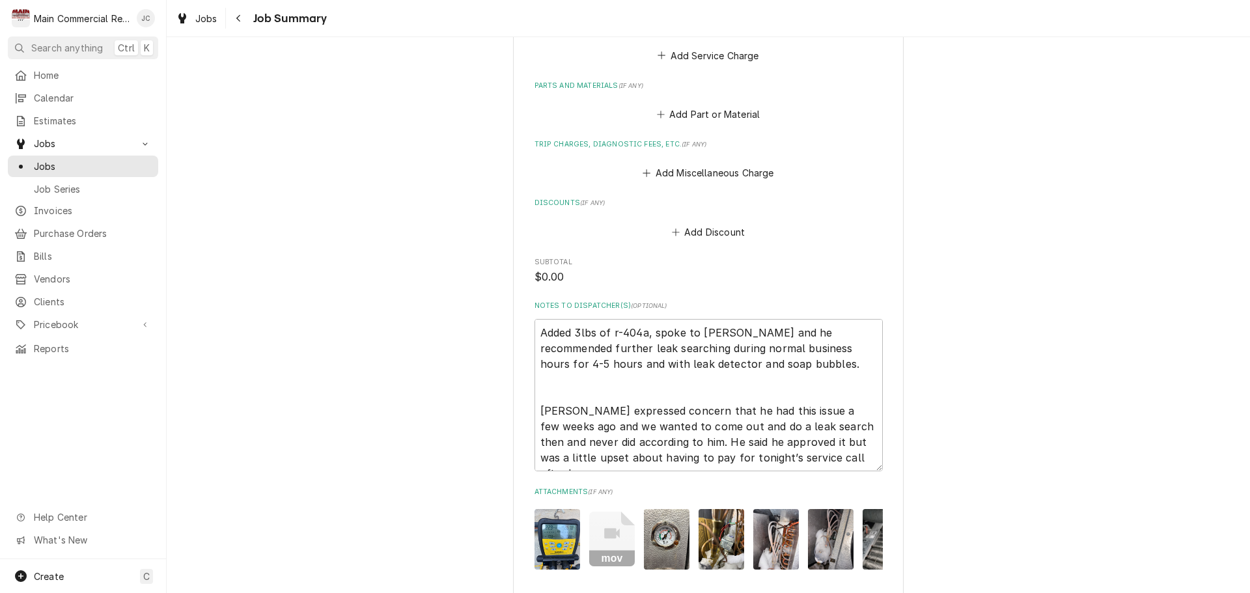
scroll to position [1805, 0]
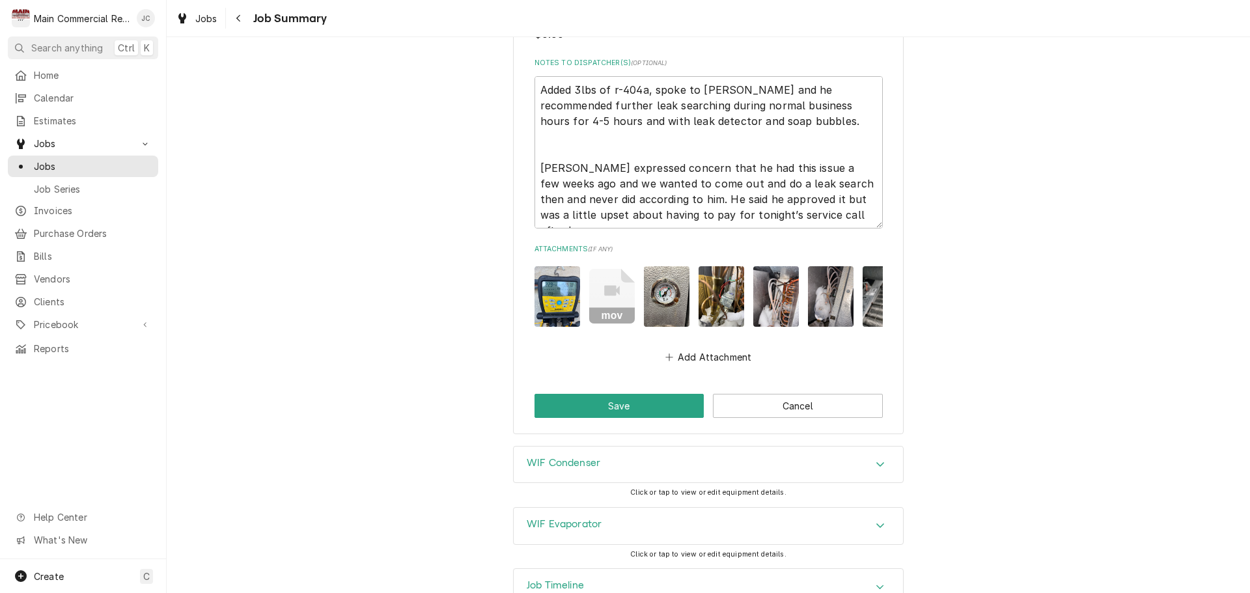
click at [860, 569] on div "Job Timeline" at bounding box center [708, 587] width 389 height 36
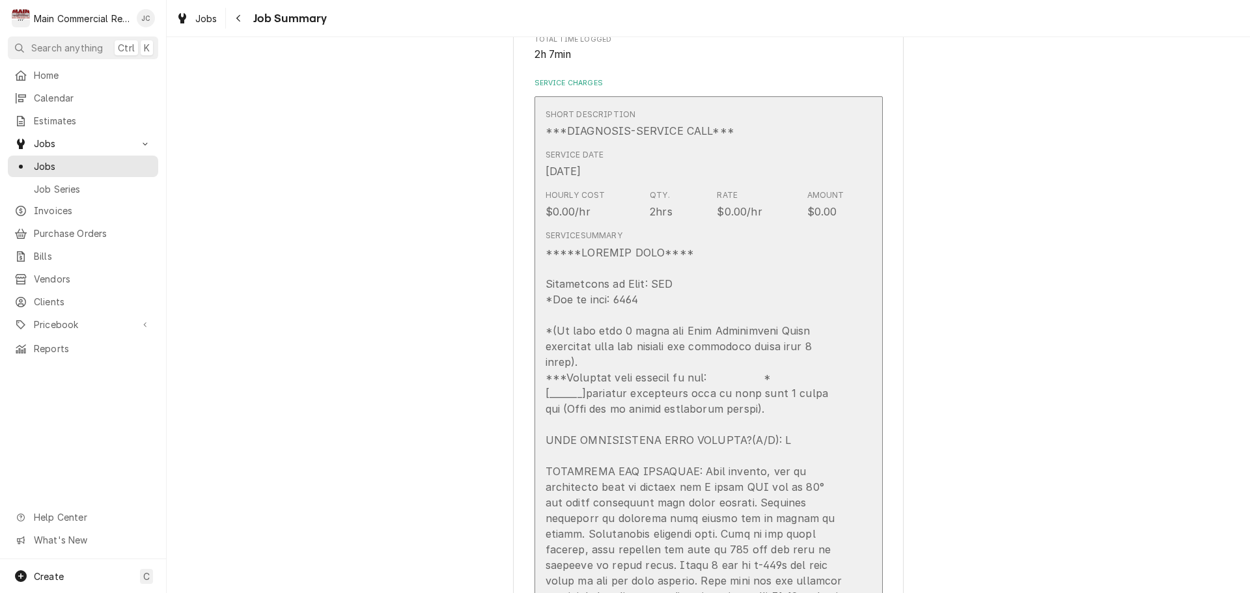
scroll to position [0, 0]
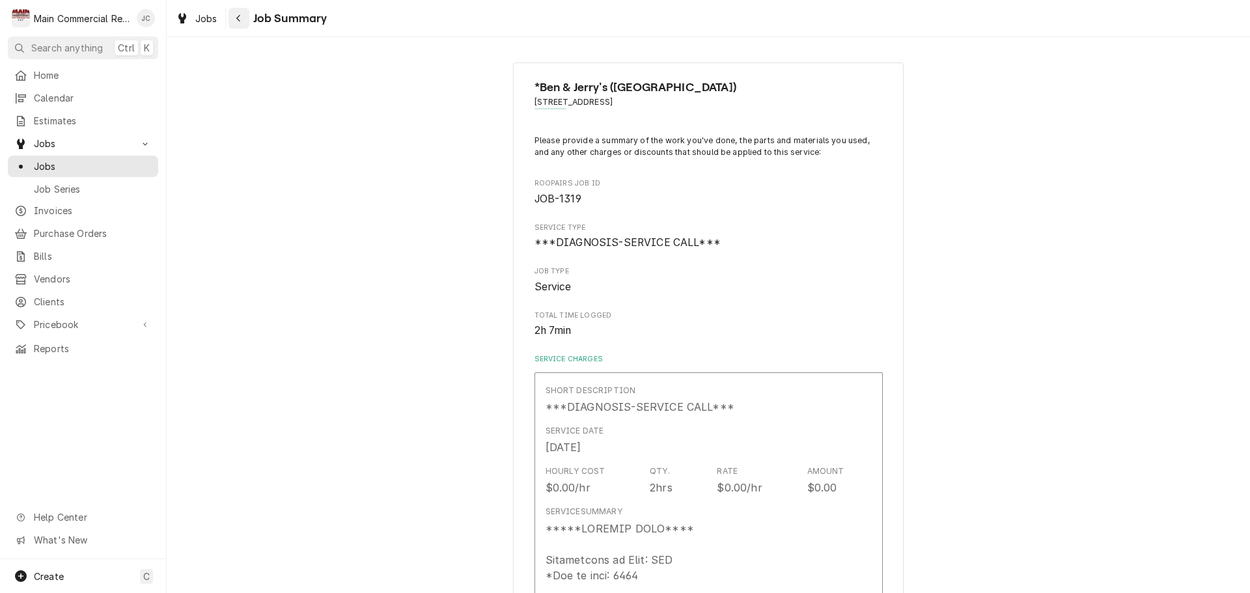
click at [236, 21] on icon "Navigate back" at bounding box center [239, 18] width 6 height 9
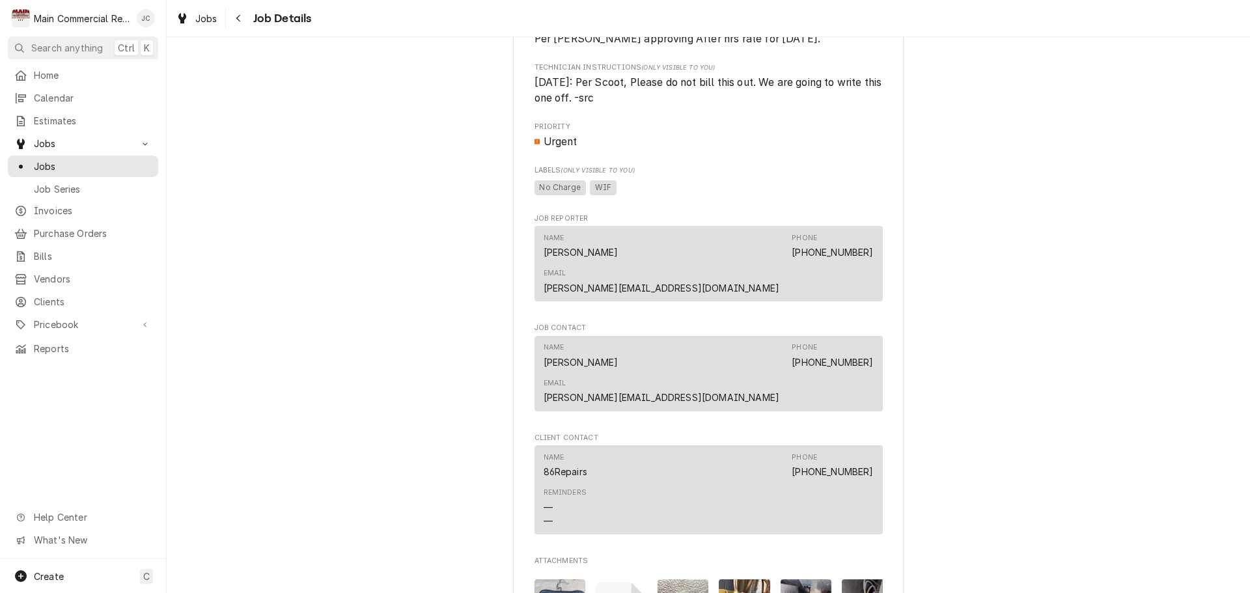
scroll to position [1789, 0]
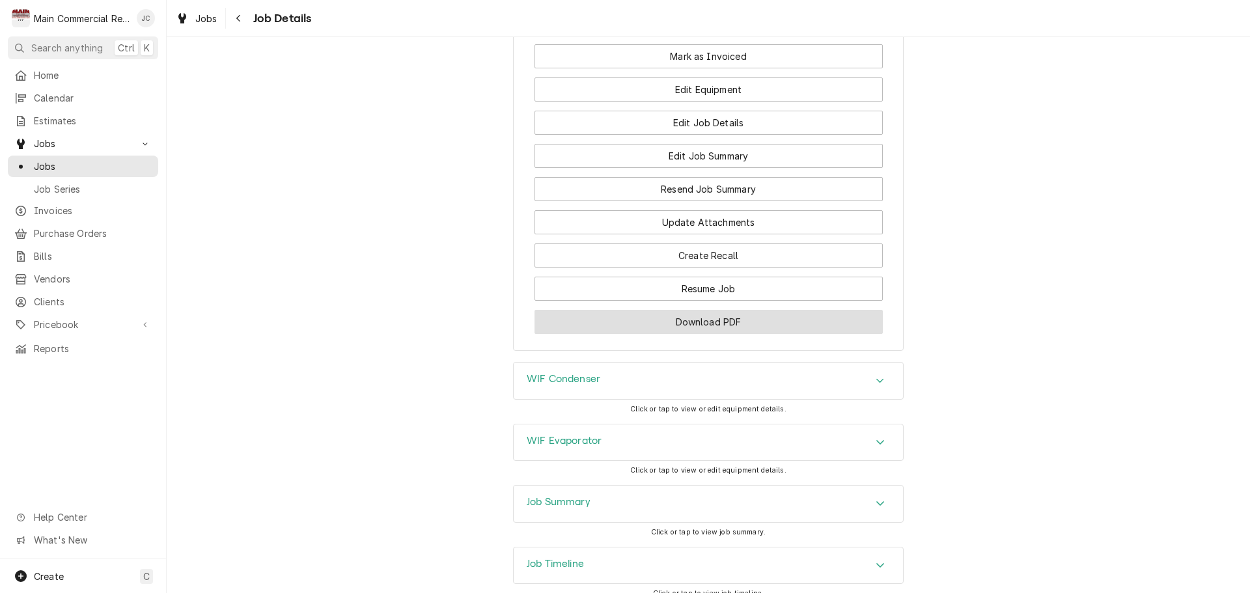
click at [693, 310] on button "Download PDF" at bounding box center [709, 322] width 348 height 24
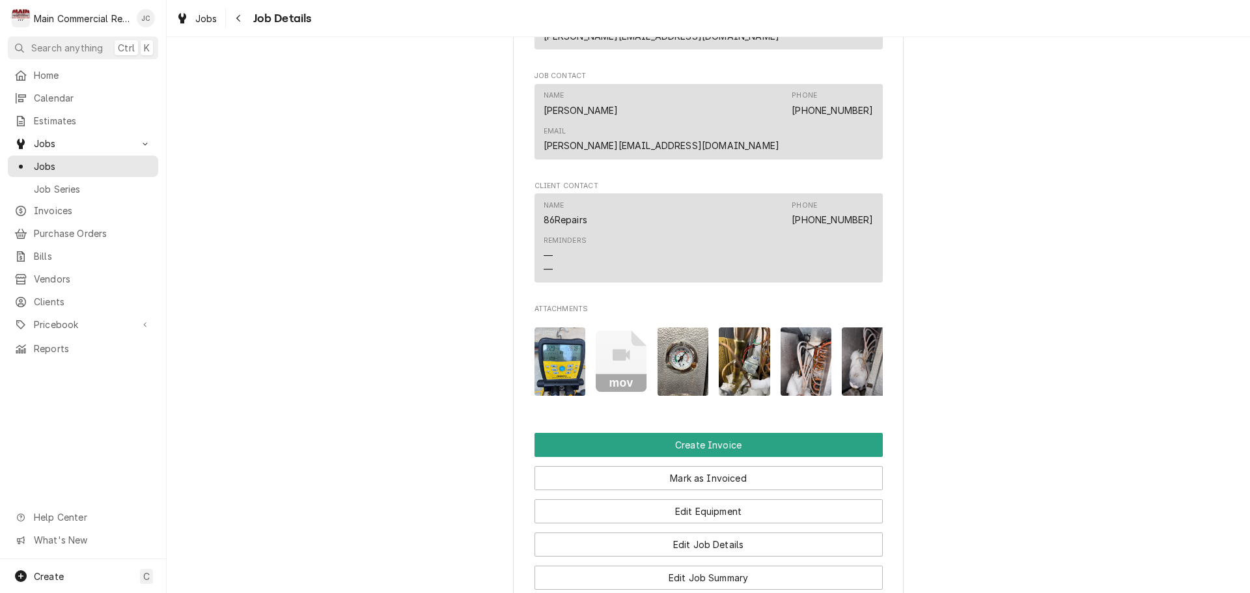
scroll to position [1432, 0]
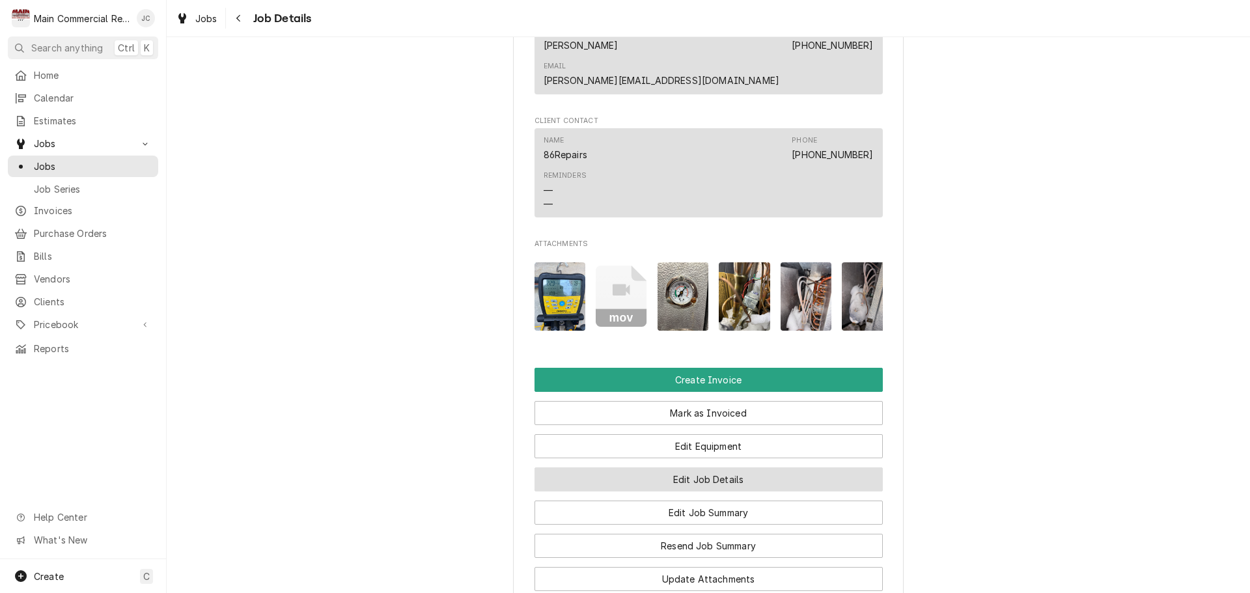
click at [707, 467] on button "Edit Job Details" at bounding box center [709, 479] width 348 height 24
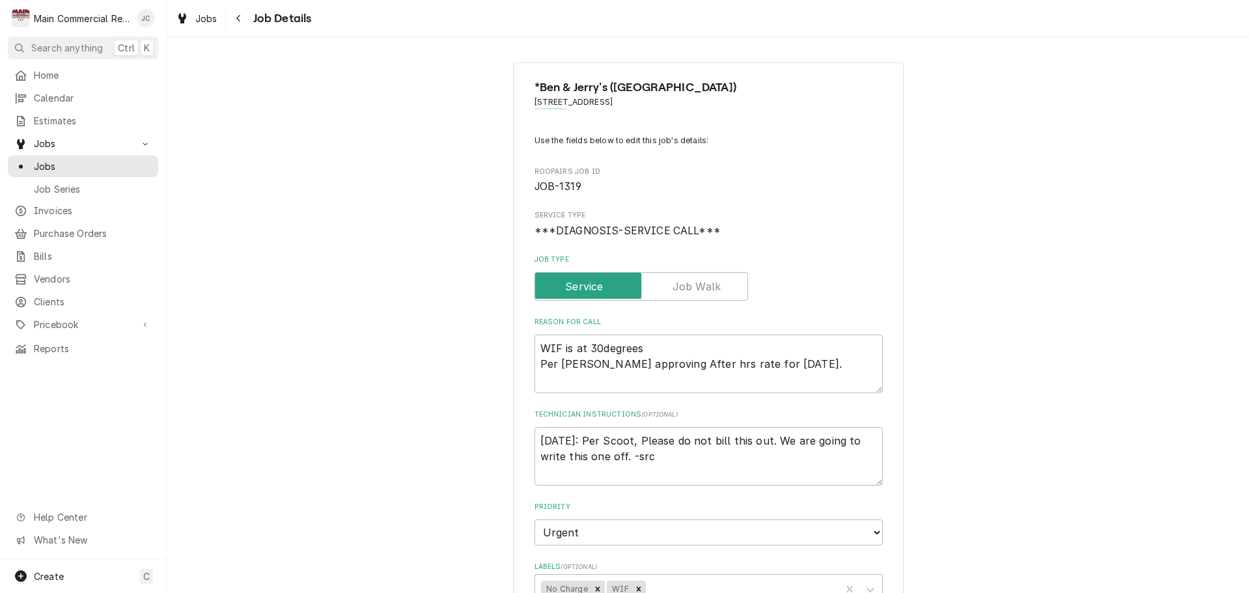
type textarea "x"
click at [535, 439] on textarea "[DATE]: Per Scoot, Please do not bill this out. We are going to write this one …" at bounding box center [709, 456] width 348 height 59
type textarea "[DATE]: Per Scoot, Please do not bill this out. We are going to write this one …"
type textarea "x"
type textarea "9 9/15/25: Per Scoot, Please do not bill this out. We are going to write this o…"
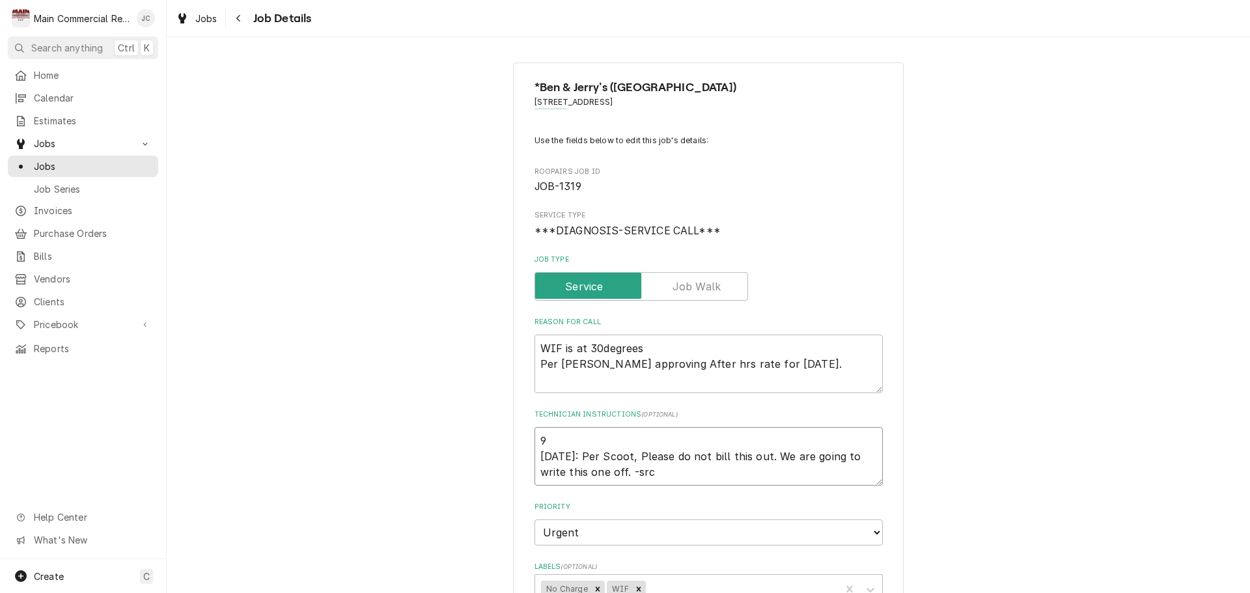
type textarea "x"
type textarea "9/ 9/15/25: Per Scoot, Please do not bill this out. We are going to write this …"
type textarea "x"
type textarea "9/1 9/15/25: Per Scoot, Please do not bill this out. We are going to write this…"
type textarea "x"
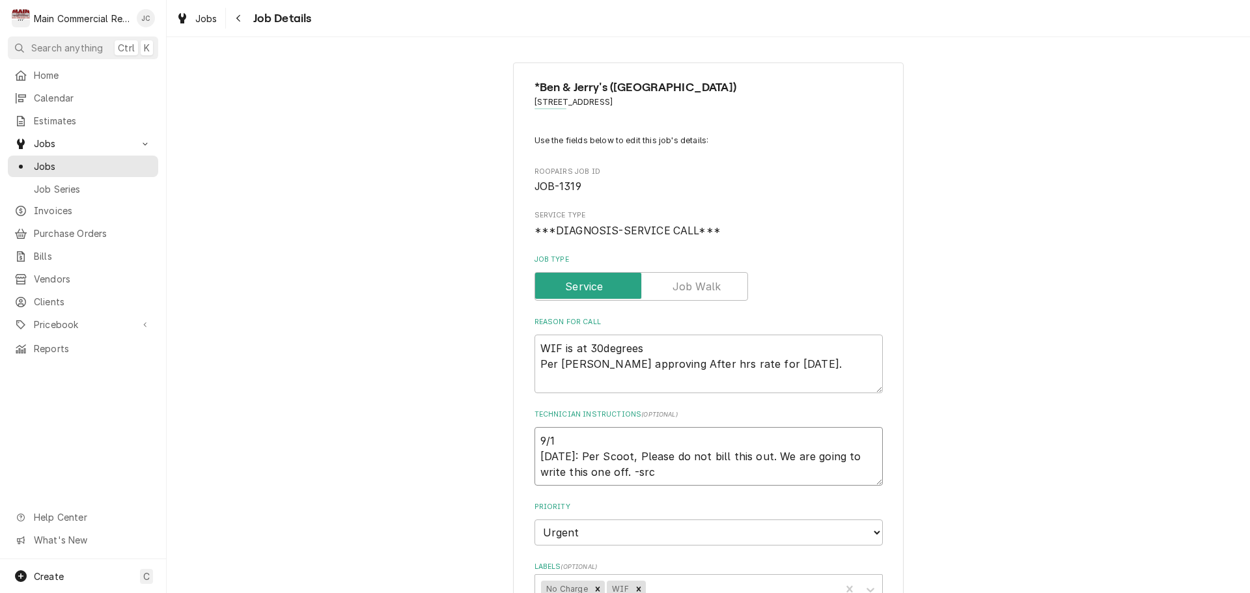
type textarea "9/16 9/15/25: Per Scoot, Please do not bill this out. We are going to write thi…"
type textarea "x"
type textarea "9/16/ 9/15/25: Per Scoot, Please do not bill this out. We are going to write th…"
type textarea "x"
type textarea "9/16/2 9/15/25: Per Scoot, Please do not bill this out. We are going to write t…"
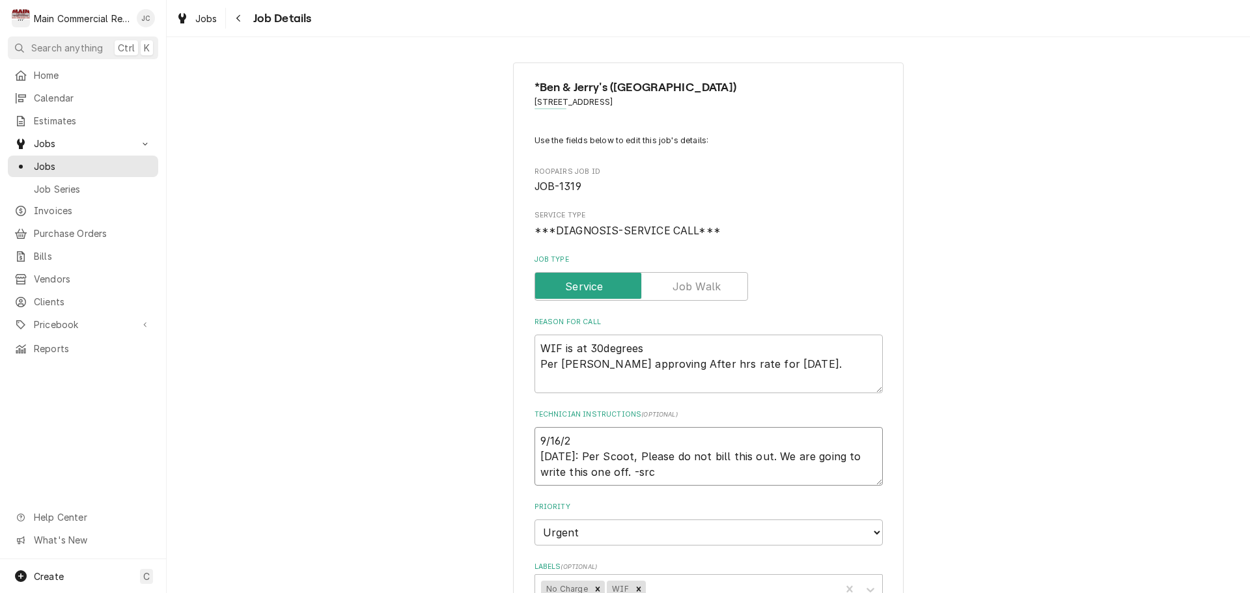
type textarea "x"
type textarea "9/16/25 9/15/25: Per Scoot, Please do not bill this out. We are going to write …"
type textarea "x"
type textarea "9/16/25k 9/15/25: Per Scoot, Please do not bill this out. We are going to write…"
type textarea "x"
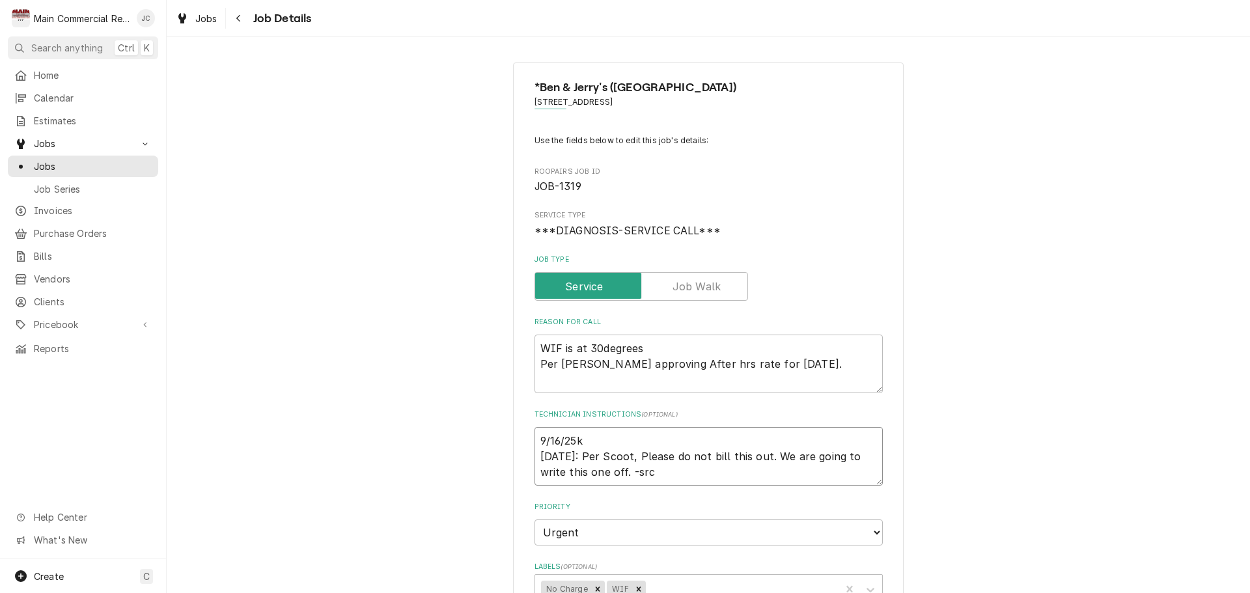
type textarea "9/16/25k: 9/15/25: Per Scoot, Please do not bill this out. We are going to writ…"
type textarea "x"
type textarea "9/16/25k: 9/15/25: Per Scoot, Please do not bill this out. We are going to writ…"
type textarea "x"
type textarea "9/16/25k: 9/15/25: Per Scoot, Please do not bill this out. We are going to writ…"
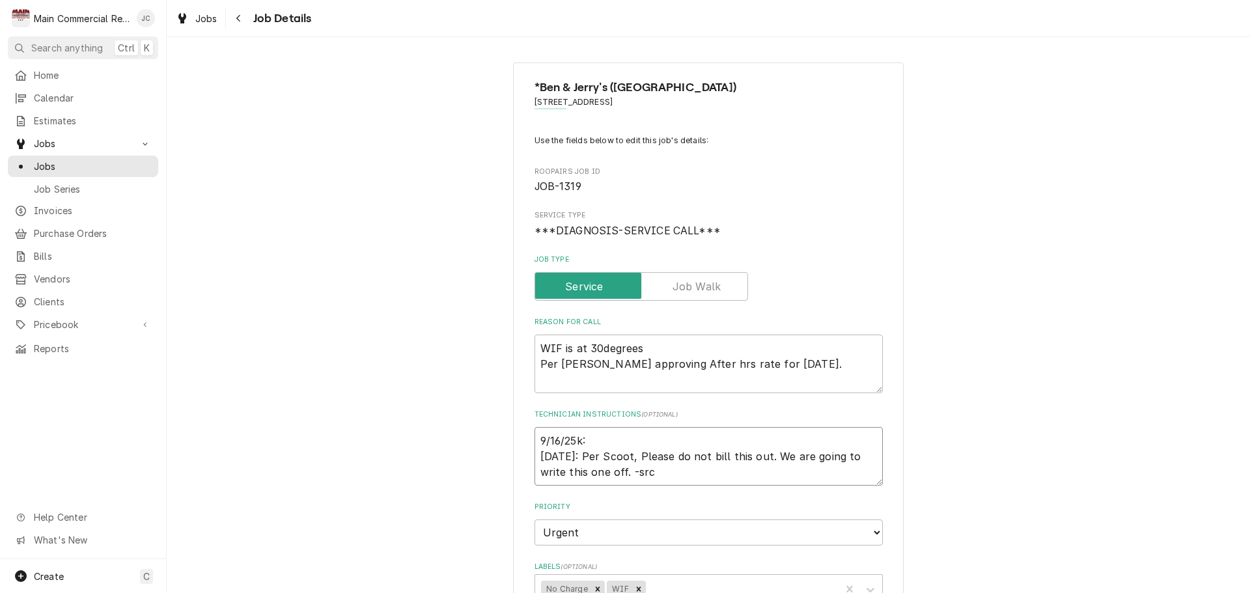
type textarea "x"
type textarea "9/16/25k 9/15/25: Per Scoot, Please do not bill this out. We are going to write…"
type textarea "x"
type textarea "9/16/25 9/15/25: Per Scoot, Please do not bill this out. We are going to write …"
type textarea "x"
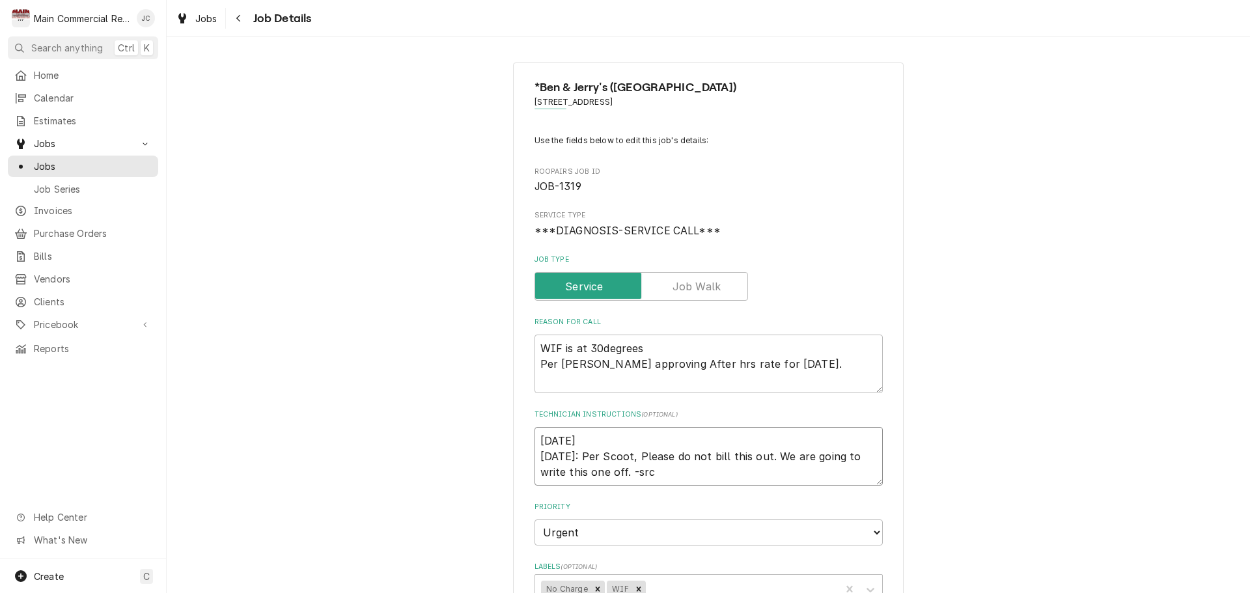
type textarea "9/16/25: 9/15/25: Per Scoot, Please do not bill this out. We are going to write…"
type textarea "x"
type textarea "9/16/25: 9/15/25: Per Scoot, Please do not bill this out. We are going to write…"
type textarea "x"
type textarea "9/16/25: C 9/15/25: Per Scoot, Please do not bill this out. We are going to wri…"
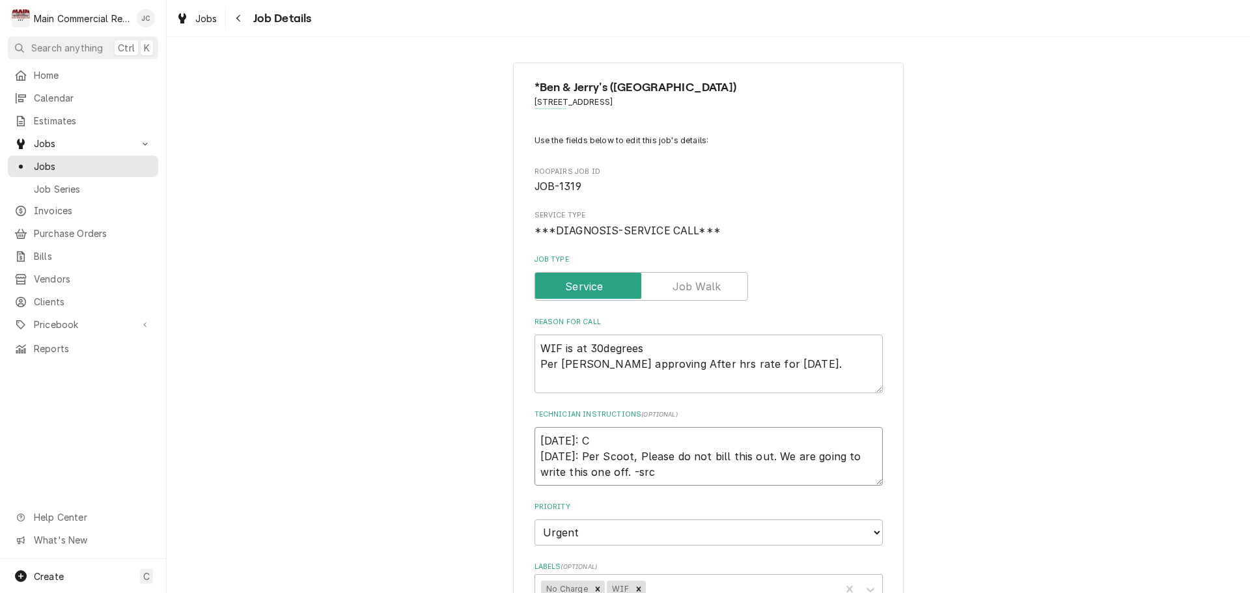
type textarea "x"
type textarea "9/16/25: Cr 9/15/25: Per Scoot, Please do not bill this out. We are going to wr…"
type textarea "x"
type textarea "9/16/25: Cre 9/15/25: Per Scoot, Please do not bill this out. We are going to w…"
type textarea "x"
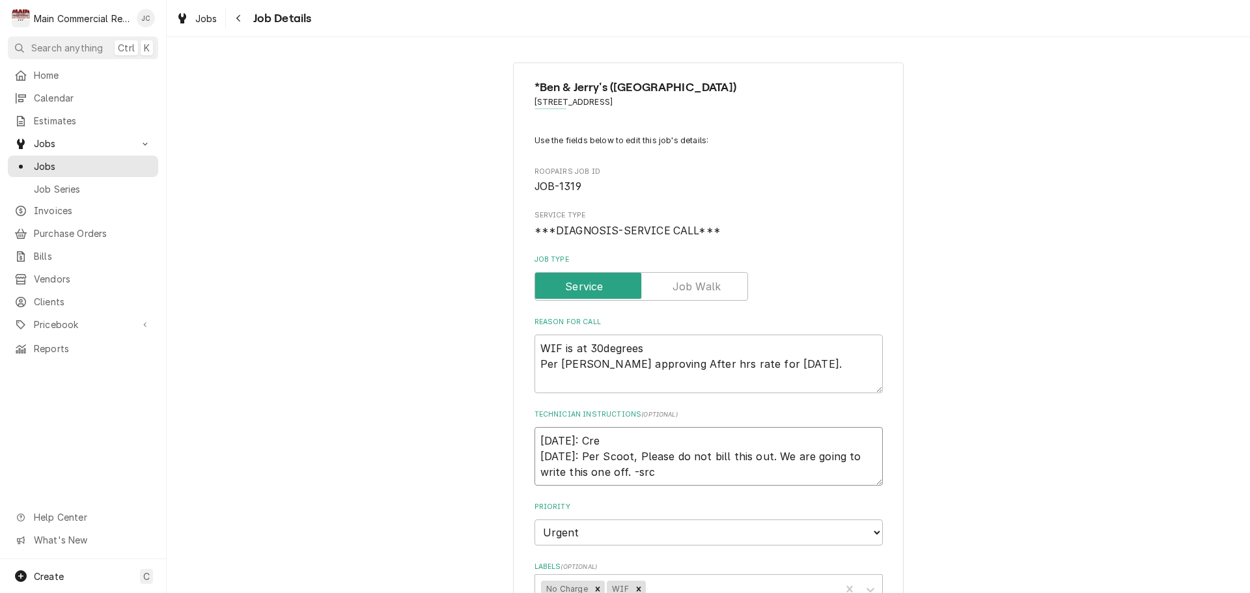
type textarea "9/16/25: Cred 9/15/25: Per Scoot, Please do not bill this out. We are going to …"
type textarea "x"
type textarea "9/16/25: Credi 9/15/25: Per Scoot, Please do not bill this out. We are going to…"
type textarea "x"
type textarea "9/16/25: Credit 9/15/25: Per Scoot, Please do not bill this out. We are going t…"
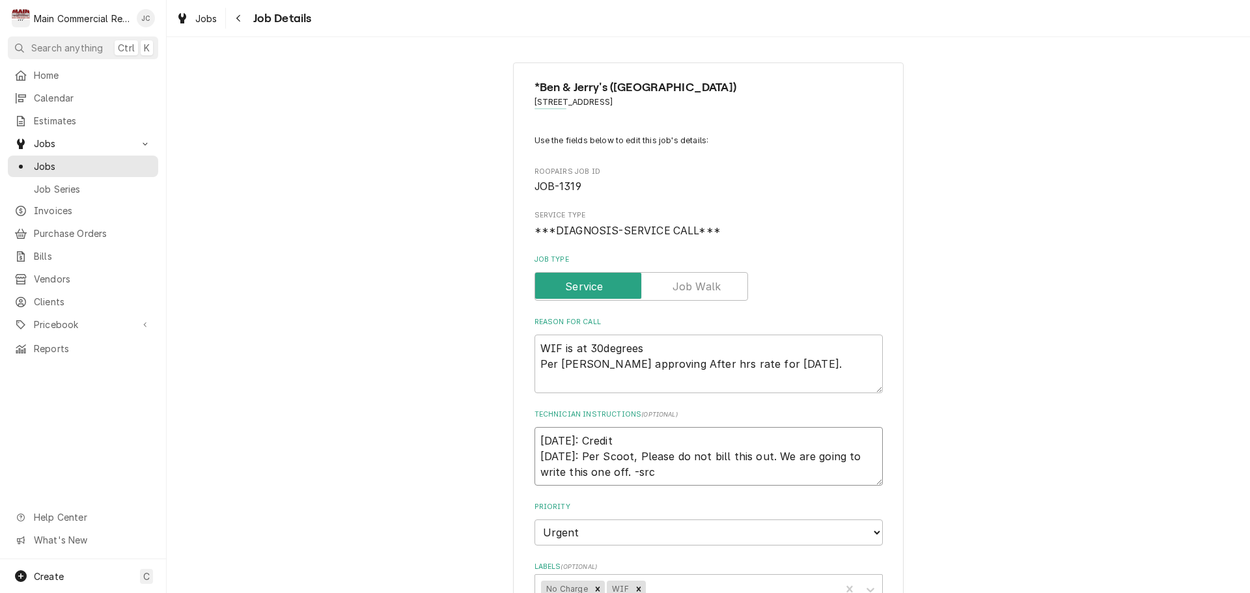
type textarea "x"
type textarea "9/16/25: Credit 9/15/25: Per Scoot, Please do not bill this out. We are going t…"
type textarea "x"
type textarea "9/16/25: Credit m 9/15/25: Per Scoot, Please do not bill this out. We are going…"
type textarea "x"
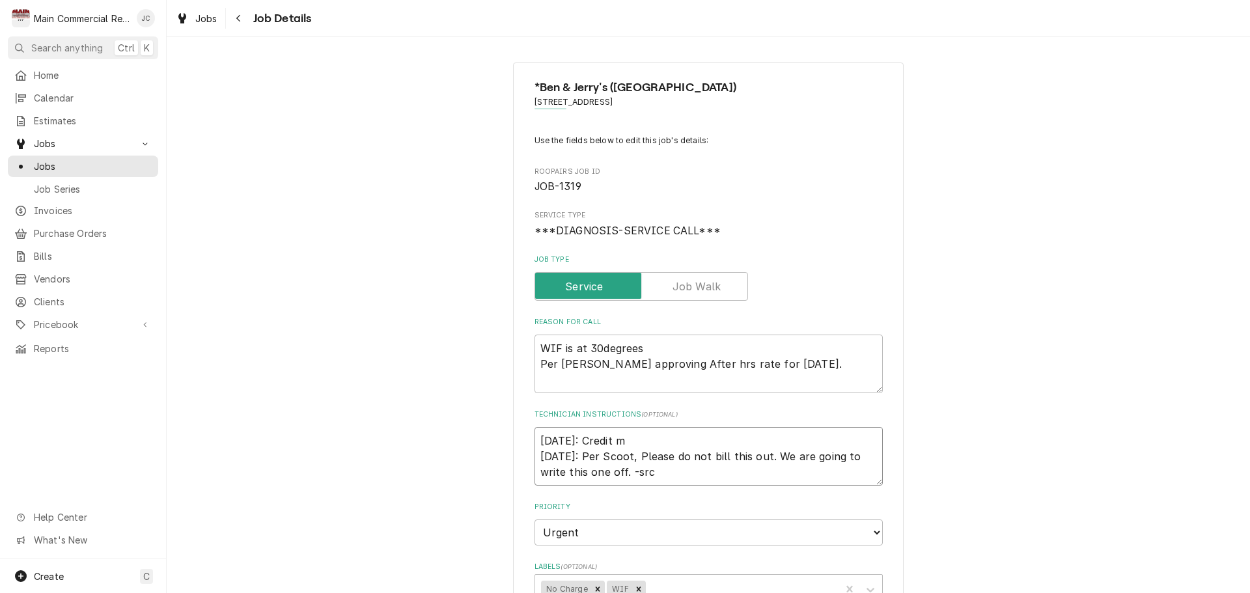
type textarea "9/16/25: Credit me 9/15/25: Per Scoot, Please do not bill this out. We are goin…"
type textarea "x"
type textarea "9/16/25: Credit mem 9/15/25: Per Scoot, Please do not bill this out. We are goi…"
type textarea "x"
type textarea "9/16/25: Credit memo 9/15/25: Per Scoot, Please do not bill this out. We are go…"
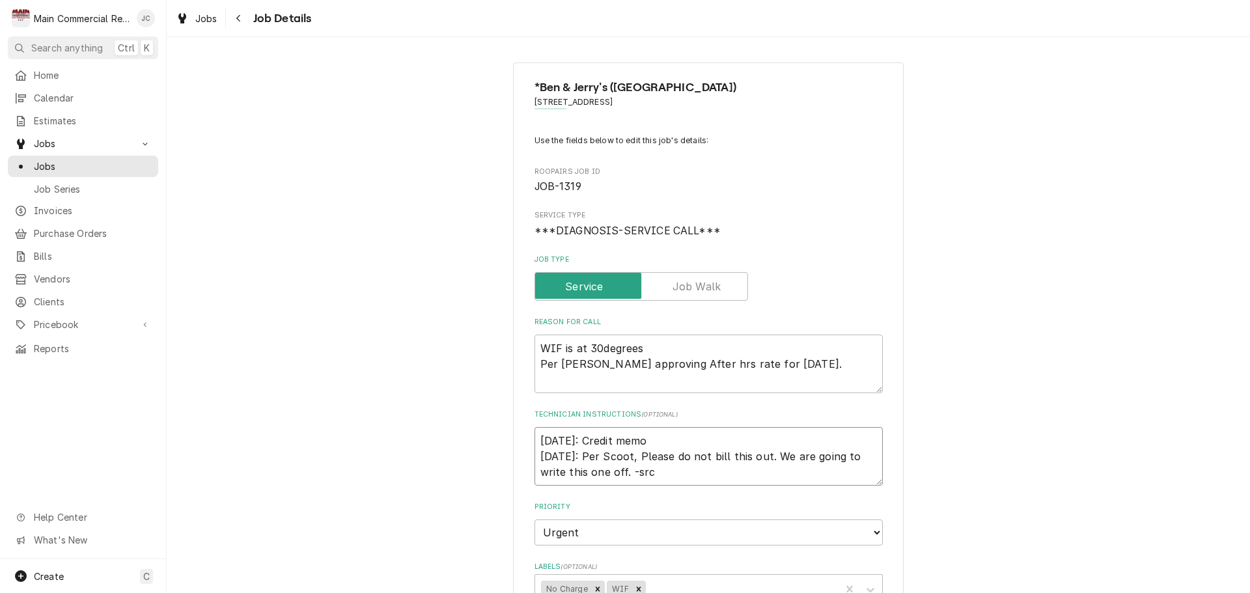
type textarea "x"
type textarea "9/16/25: Credit memo 9/15/25: Per Scoot, Please do not bill this out. We are go…"
type textarea "x"
type textarea "9/16/25: Credit memo a 9/15/25: Per Scoot, Please do not bill this out. We are …"
type textarea "x"
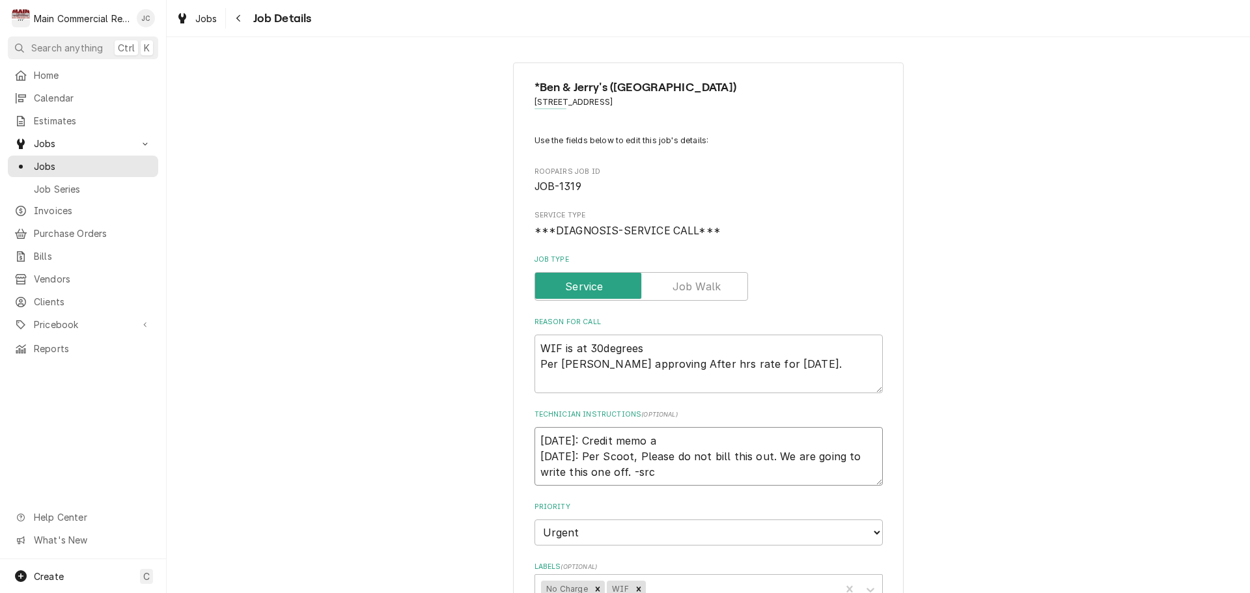
type textarea "9/16/25: Credit memo ap 9/15/25: Per Scoot, Please do not bill this out. We are…"
type textarea "x"
type textarea "9/16/25: Credit memo app 9/15/25: Per Scoot, Please do not bill this out. We ar…"
type textarea "x"
type textarea "9/16/25: Credit memo appl 9/15/25: Per Scoot, Please do not bill this out. We a…"
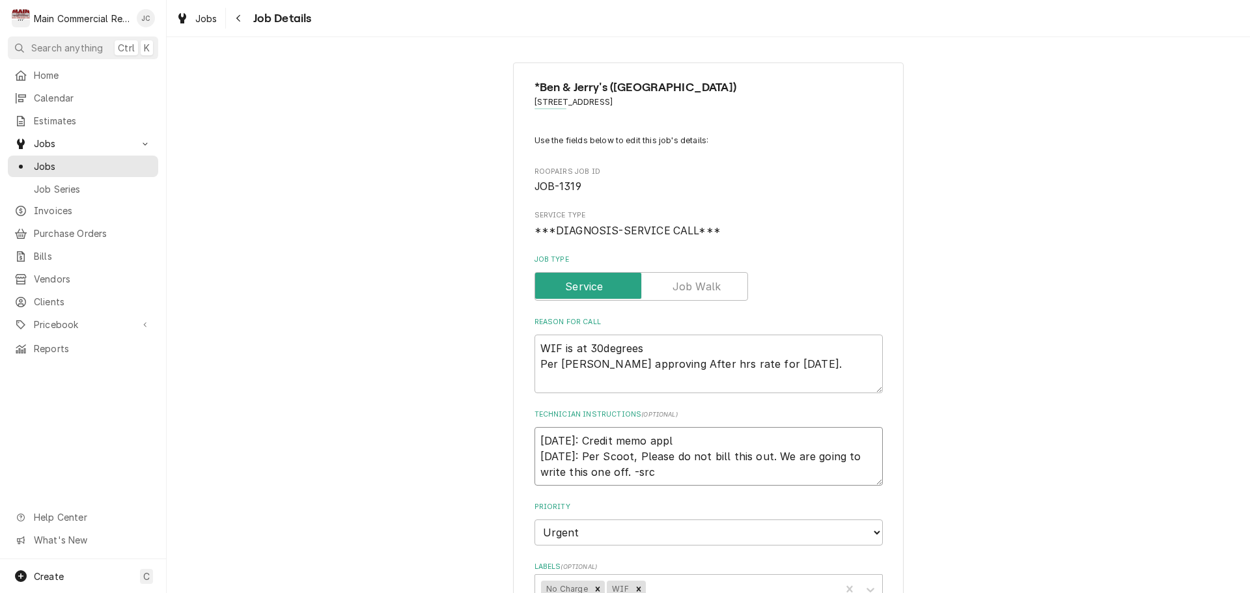
type textarea "x"
type textarea "9/16/25: Credit memo appli 9/15/25: Per Scoot, Please do not bill this out. We …"
type textarea "x"
type textarea "9/16/25: Credit memo applie 9/15/25: Per Scoot, Please do not bill this out. We…"
type textarea "x"
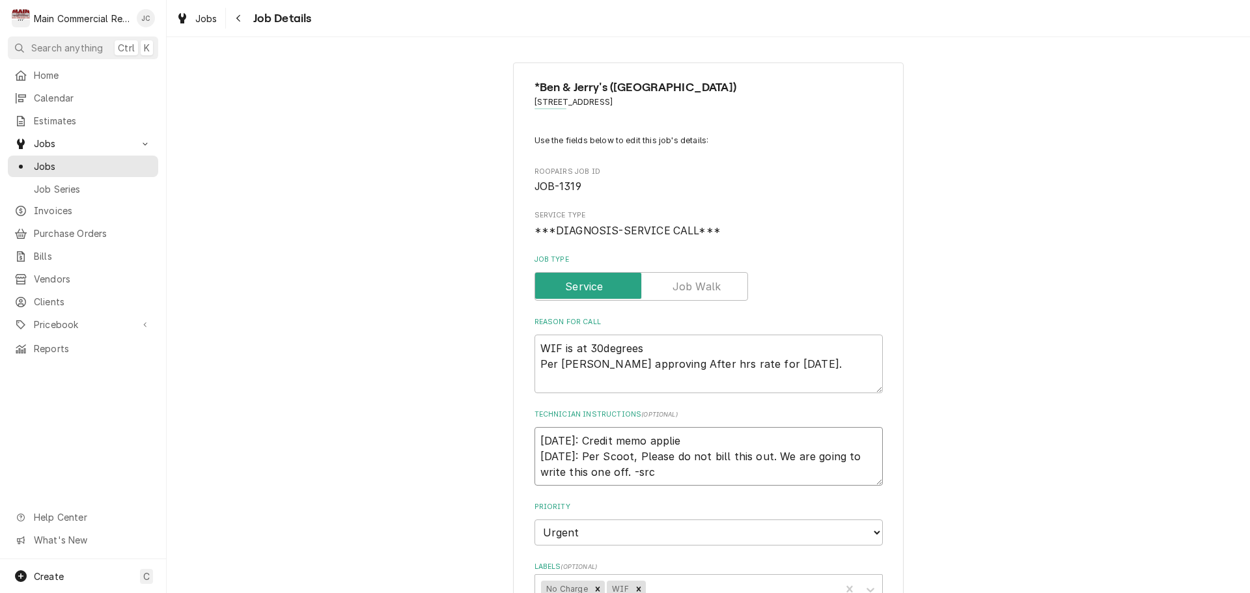
type textarea "9/16/25: Credit memo applied 9/15/25: Per Scoot, Please do not bill this out. W…"
type textarea "x"
type textarea "9/16/25: Credit memo applied 9/15/25: Per Scoot, Please do not bill this out. W…"
type textarea "x"
type textarea "9/16/25: Credit memo applied a 9/15/25: Per Scoot, Please do not bill this out.…"
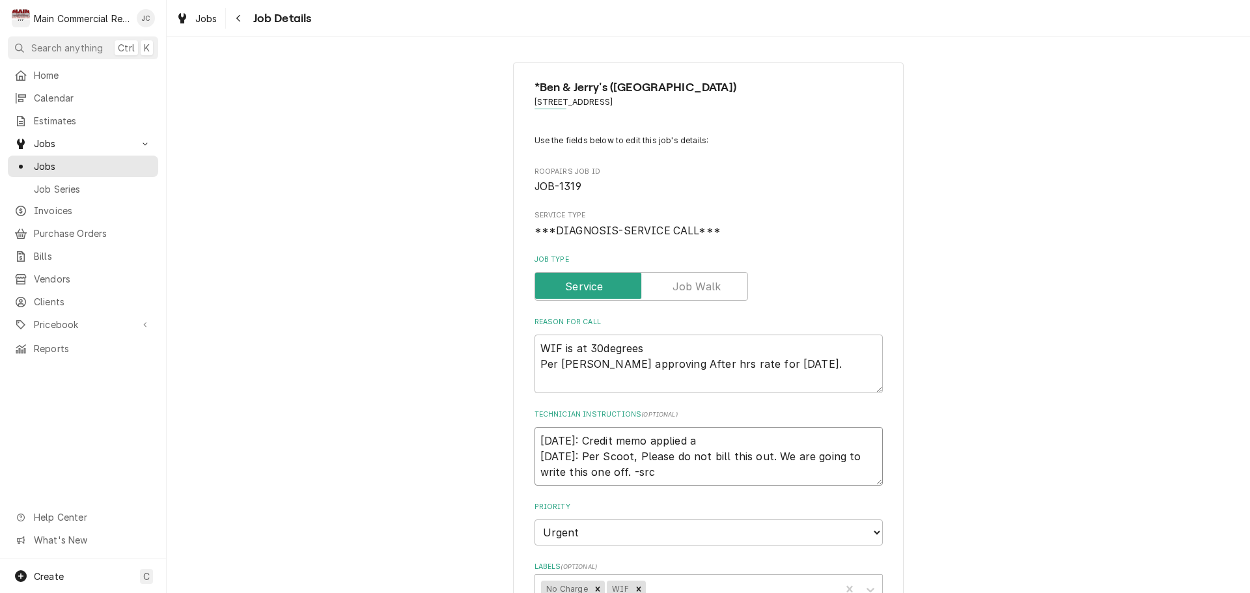
type textarea "x"
type textarea "9/16/25: Credit memo applied ag 9/15/25: Per Scoot, Please do not bill this out…"
type textarea "x"
type textarea "9/16/25: Credit memo applied aga 9/15/25: Per Scoot, Please do not bill this ou…"
type textarea "x"
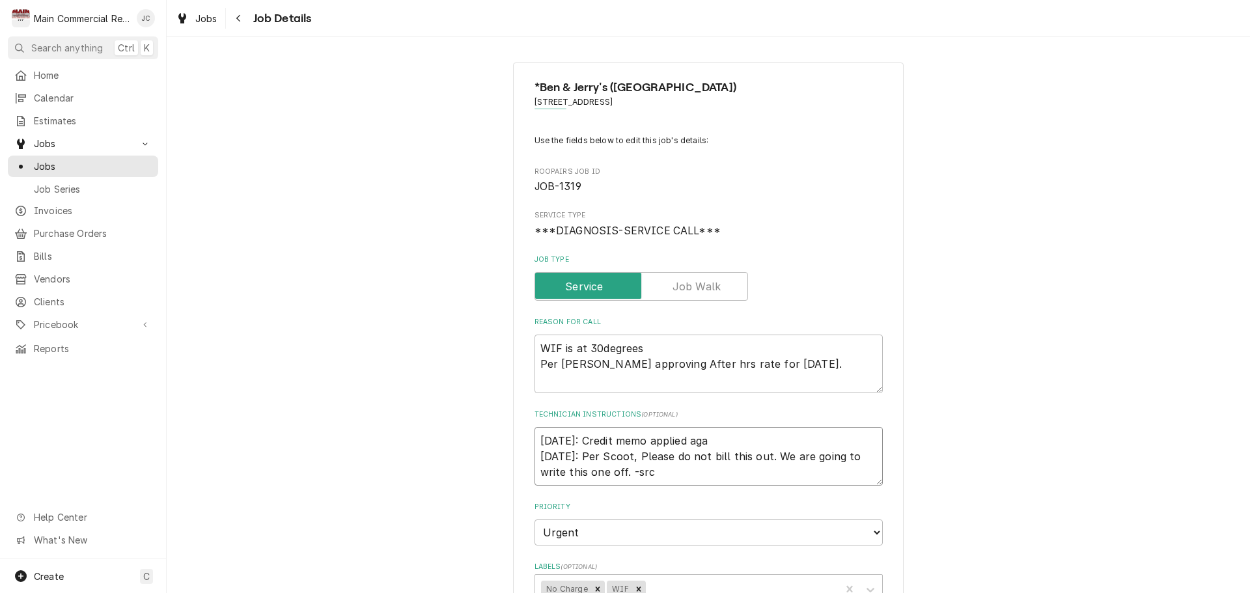
type textarea "9/16/25: Credit memo applied agai 9/15/25: Per Scoot, Please do not bill this o…"
type textarea "x"
type textarea "9/16/25: Credit memo applied again 9/15/25: Per Scoot, Please do not bill this …"
type textarea "x"
type textarea "9/16/25: Credit memo applied against 9/15/25: Per Scoot, Please do not bill thi…"
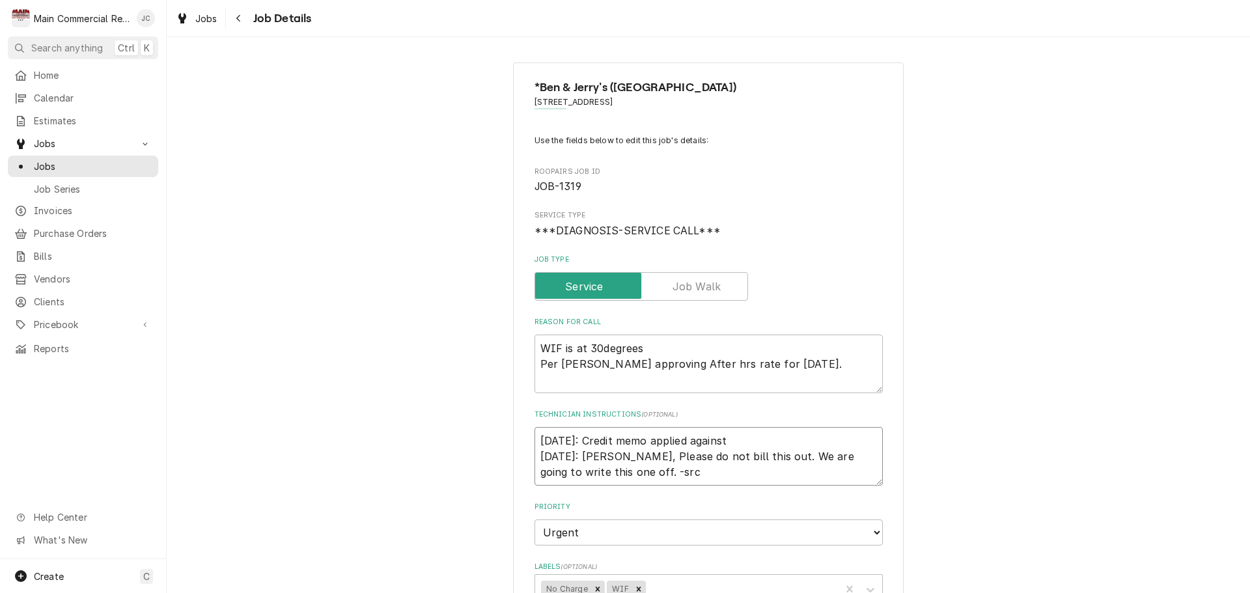
type textarea "x"
type textarea "9/16/25: Credit memo applied against 9/15/25: Per Scoot, Please do not bill thi…"
type textarea "x"
type textarea "9/16/25: Credit memo applied against t 9/15/25: Per Scoot, Please do not bill t…"
type textarea "x"
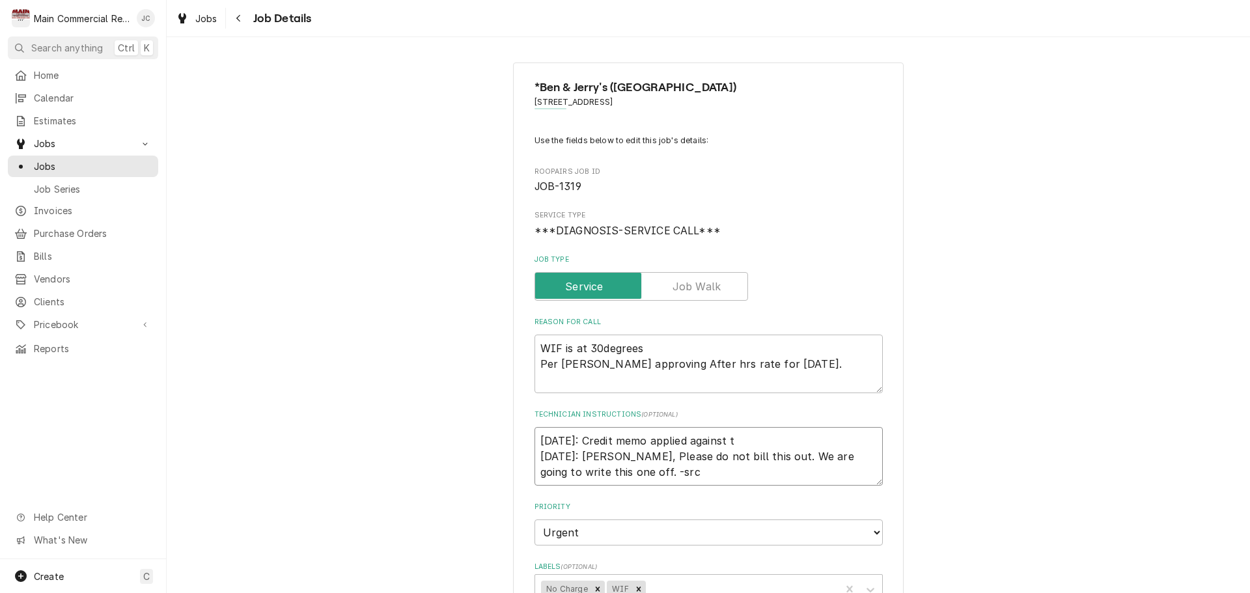
type textarea "9/16/25: Credit memo applied against th 9/15/25: Per Scoot, Please do not bill …"
type textarea "x"
type textarea "9/16/25: Credit memo applied against the 9/15/25: Per Scoot, Please do not bill…"
type textarea "x"
type textarea "9/16/25: Credit memo applied against the 9/15/25: Per Scoot, Please do not bill…"
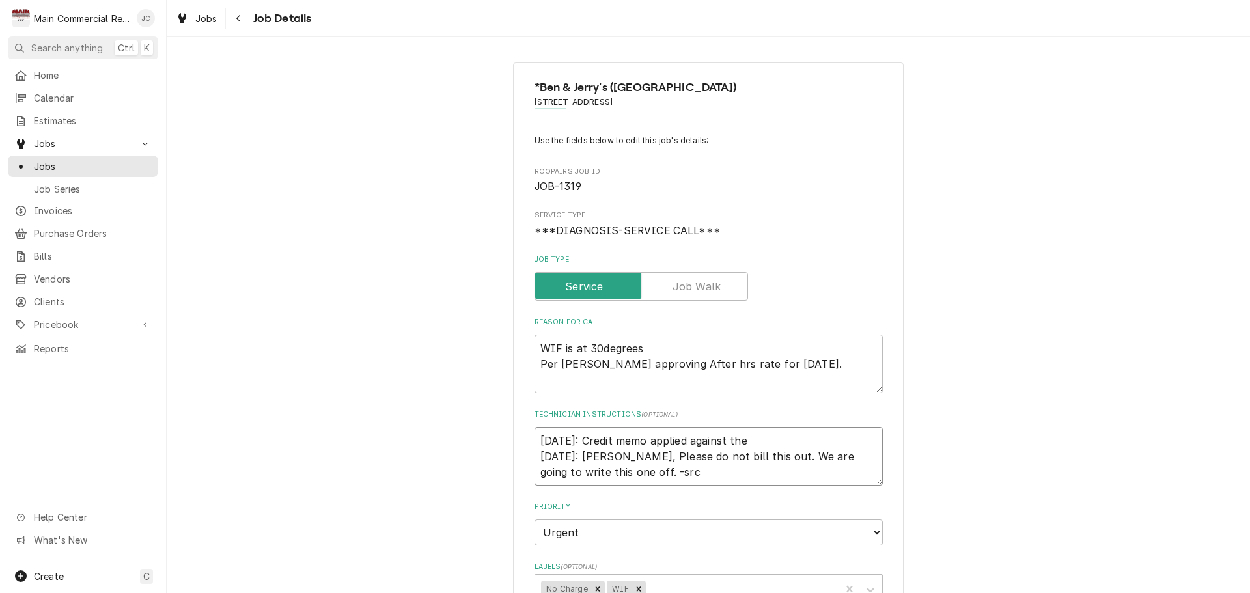
type textarea "x"
type textarea "9/16/25: Credit memo applied against the i 9/15/25: Per Scoot, Please do not bi…"
type textarea "x"
type textarea "9/16/25: Credit memo applied against the in 9/15/25: Per Scoot, Please do not b…"
type textarea "x"
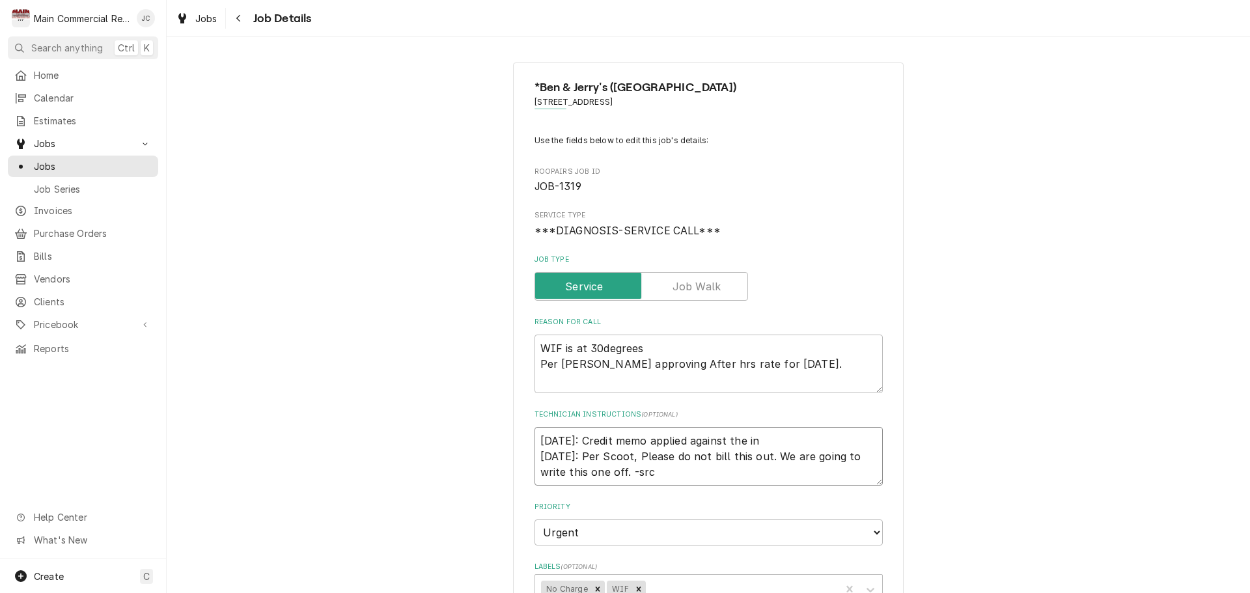
type textarea "9/16/25: Credit memo applied against the inv 9/15/25: Per Scoot, Please do not …"
type textarea "x"
type textarea "9/16/25: Credit memo applied against the invo 9/15/25: Per Scoot, Please do not…"
type textarea "x"
type textarea "9/16/25: Credit memo applied against the invoi 9/15/25: Per Scoot, Please do no…"
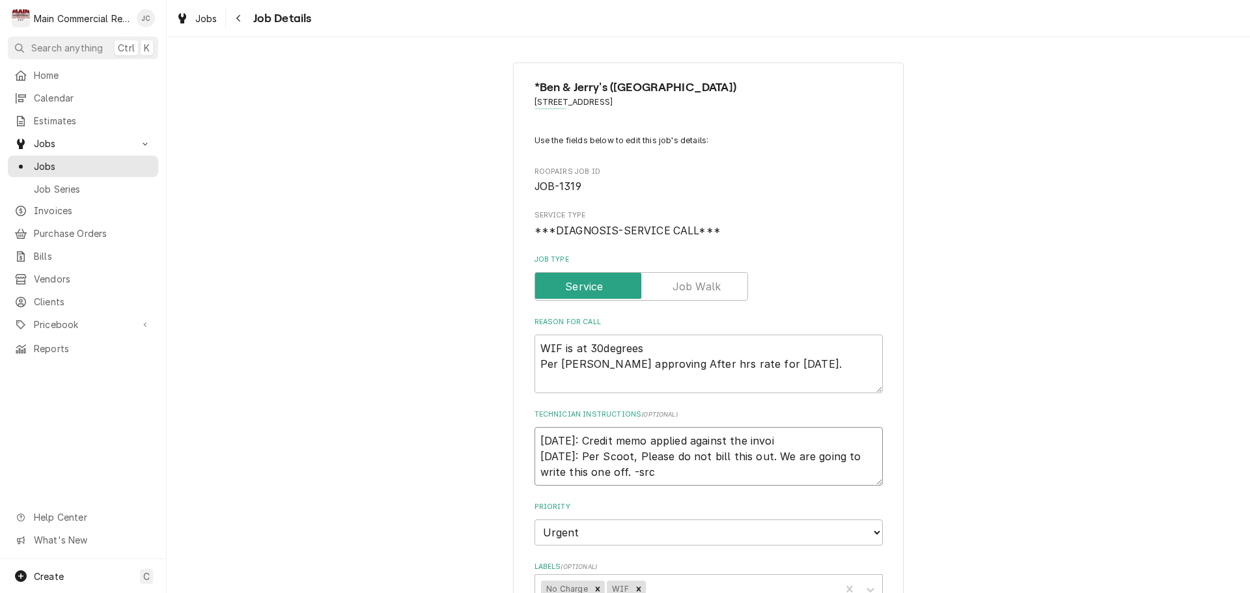
type textarea "x"
type textarea "9/16/25: Credit memo applied against the invoic 9/15/25: Per Scoot, Please do n…"
type textarea "x"
type textarea "9/16/25: Credit memo applied against the invoi 9/15/25: Per Scoot, Please do no…"
type textarea "x"
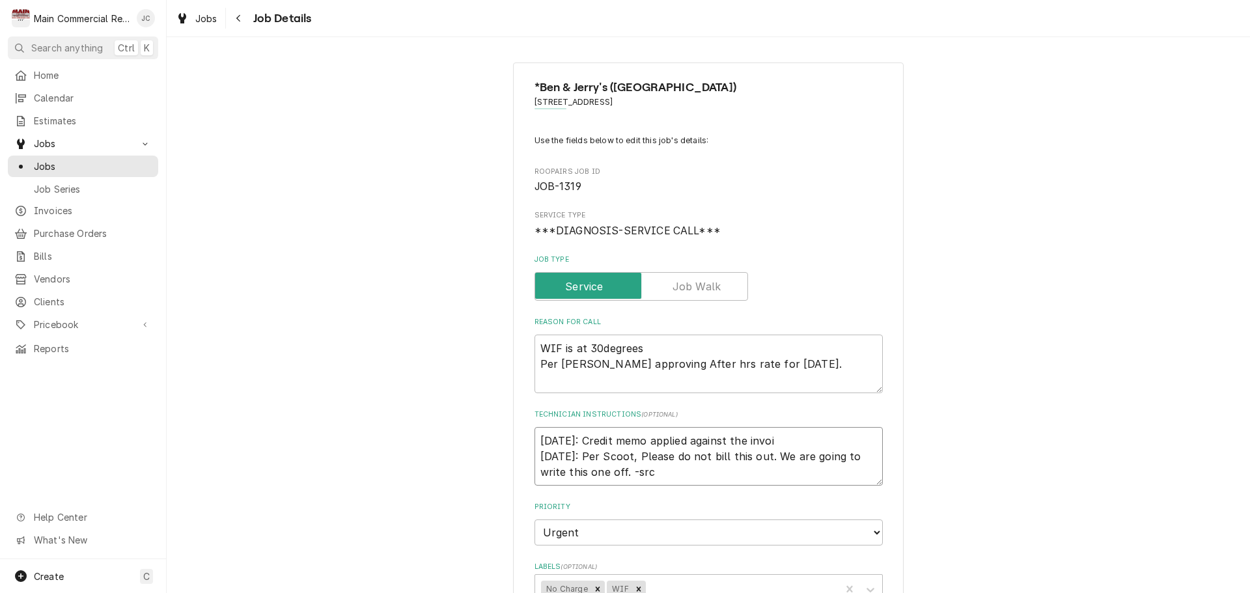
type textarea "9/16/25: Credit memo applied against the invo 9/15/25: Per Scoot, Please do not…"
type textarea "x"
type textarea "9/16/25: Credit memo applied against the inv 9/15/25: Per Scoot, Please do not …"
type textarea "x"
type textarea "9/16/25: Credit memo applied against the in 9/15/25: Per Scoot, Please do not b…"
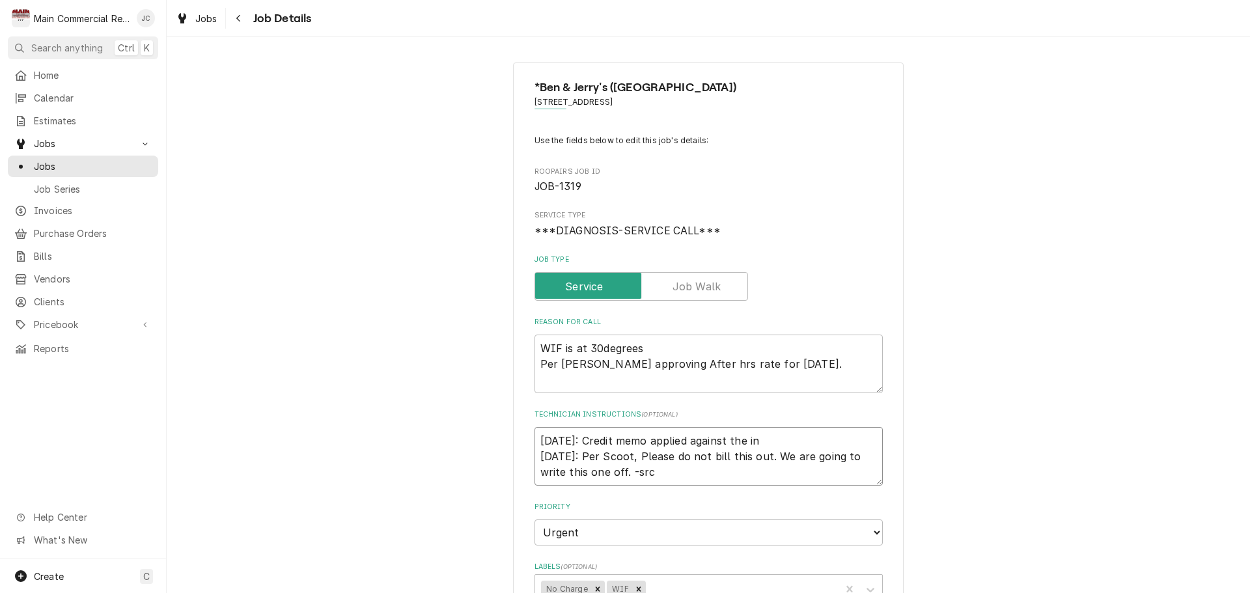
type textarea "x"
type textarea "9/16/25: Credit memo applied against the i 9/15/25: Per Scoot, Please do not bi…"
type textarea "x"
type textarea "9/16/25: Credit memo applied against the 9/15/25: Per Scoot, Please do not bill…"
type textarea "x"
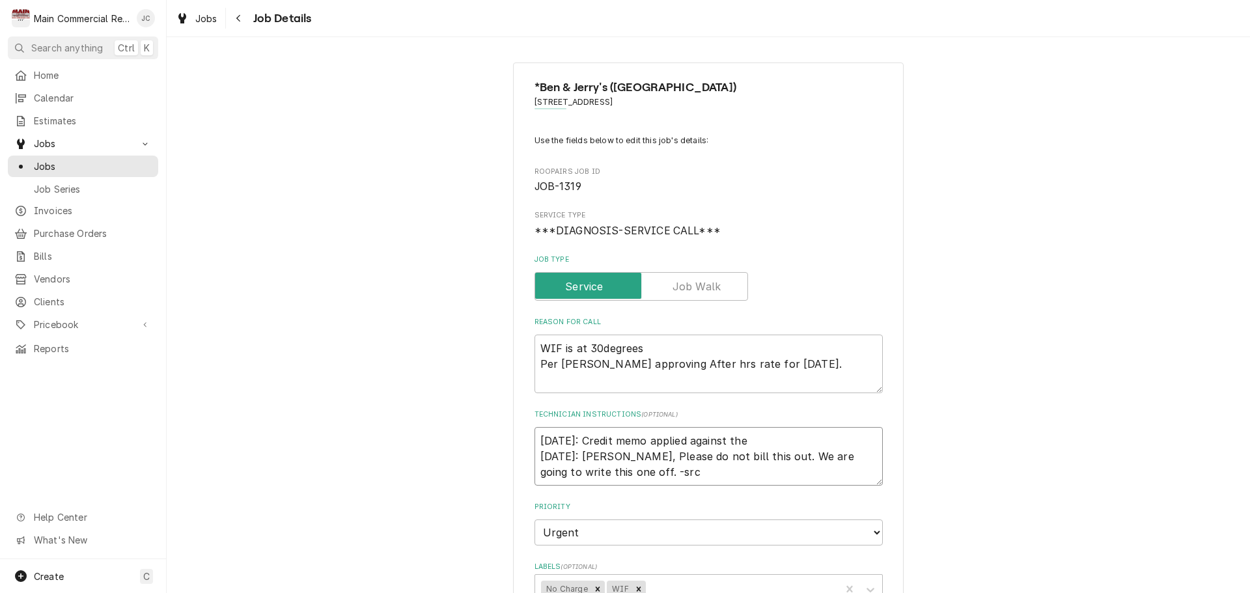
type textarea "9/16/25: Credit memo applied against the 9/15/25: Per Scoot, Please do not bill…"
type textarea "x"
type textarea "9/16/25: Credit memo applied against th 9/15/25: Per Scoot, Please do not bill …"
type textarea "x"
type textarea "9/16/25: Credit memo applied against t 9/15/25: Per Scoot, Please do not bill t…"
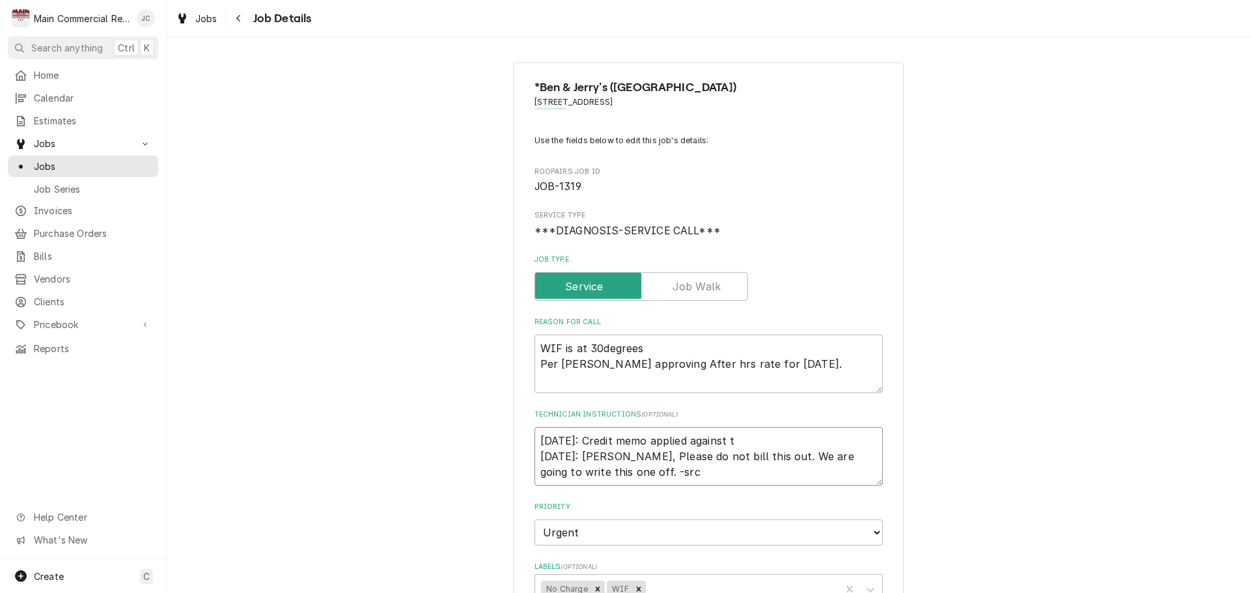
type textarea "x"
type textarea "9/16/25: Credit memo applied against 9/15/25: Per Scoot, Please do not bill thi…"
type textarea "x"
type textarea "9/16/25: Credit memo applied against I 9/15/25: Per Scoot, Please do not bill t…"
type textarea "x"
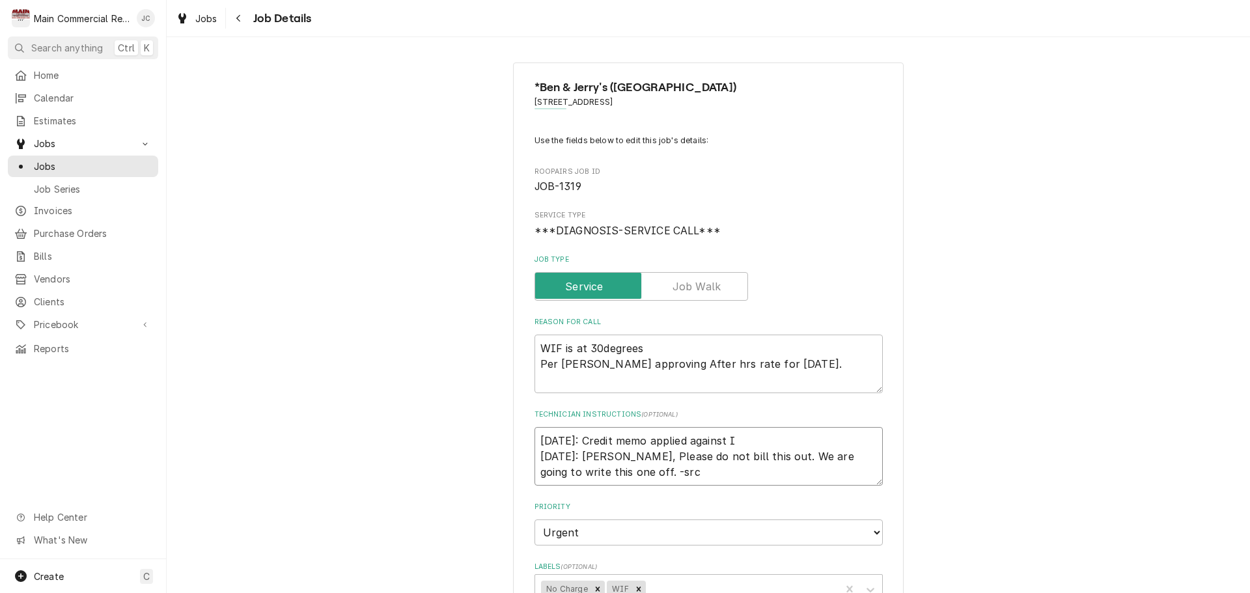
type textarea "9/16/25: Credit memo applied against IN 9/15/25: Per Scoot, Please do not bill …"
type textarea "x"
type textarea "9/16/25: Credit memo applied against INV 9/15/25: Per Scoot, Please do not bill…"
type textarea "x"
type textarea "9/16/25: Credit memo applied against INV# 9/15/25: Per Scoot, Please do not bil…"
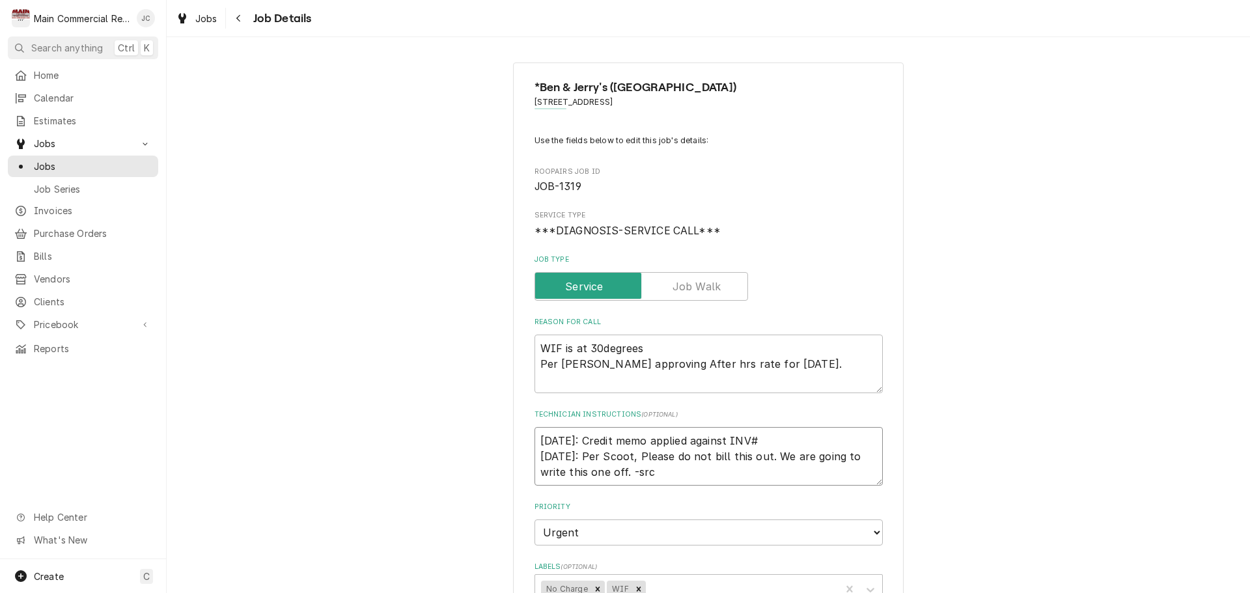
type textarea "x"
type textarea "9/16/25: Credit memo applied against INV#1 9/15/25: Per Scoot, Please do not bi…"
type textarea "x"
type textarea "9/16/25: Credit memo applied against INV#15 9/15/25: Per Scoot, Please do not b…"
type textarea "x"
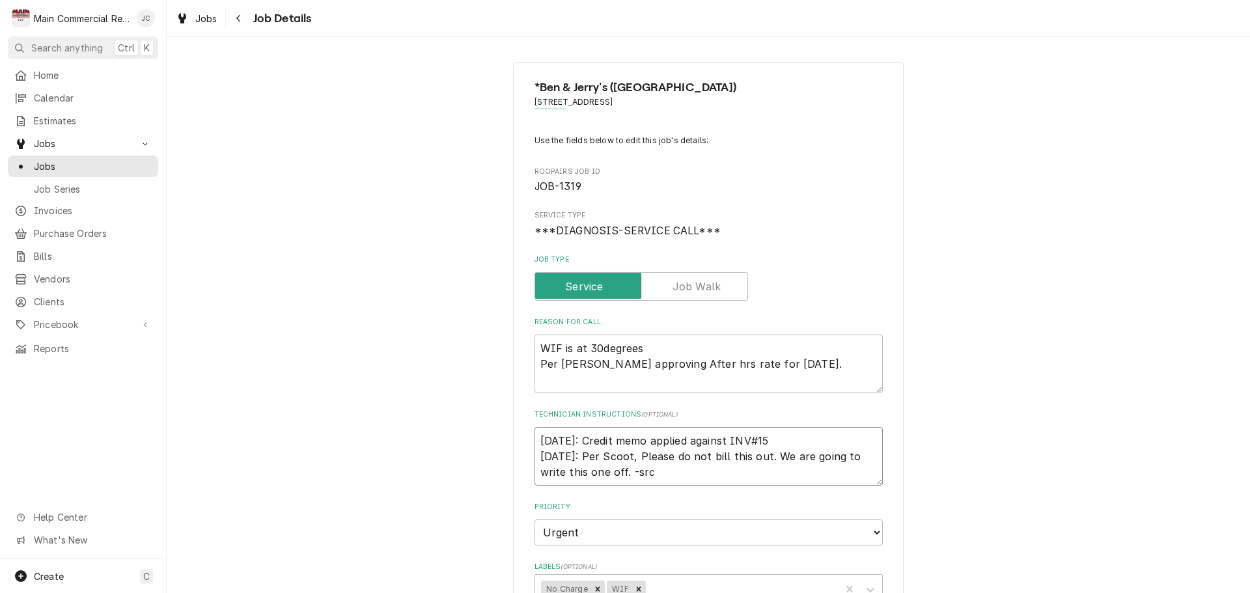
type textarea "9/16/25: Credit memo applied against INV#152 9/15/25: Per Scoot, Please do not …"
type textarea "x"
type textarea "9/16/25: Credit memo applied against INV#1522 9/15/25: Per Scoot, Please do not…"
type textarea "x"
type textarea "9/16/25: Credit memo applied against INV#15224 9/15/25: Per Scoot, Please do no…"
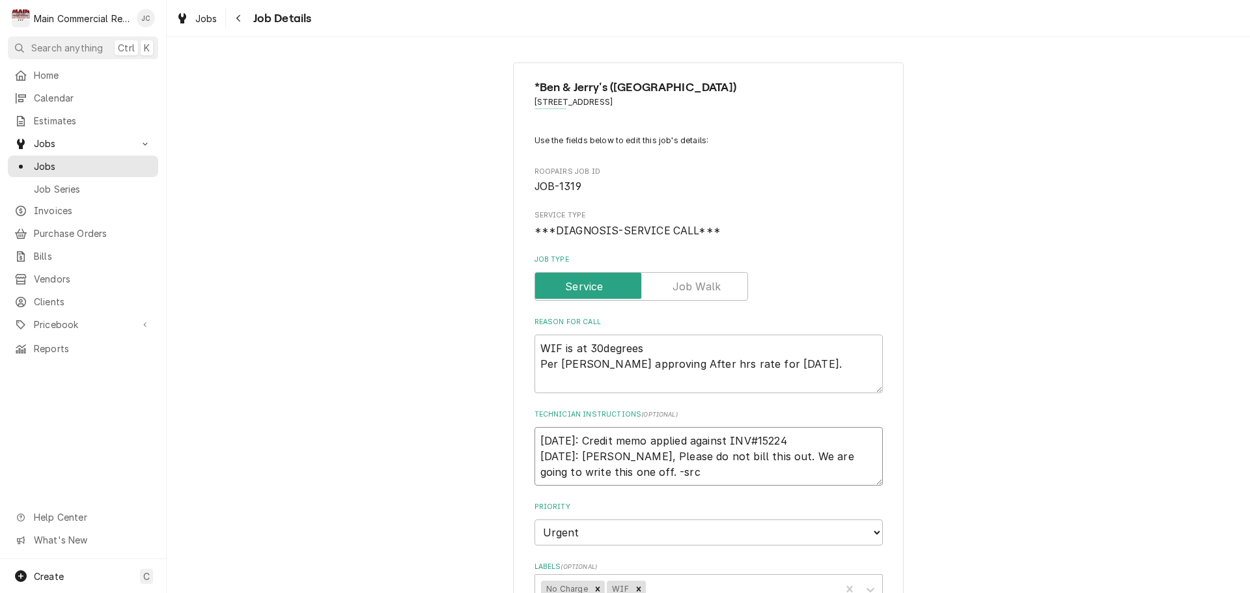
type textarea "x"
type textarea "9/16/25: Credit memo applied against INV#152247 9/15/25: Per Scoot, Please do n…"
type textarea "x"
type textarea "9/16/25: Credit memo applied against INV#152247 9/15/25: Per Scoot, Please do n…"
type textarea "x"
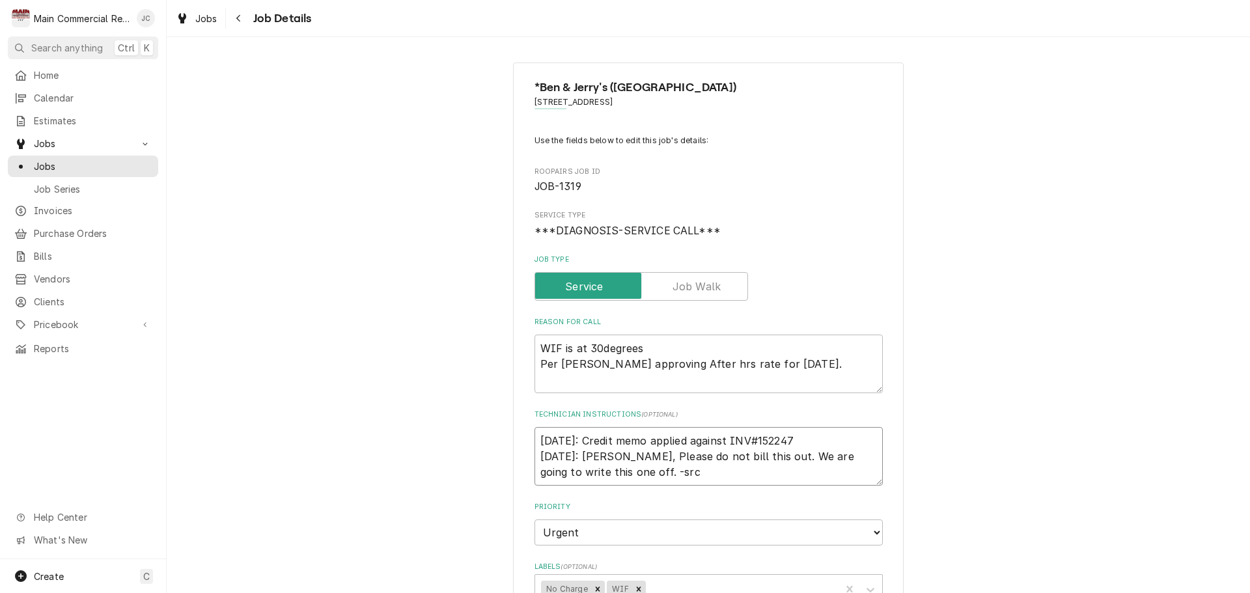
type textarea "9/16/25: Credit memo applied against INV#152247 - 9/15/25: Per Scoot, Please do…"
type textarea "x"
type textarea "9/16/25: Credit memo applied against INV#152247 - 9/15/25: Per Scoot, Please do…"
type textarea "x"
type textarea "9/16/25: Credit memo applied against INV#152247 - n 9/15/25: Per Scoot, Please …"
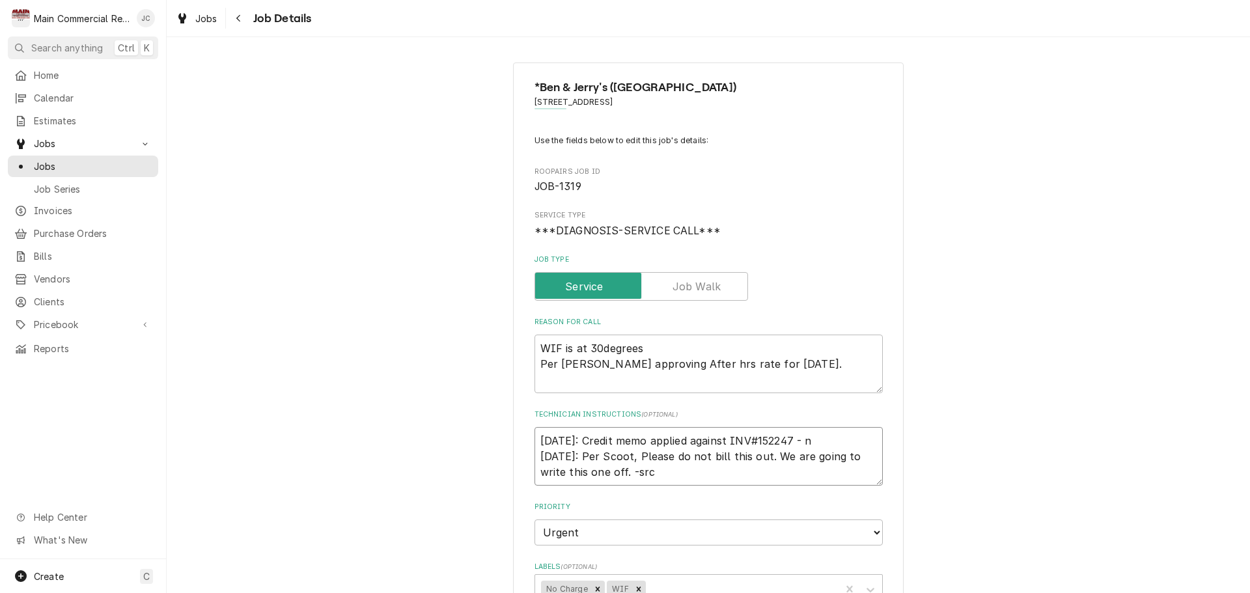
type textarea "x"
type textarea "9/16/25: Credit memo applied against INV#152247 - no 9/15/25: Per Scoot, Please…"
type textarea "x"
type textarea "9/16/25: Credit memo applied against INV#152247 - no 9/15/25: Per Scoot, Please…"
type textarea "x"
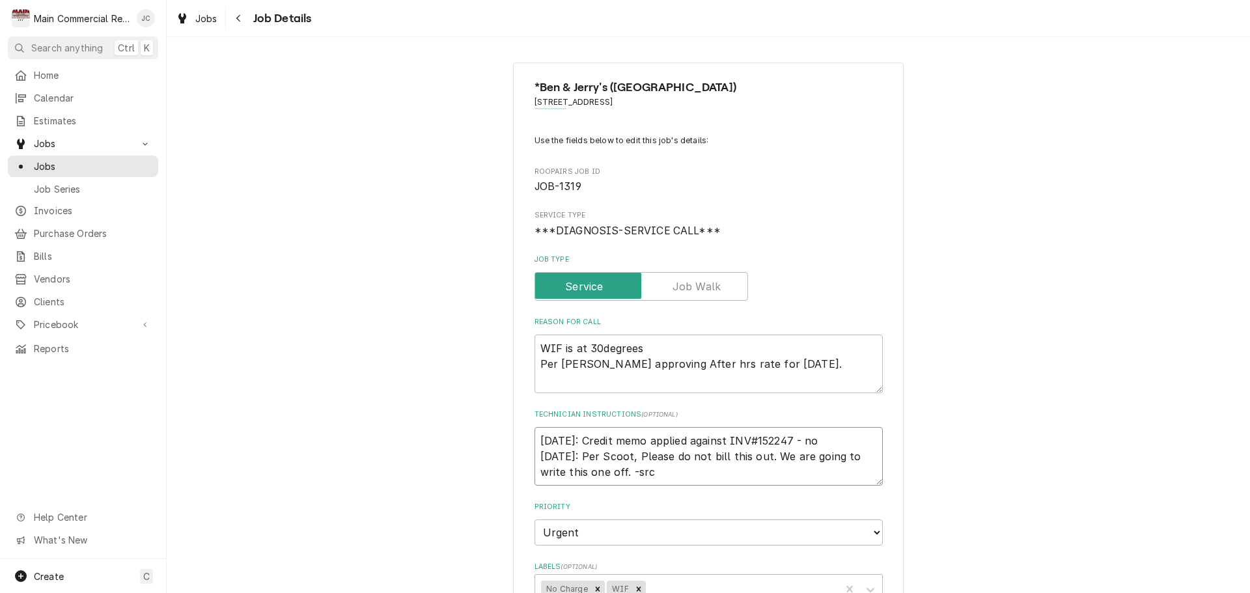
type textarea "9/16/25: Credit memo applied against INV#152247 - no c 9/15/25: Per Scoot, Plea…"
type textarea "x"
type textarea "9/16/25: Credit memo applied against INV#152247 - no ch 9/15/25: Per Scoot, Ple…"
type textarea "x"
type textarea "9/16/25: Credit memo applied against INV#152247 - no cha 9/15/25: Per Scoot, Pl…"
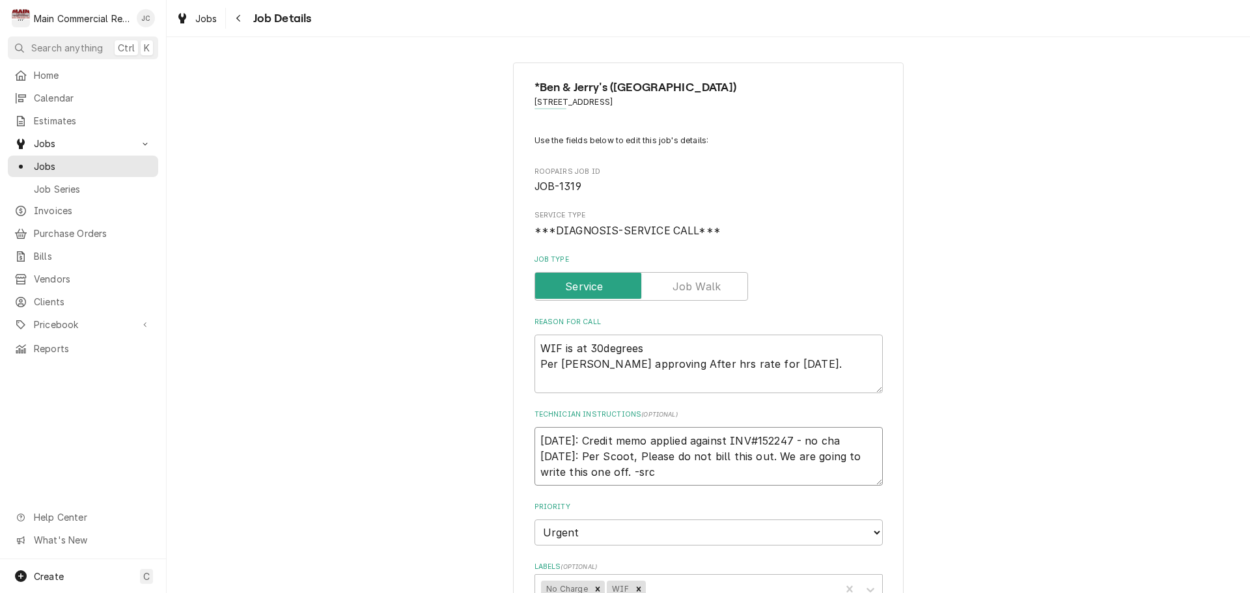
type textarea "x"
type textarea "9/16/25: Credit memo applied against INV#152247 - no char 9/15/25: Per Scoot, P…"
type textarea "x"
type textarea "9/16/25: Credit memo applied against INV#152247 - no charg 9/15/25: Per Scoot, …"
type textarea "x"
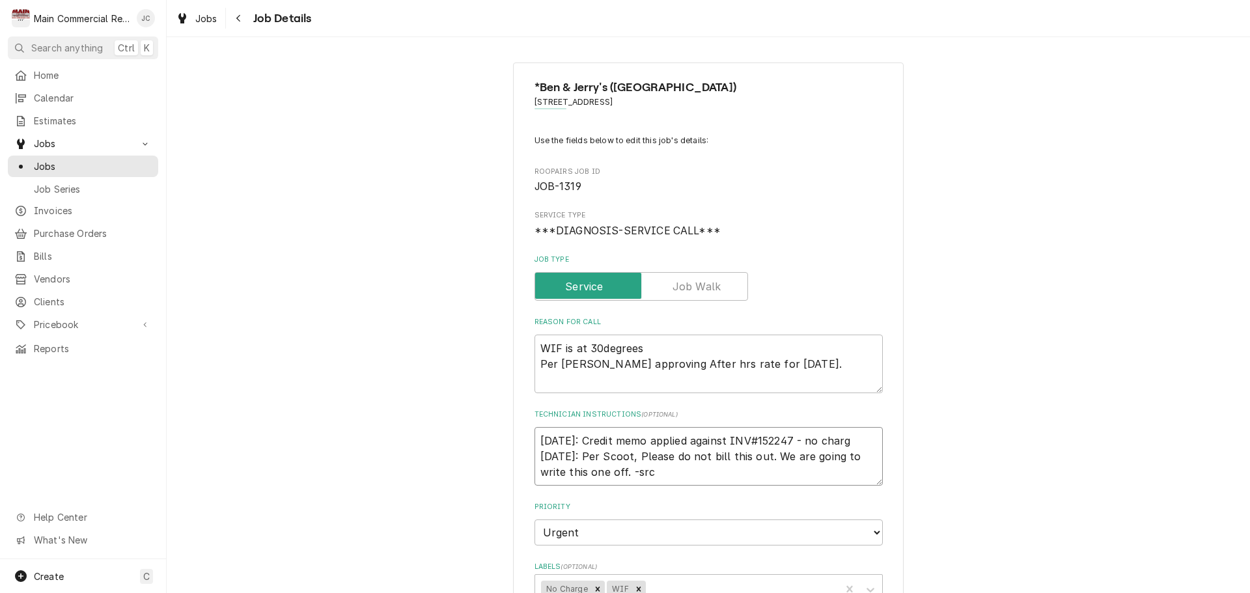
type textarea "9/16/25: Credit memo applied against INV#152247 - no charge 9/15/25: Per Scoot,…"
type textarea "x"
type textarea "9/16/25: Credit memo applied against INV#152247 - no charge 9/15/25: Per Scoot,…"
type textarea "x"
type textarea "9/16/25: Credit memo applied against INV#152247 - no charge t 9/15/25: Per Scoo…"
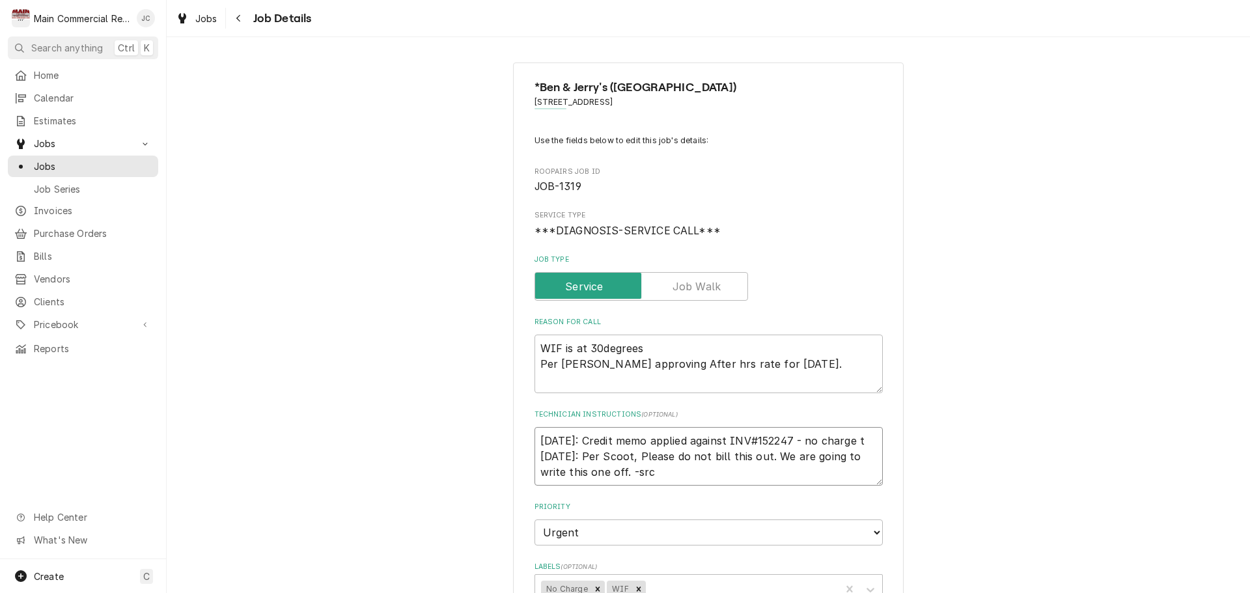
type textarea "x"
type textarea "9/16/25: Credit memo applied against INV#152247 - no charge to 9/15/25: Per Sco…"
type textarea "x"
type textarea "9/16/25: Credit memo applied against INV#152247 - no charge to 9/15/25: Per Sco…"
type textarea "x"
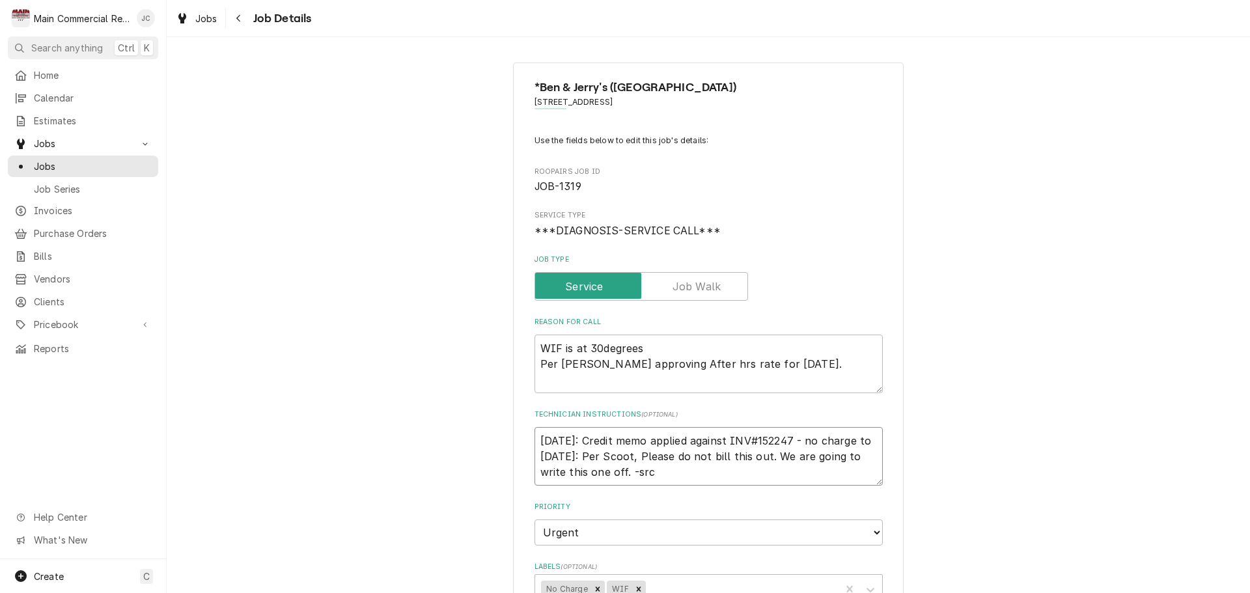
type textarea "9/16/25: Credit memo applied against INV#152247 - no charge to c 9/15/25: Per S…"
type textarea "x"
type textarea "9/16/25: Credit memo applied against INV#152247 - no charge to cu 9/15/25: Per …"
type textarea "x"
type textarea "9/16/25: Credit memo applied against INV#152247 - no charge to cus 9/15/25: Per…"
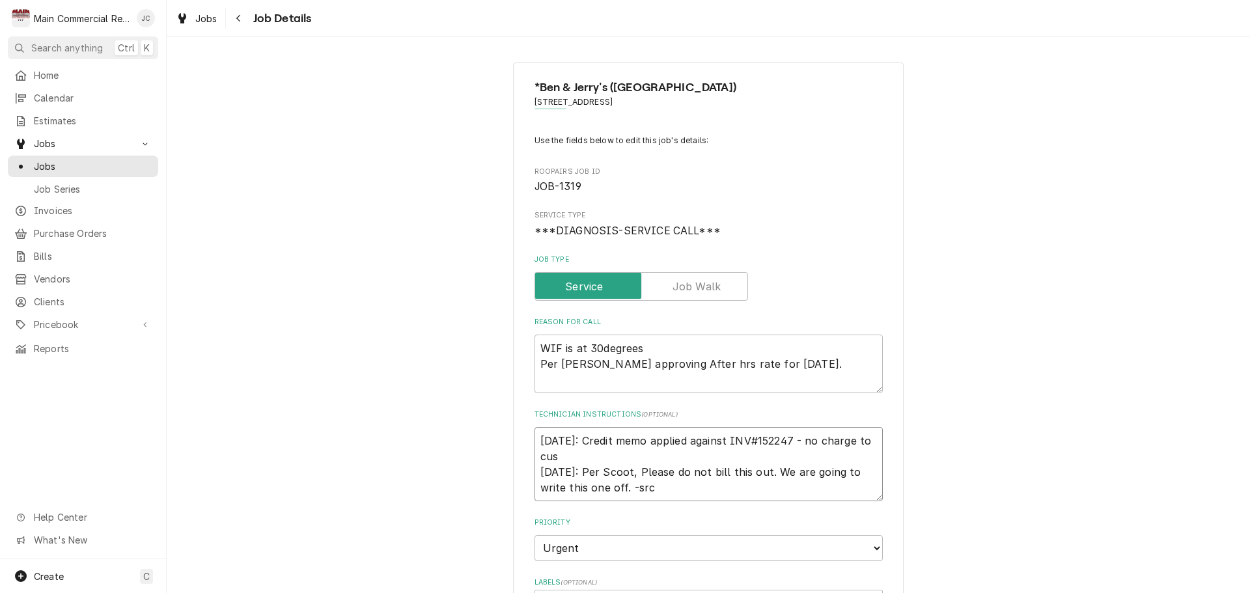
type textarea "x"
type textarea "9/16/25: Credit memo applied against INV#152247 - no charge to cust 9/15/25: Pe…"
type textarea "x"
type textarea "9/16/25: Credit memo applied against INV#152247 - no charge to custo 9/15/25: P…"
type textarea "x"
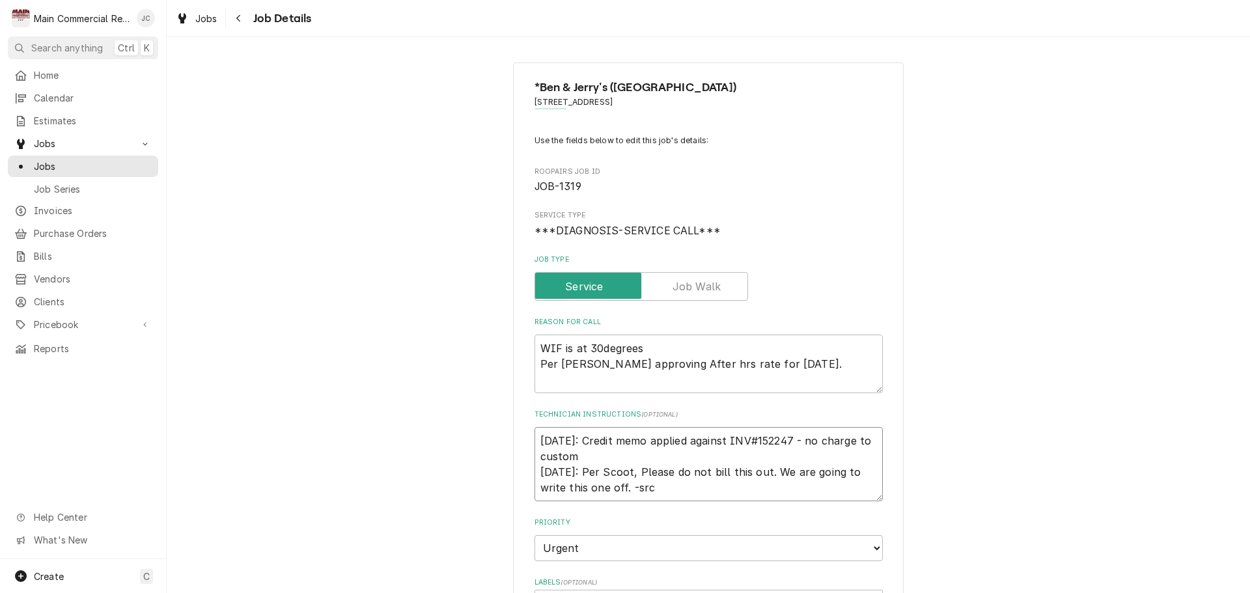
type textarea "9/16/25: Credit memo applied against INV#152247 - no charge to custome 9/15/25:…"
type textarea "x"
type textarea "9/16/25: Credit memo applied against INV#152247 - no charge to customer 9/15/25…"
type textarea "x"
type textarea "9/16/25: Credit memo applied against INV#152247 - no charge to customer. 9/15/2…"
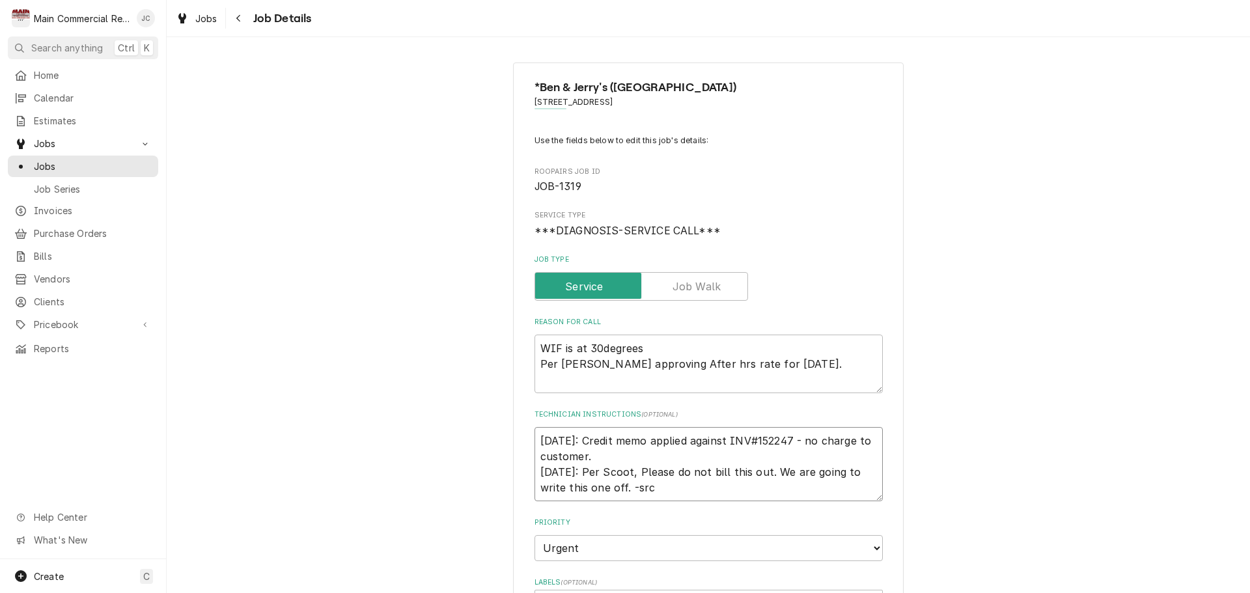
type textarea "x"
type textarea "9/16/25: Credit memo applied against INV#152247 - no charge to customer. 9/15/2…"
type textarea "x"
type textarea "9/16/25: Credit memo applied against INV#152247 - no charge to customer. 9/15/2…"
type textarea "x"
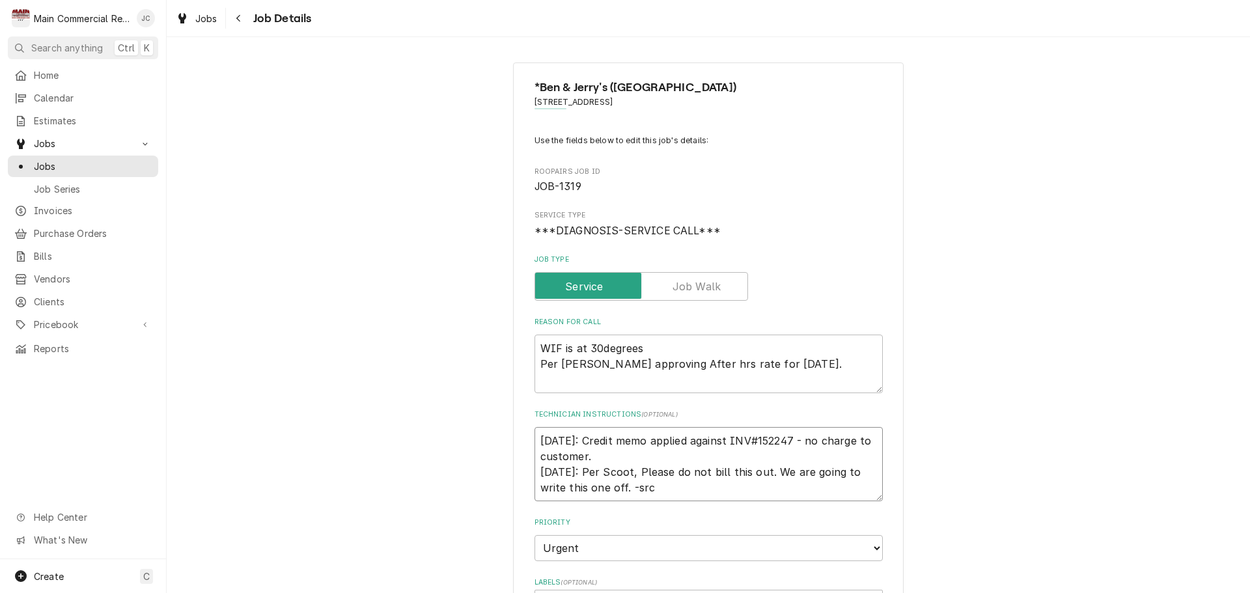
type textarea "9/16/25: Credit memo applied against INV#152247 - no charge to customer 9/15/25…"
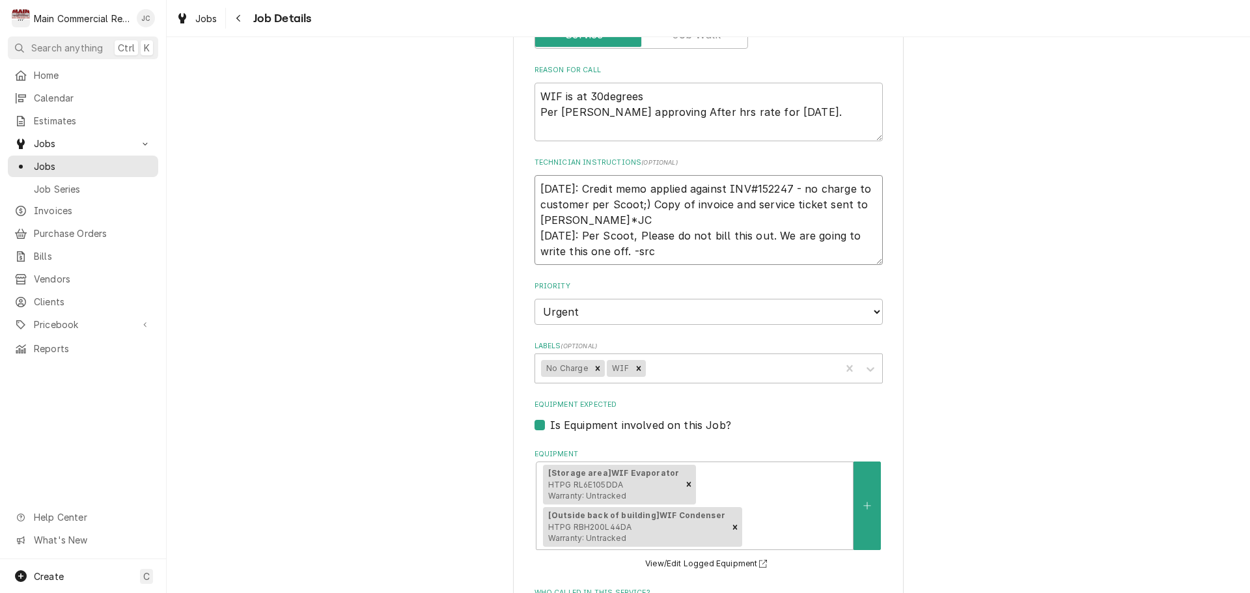
scroll to position [260, 0]
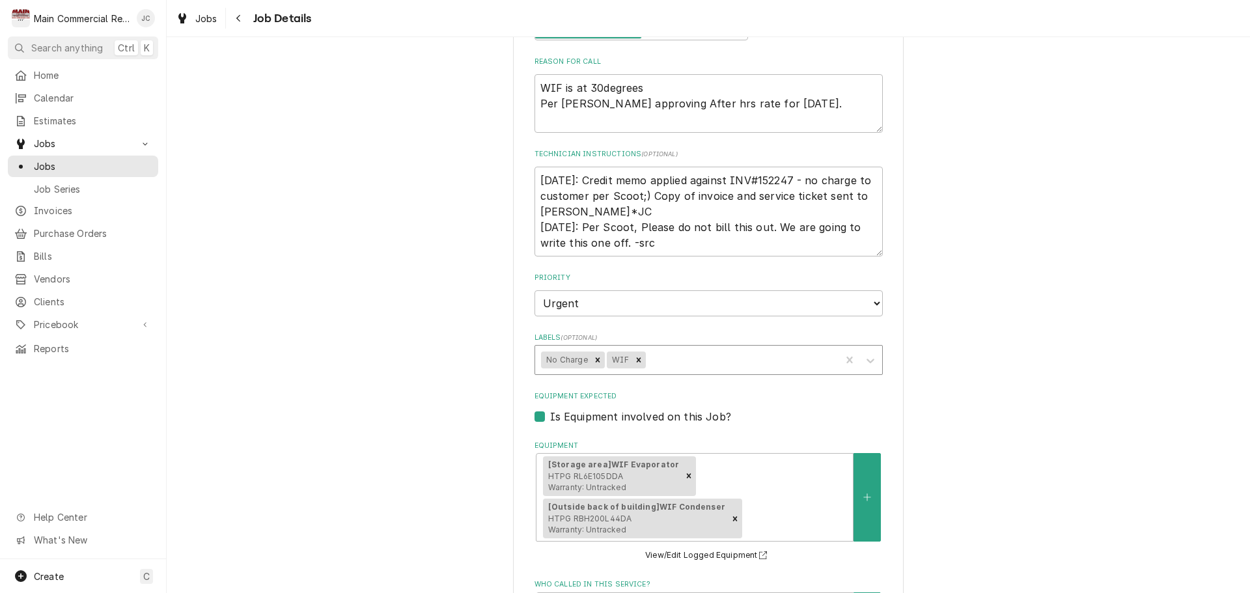
click at [673, 363] on div "Labels" at bounding box center [741, 359] width 186 height 23
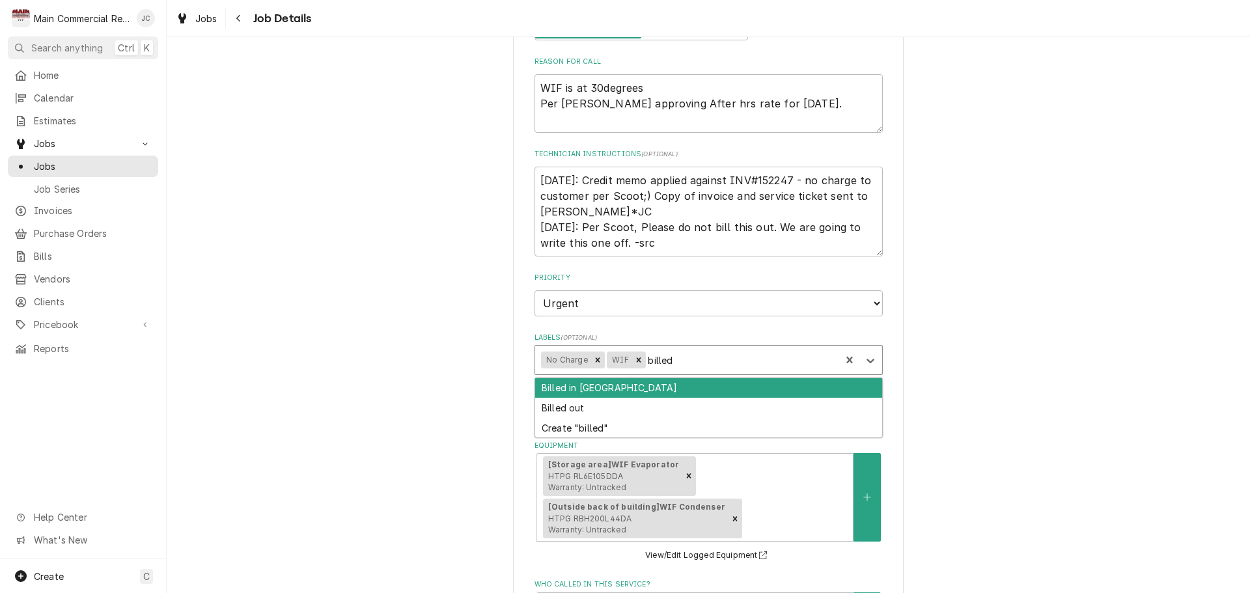
click at [572, 387] on div "Billed in [GEOGRAPHIC_DATA]" at bounding box center [708, 388] width 347 height 20
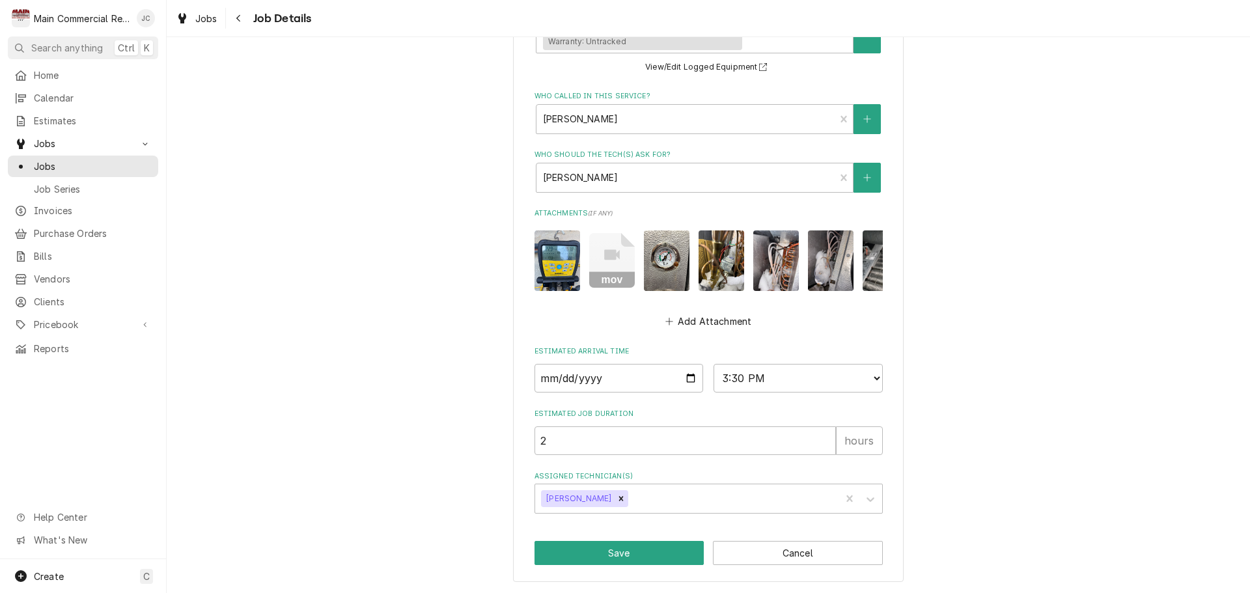
scroll to position [759, 0]
click at [625, 553] on button "Save" at bounding box center [620, 553] width 170 height 24
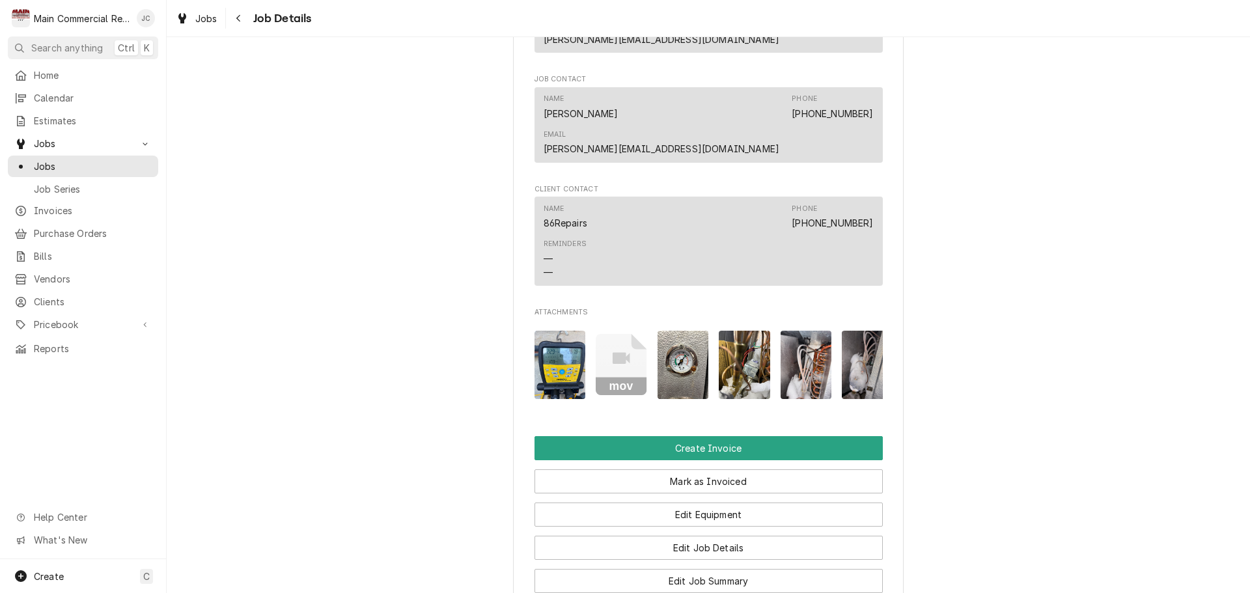
scroll to position [1432, 0]
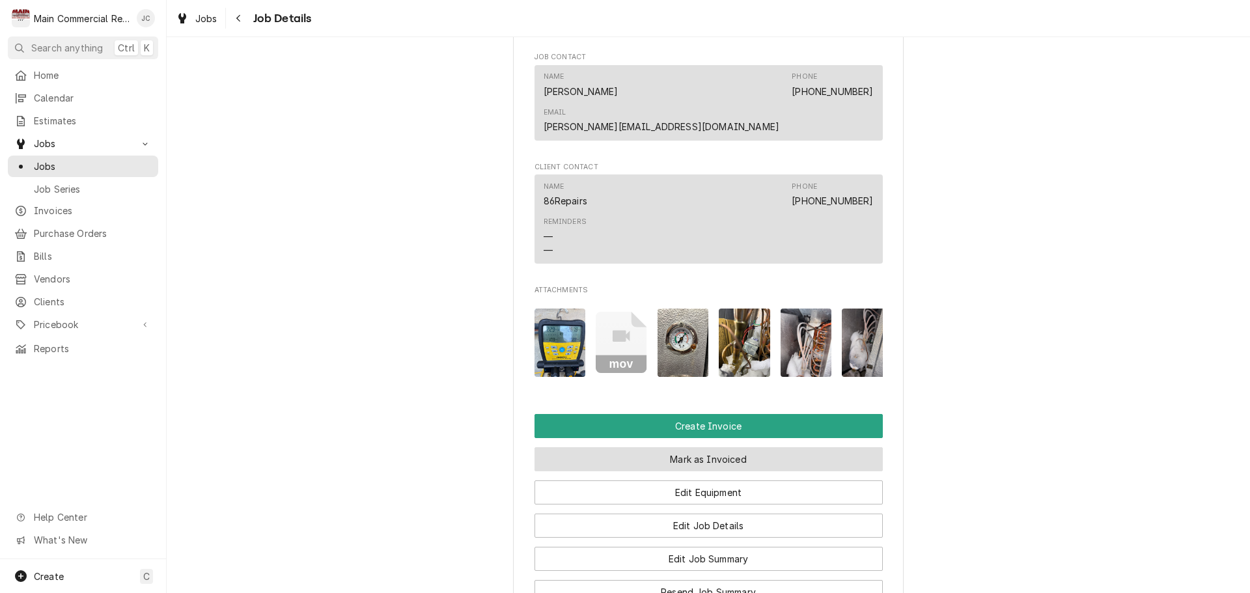
click at [790, 447] on button "Mark as Invoiced" at bounding box center [709, 459] width 348 height 24
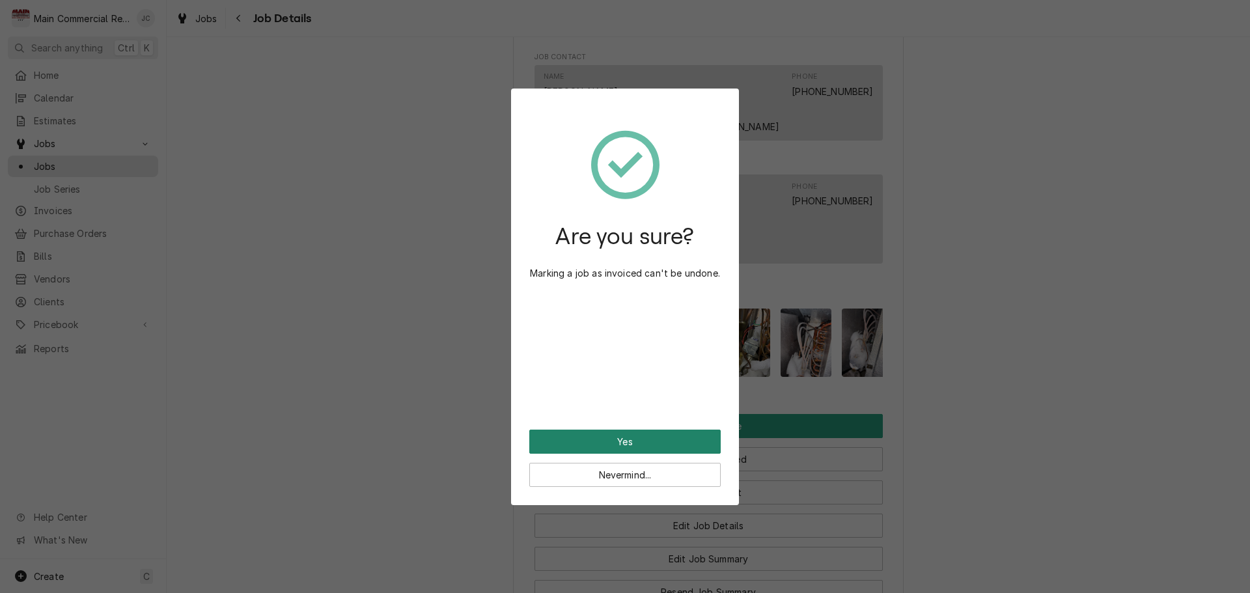
click at [623, 437] on button "Yes" at bounding box center [624, 442] width 191 height 24
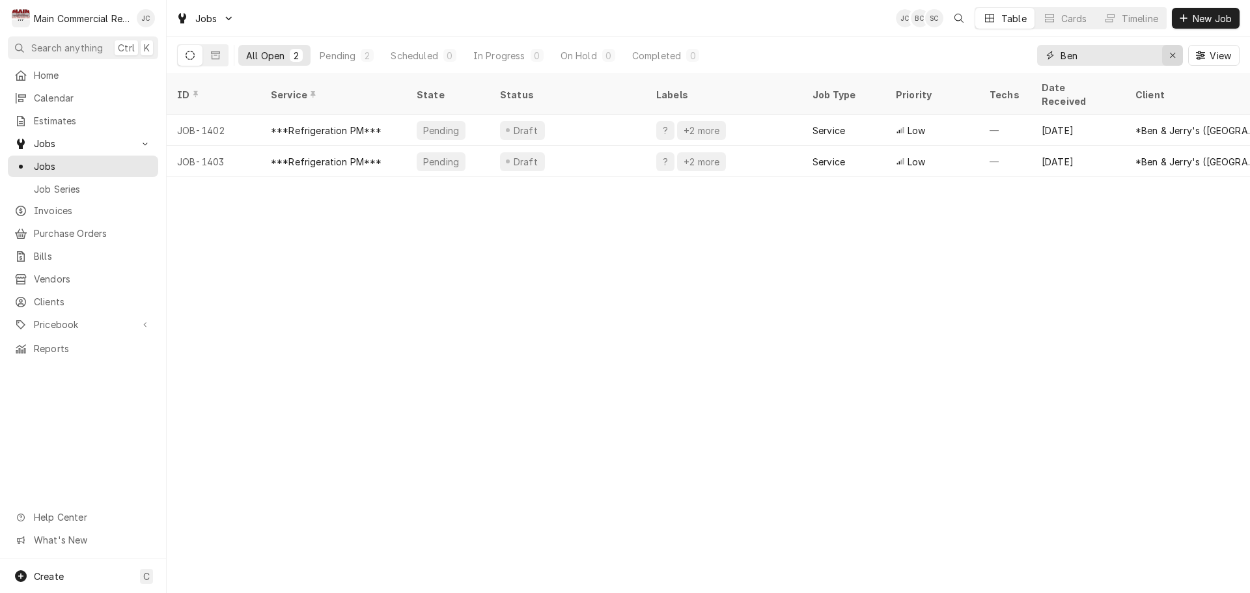
click at [1171, 53] on icon "Erase input" at bounding box center [1172, 55] width 7 height 9
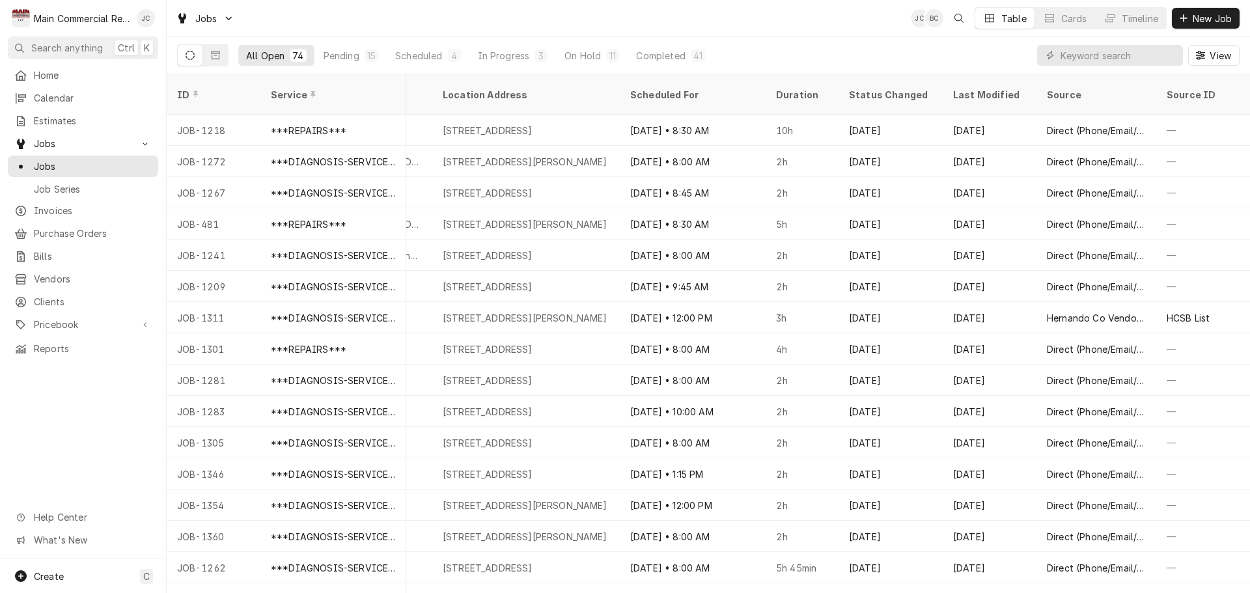
scroll to position [0, 1036]
click at [192, 56] on icon "Dynamic Content Wrapper" at bounding box center [190, 55] width 9 height 9
click at [641, 53] on div "Completed" at bounding box center [660, 56] width 49 height 14
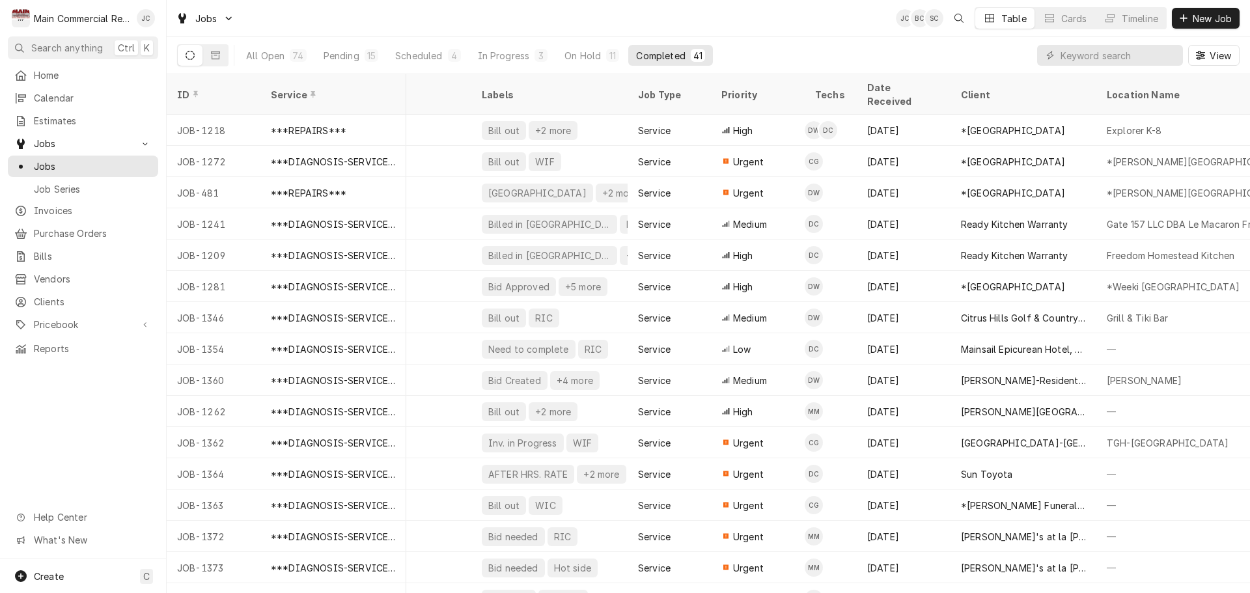
scroll to position [0, 0]
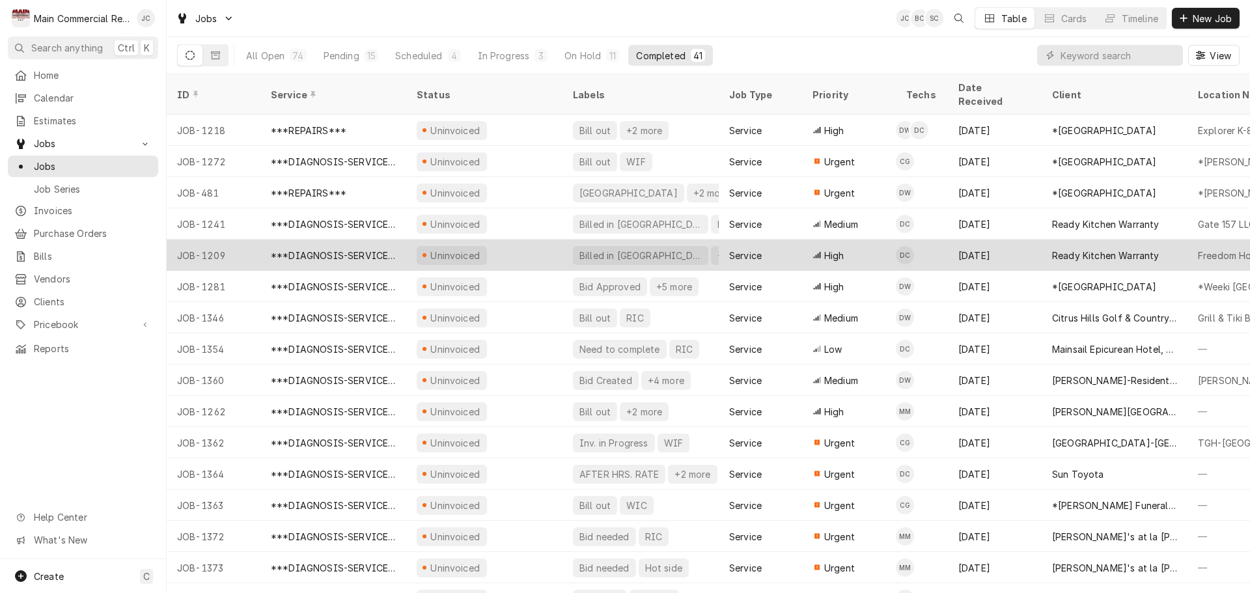
click at [527, 240] on div "Uninvoiced" at bounding box center [484, 255] width 156 height 31
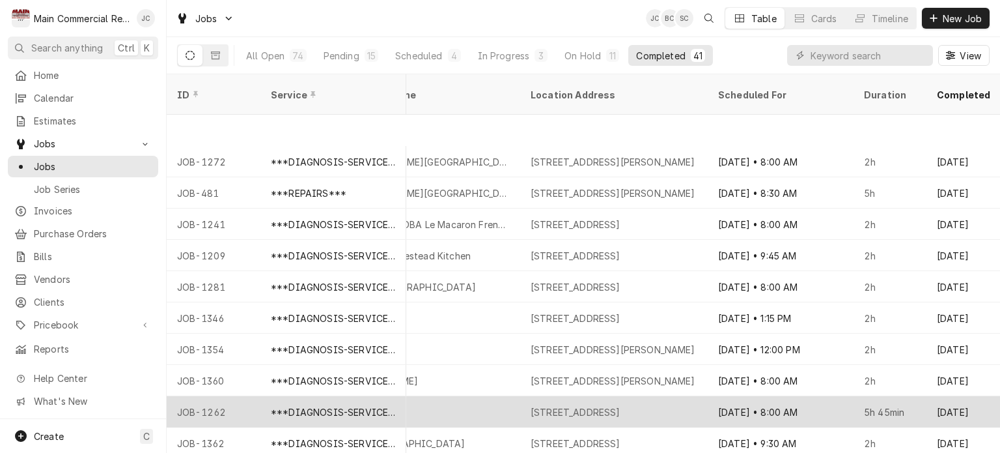
scroll to position [93, 855]
